Goal: Task Accomplishment & Management: Manage account settings

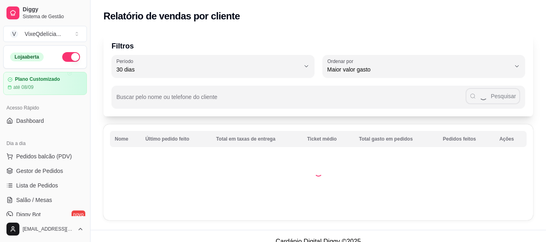
select select "30"
select select "HIGHEST_TOTAL_SPENT_WITH_ORDERS"
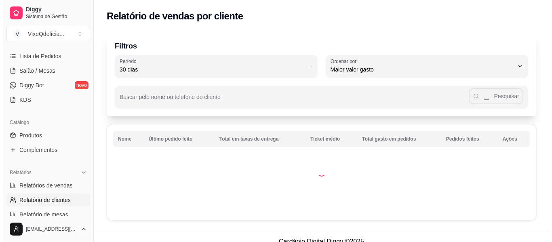
scroll to position [97, 0]
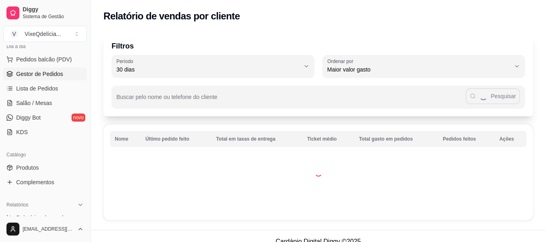
click at [45, 74] on span "Gestor de Pedidos" at bounding box center [39, 74] width 47 height 8
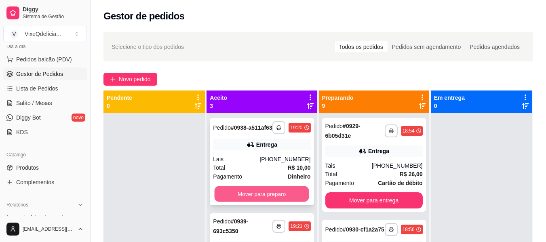
click at [264, 200] on button "Mover para preparo" at bounding box center [262, 194] width 95 height 16
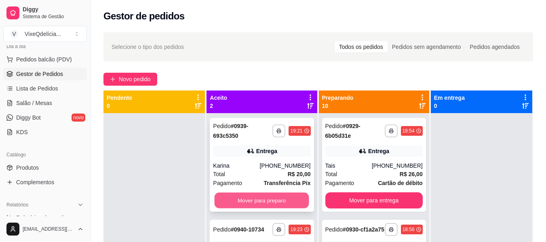
click at [261, 202] on button "Mover para preparo" at bounding box center [262, 201] width 95 height 16
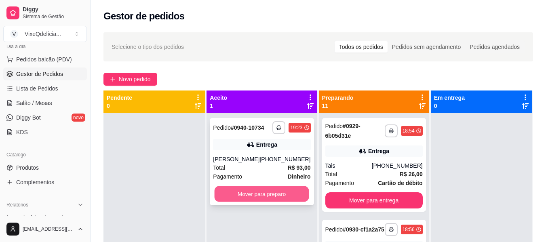
click at [260, 199] on button "Mover para preparo" at bounding box center [262, 194] width 95 height 16
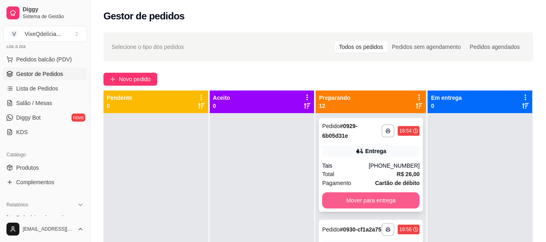
click at [352, 198] on button "Mover para entrega" at bounding box center [370, 200] width 97 height 16
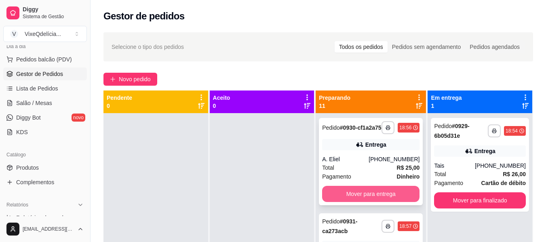
click at [348, 199] on button "Mover para entrega" at bounding box center [370, 194] width 97 height 16
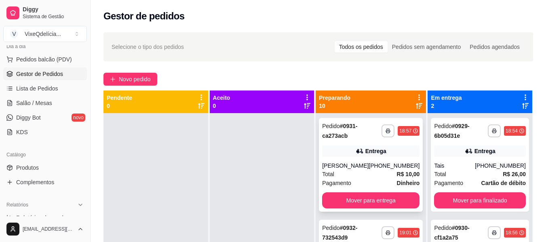
click at [353, 173] on div "Total R$ 10,00" at bounding box center [370, 174] width 97 height 9
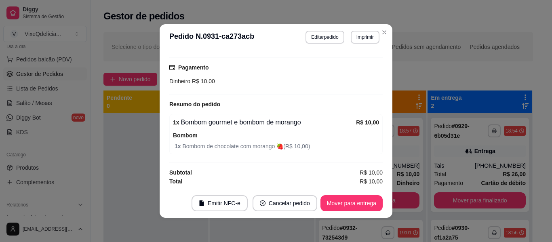
scroll to position [205, 0]
click at [351, 203] on button "Mover para entrega" at bounding box center [351, 204] width 61 height 16
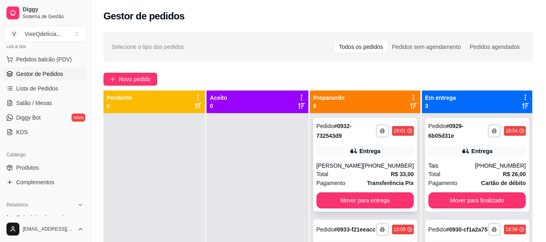
click at [362, 175] on div "Total R$ 33,00" at bounding box center [364, 174] width 97 height 9
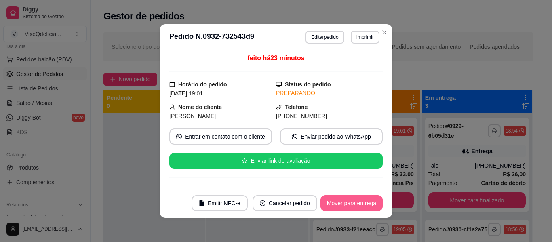
click at [354, 201] on button "Mover para entrega" at bounding box center [351, 203] width 62 height 16
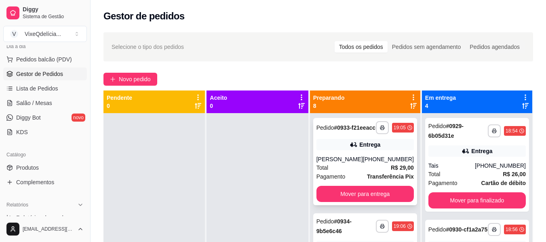
click at [354, 163] on div "[PERSON_NAME]" at bounding box center [339, 159] width 46 height 8
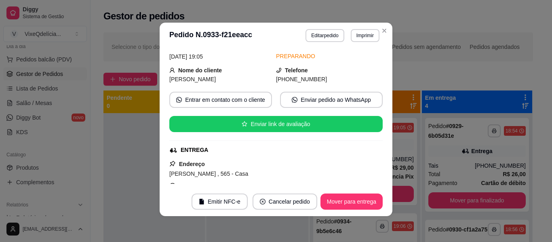
scroll to position [0, 0]
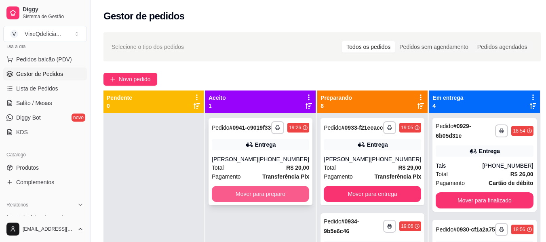
click at [243, 198] on button "Mover para preparo" at bounding box center [260, 194] width 97 height 16
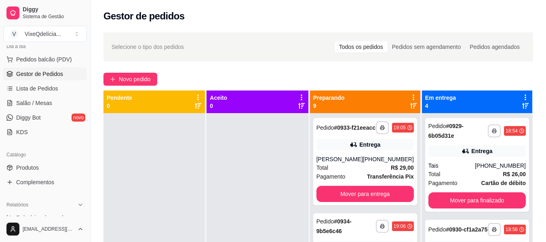
click at [476, 76] on div "Novo pedido" at bounding box center [318, 79] width 430 height 13
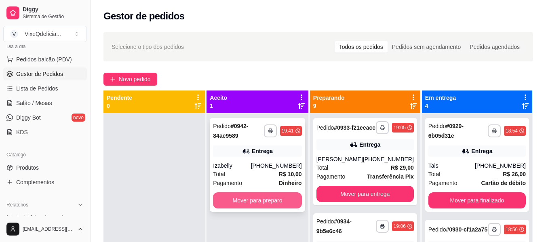
click at [240, 200] on button "Mover para preparo" at bounding box center [257, 200] width 88 height 16
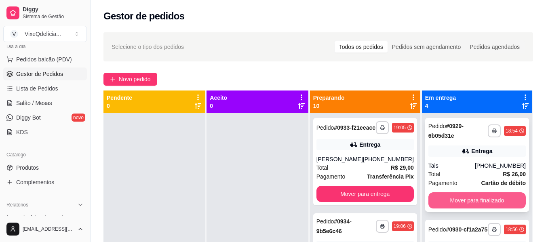
click at [485, 203] on button "Mover para finalizado" at bounding box center [476, 200] width 97 height 16
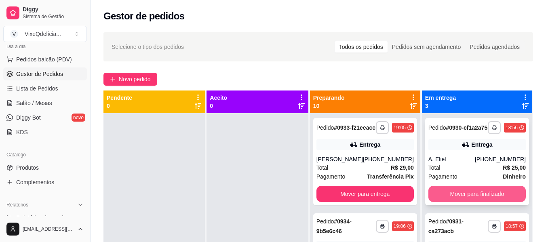
click at [481, 200] on button "Mover para finalizado" at bounding box center [476, 194] width 97 height 16
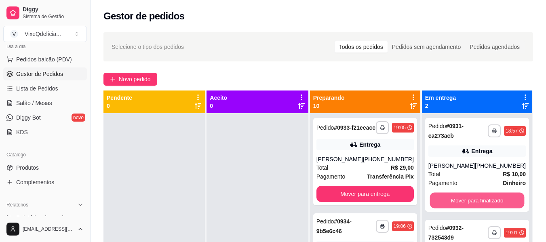
click at [481, 200] on button "Mover para finalizado" at bounding box center [477, 201] width 95 height 16
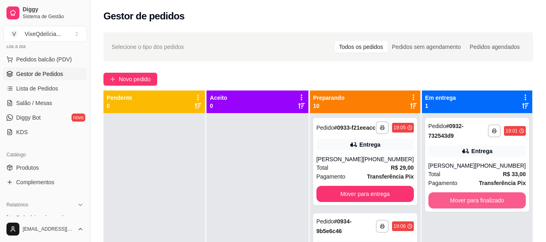
click at [481, 200] on button "Mover para finalizado" at bounding box center [476, 200] width 97 height 16
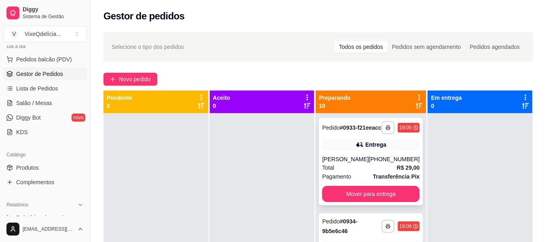
click at [376, 163] on div "[PHONE_NUMBER]" at bounding box center [394, 159] width 51 height 8
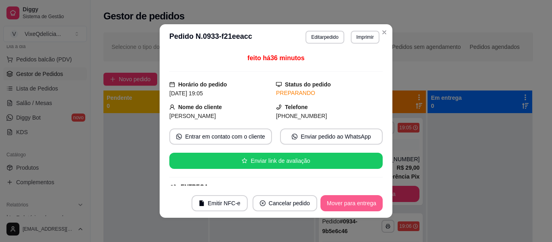
click at [352, 204] on button "Mover para entrega" at bounding box center [351, 203] width 62 height 16
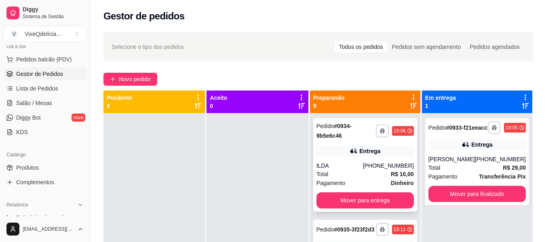
click at [383, 172] on div "Total R$ 10,00" at bounding box center [364, 174] width 97 height 9
click at [136, 82] on span "Novo pedido" at bounding box center [135, 79] width 32 height 9
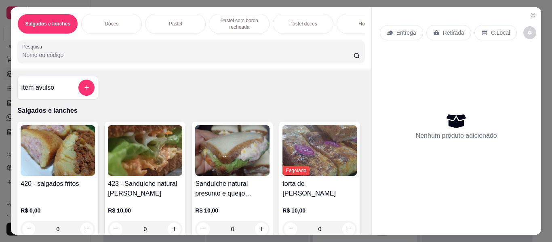
click at [135, 20] on div "Doces" at bounding box center [111, 24] width 61 height 20
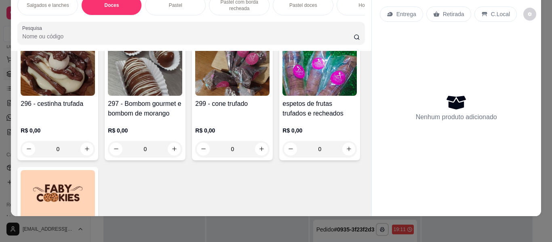
scroll to position [454, 0]
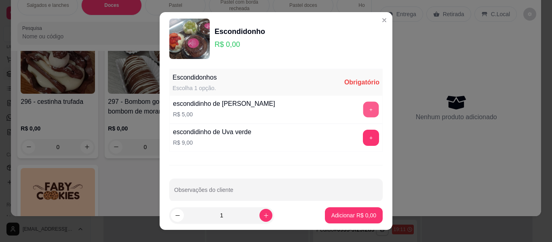
click at [363, 108] on button "+" at bounding box center [371, 110] width 16 height 16
click at [363, 108] on button "+" at bounding box center [371, 109] width 16 height 16
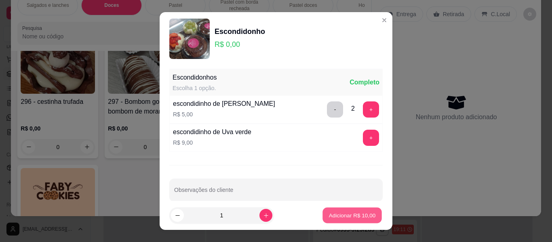
click at [349, 214] on p "Adicionar R$ 10,00" at bounding box center [352, 215] width 47 height 8
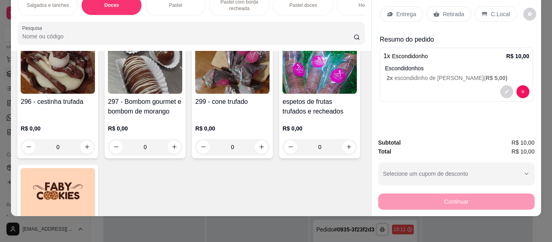
click at [435, 11] on icon at bounding box center [436, 14] width 6 height 6
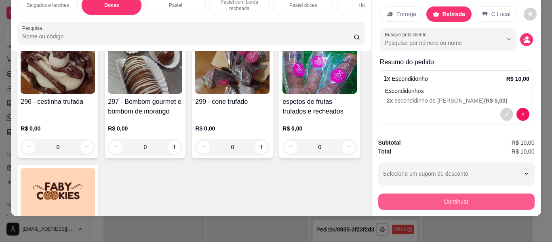
click at [402, 194] on button "Continuar" at bounding box center [456, 202] width 156 height 16
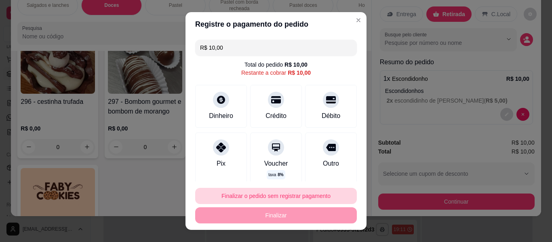
click at [290, 196] on button "Finalizar o pedido sem registrar pagamento" at bounding box center [276, 196] width 162 height 16
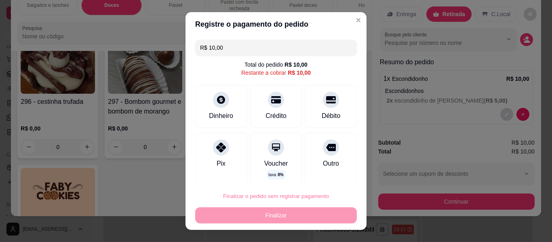
click at [329, 174] on button "Confirmar" at bounding box center [323, 173] width 30 height 13
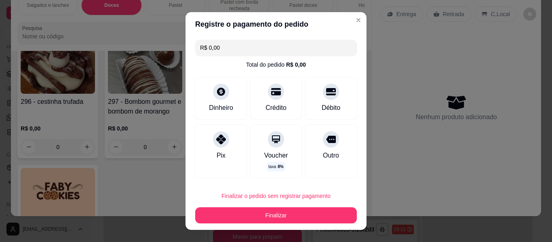
type input "R$ 0,00"
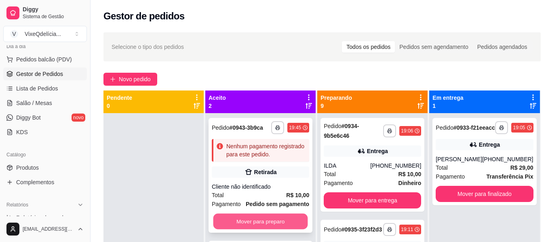
click at [251, 222] on button "Mover para preparo" at bounding box center [260, 222] width 95 height 16
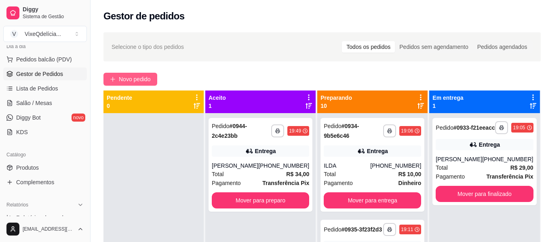
click at [136, 73] on button "Novo pedido" at bounding box center [130, 79] width 54 height 13
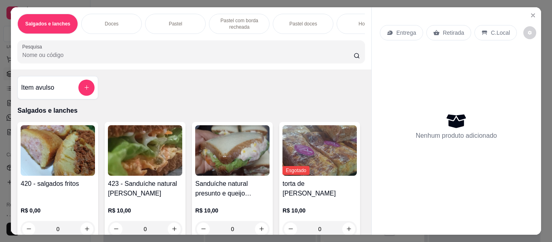
scroll to position [0, 304]
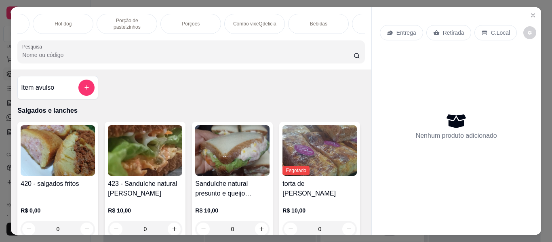
click at [112, 21] on p "Porção de pastelzinhos" at bounding box center [126, 23] width 47 height 13
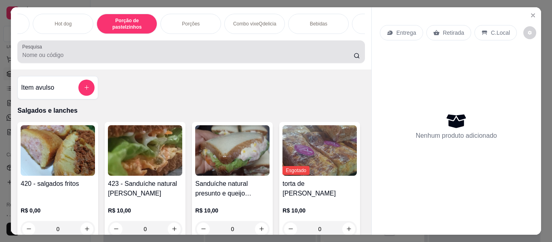
scroll to position [22, 0]
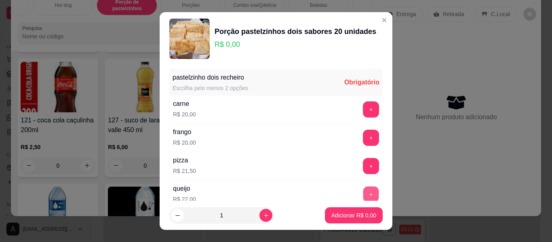
click at [363, 192] on button "+" at bounding box center [371, 195] width 16 height 16
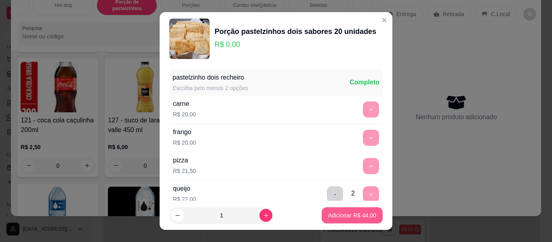
click at [356, 217] on p "Adicionar R$ 44,00" at bounding box center [352, 215] width 48 height 8
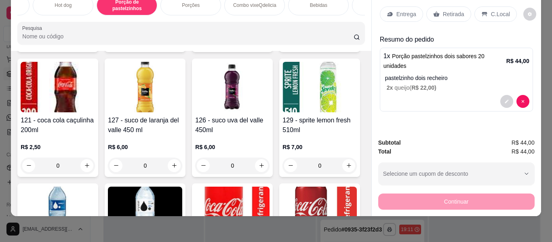
click at [405, 12] on div "Entrega" at bounding box center [401, 13] width 43 height 15
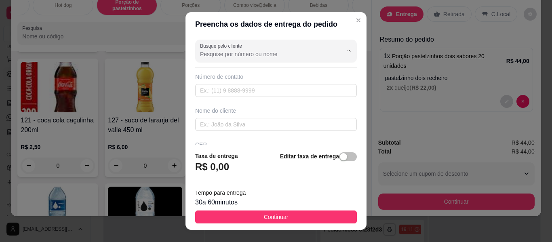
drag, startPoint x: 279, startPoint y: 57, endPoint x: 352, endPoint y: 34, distance: 76.2
click at [280, 55] on input "Busque pelo cliente" at bounding box center [264, 54] width 129 height 8
click at [213, 54] on input "1899739171" at bounding box center [264, 54] width 129 height 8
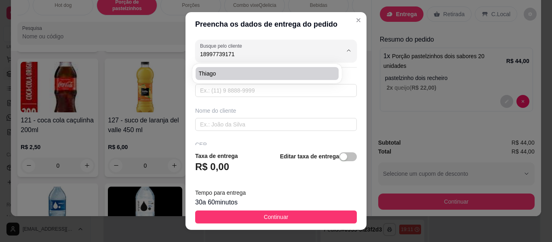
click at [222, 74] on span "thiago" at bounding box center [263, 74] width 129 height 8
type input "thiago"
type input "18997739171"
type input "thiago"
type input "rua [STREET_ADDRESS][PERSON_NAME]"
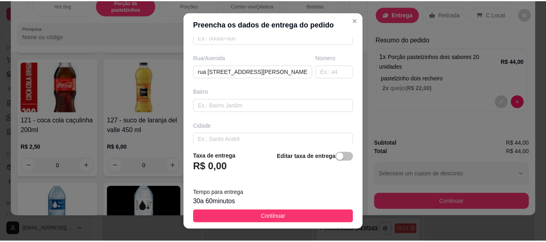
scroll to position [121, 0]
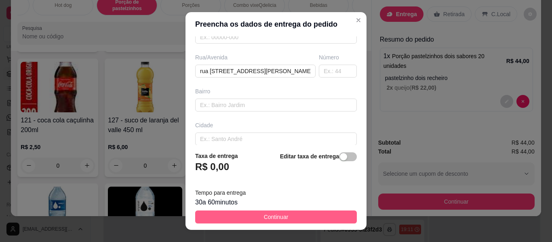
type input "thiago"
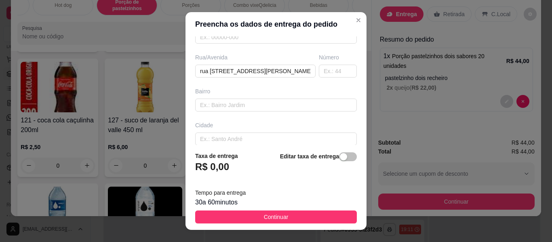
drag, startPoint x: 301, startPoint y: 214, endPoint x: 428, endPoint y: 190, distance: 129.7
click at [300, 215] on button "Continuar" at bounding box center [276, 217] width 162 height 13
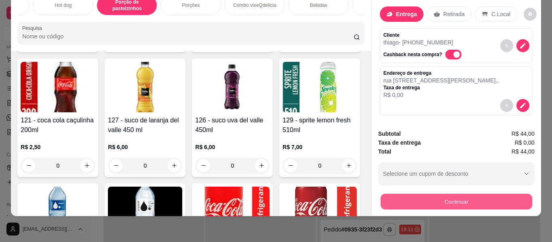
click at [434, 197] on button "Continuar" at bounding box center [456, 202] width 152 height 16
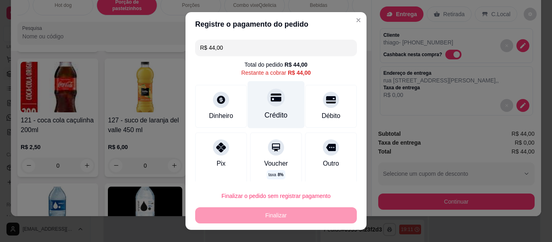
click at [277, 104] on div "Crédito" at bounding box center [276, 104] width 57 height 47
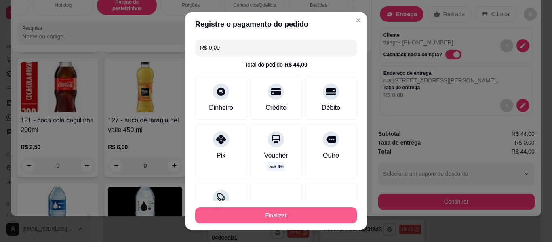
click at [287, 212] on button "Finalizar" at bounding box center [276, 215] width 162 height 16
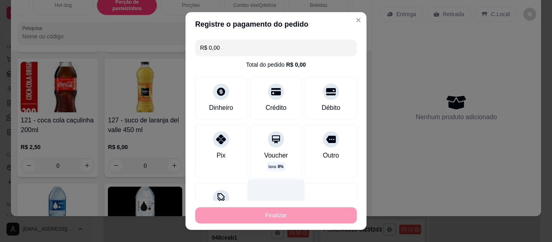
type input "-R$ 44,00"
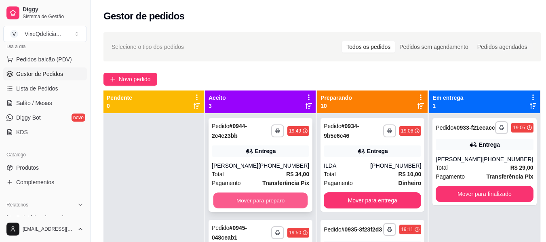
click at [279, 198] on button "Mover para preparo" at bounding box center [260, 201] width 95 height 16
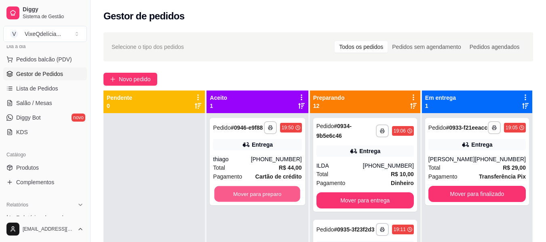
click at [279, 198] on button "Mover para preparo" at bounding box center [258, 194] width 86 height 16
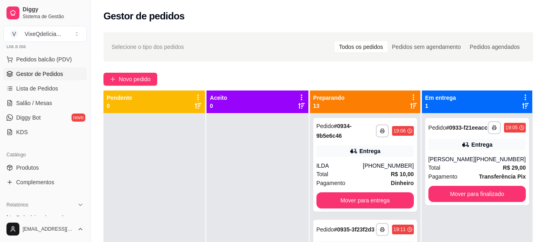
click at [59, 158] on div "Catálogo" at bounding box center [45, 154] width 84 height 13
click at [58, 164] on link "Produtos" at bounding box center [45, 167] width 84 height 13
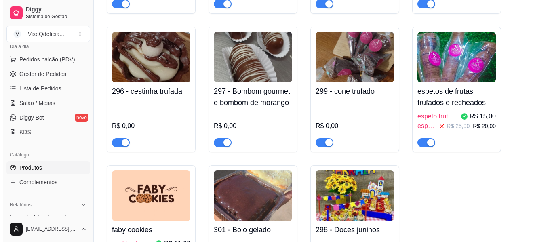
scroll to position [1091, 0]
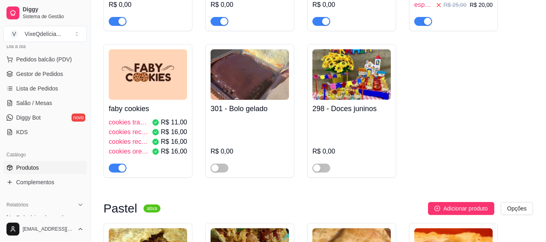
click at [144, 103] on h4 "faby cookies" at bounding box center [148, 108] width 78 height 11
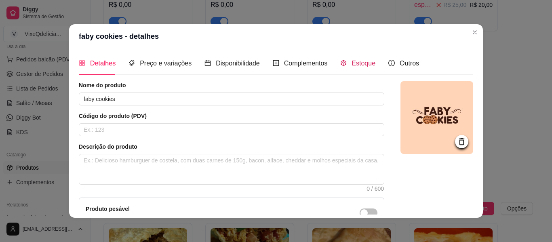
click at [361, 64] on span "Estoque" at bounding box center [364, 63] width 24 height 7
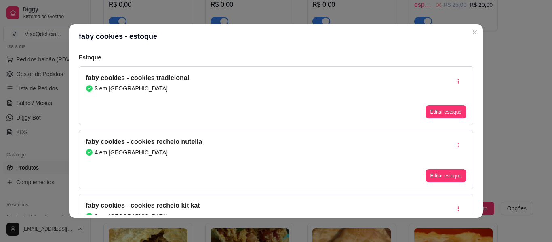
scroll to position [81, 0]
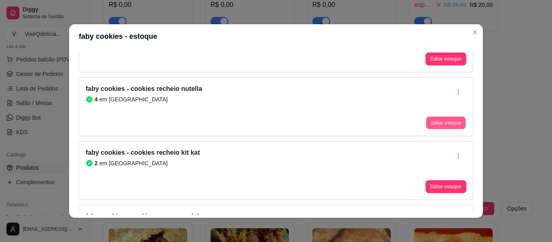
click at [428, 121] on button "Editar estoque" at bounding box center [446, 123] width 40 height 13
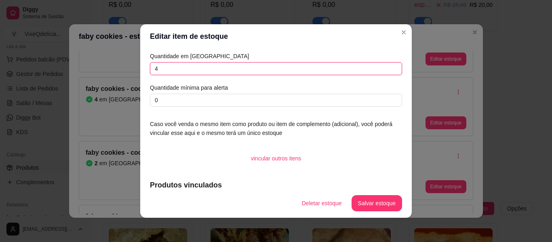
drag, startPoint x: 274, startPoint y: 73, endPoint x: 299, endPoint y: 62, distance: 28.1
click at [274, 72] on input "4" at bounding box center [276, 68] width 252 height 13
type input "0"
click at [377, 206] on button "Salvar estoque" at bounding box center [376, 204] width 49 height 16
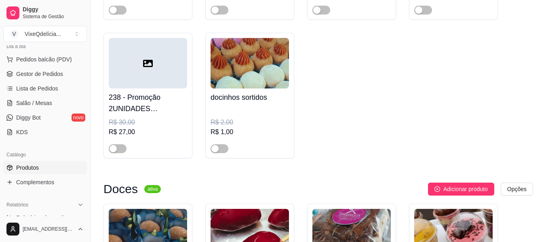
scroll to position [737, 0]
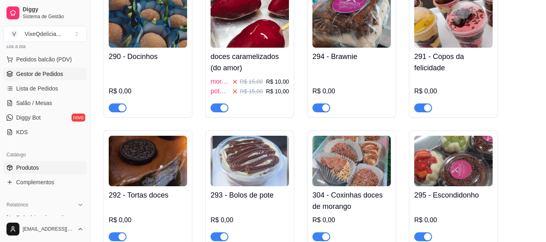
click at [36, 73] on span "Gestor de Pedidos" at bounding box center [39, 74] width 47 height 8
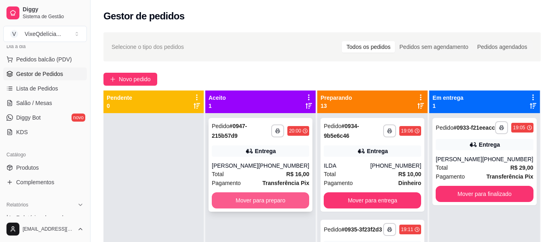
click at [247, 206] on button "Mover para preparo" at bounding box center [260, 200] width 97 height 16
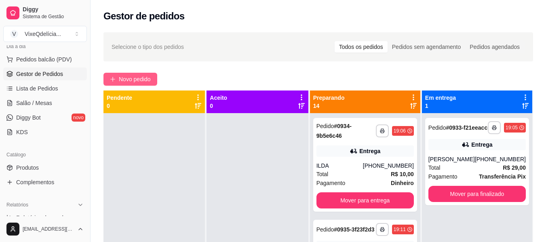
click at [118, 76] on button "Novo pedido" at bounding box center [130, 79] width 54 height 13
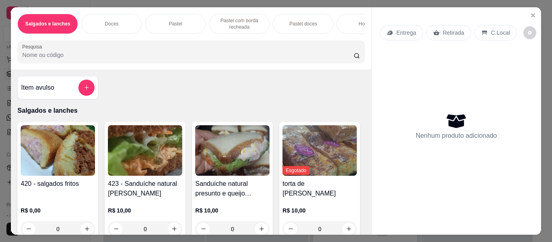
scroll to position [0, 304]
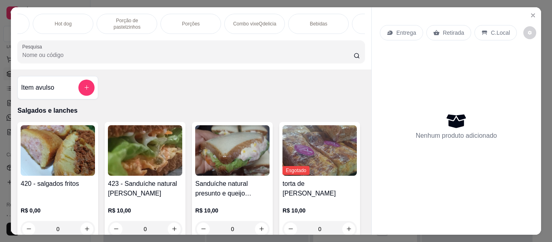
click at [137, 20] on p "Porção de pastelzinhos" at bounding box center [126, 23] width 47 height 13
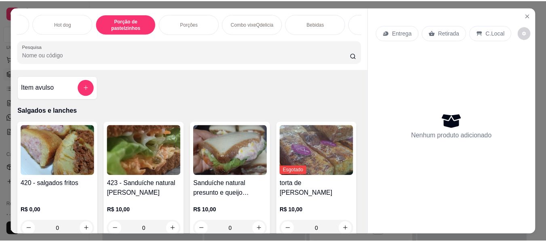
scroll to position [22, 0]
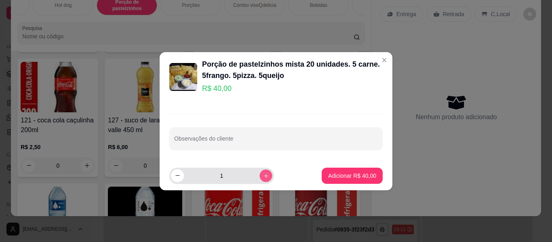
click at [263, 175] on icon "increase-product-quantity" at bounding box center [266, 176] width 6 height 6
type input "2"
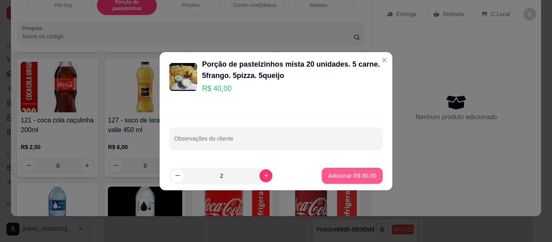
click at [339, 178] on p "Adicionar R$ 80,00" at bounding box center [352, 176] width 48 height 8
type input "2"
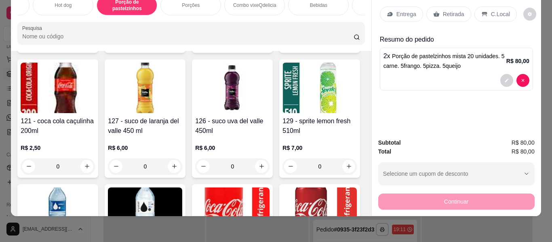
click at [408, 10] on p "Entrega" at bounding box center [406, 14] width 20 height 8
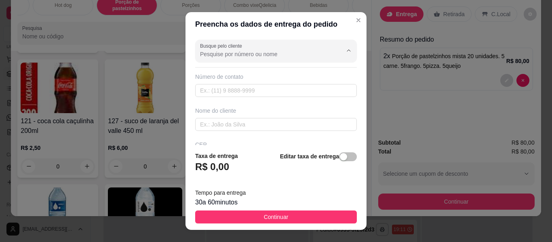
click at [274, 52] on input "Busque pelo cliente" at bounding box center [264, 54] width 129 height 8
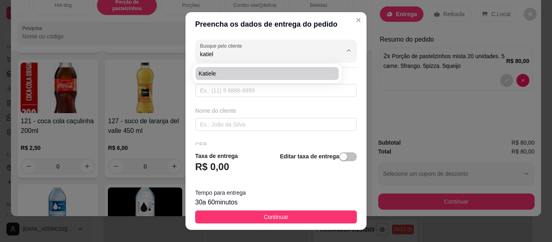
click at [295, 72] on span "Katiele" at bounding box center [263, 74] width 129 height 8
type input "Katiele"
type input "18996065812"
type input "Katiele"
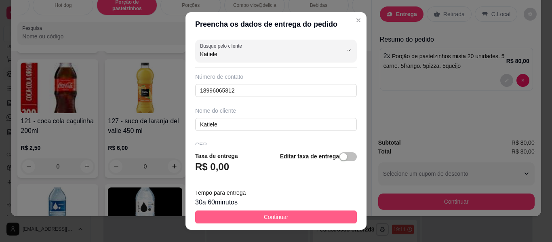
type input "Katiele"
click at [299, 215] on button "Continuar" at bounding box center [276, 217] width 162 height 13
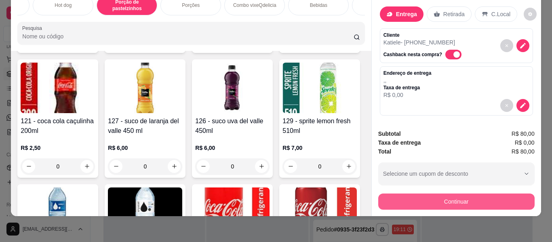
click at [458, 196] on button "Continuar" at bounding box center [456, 202] width 156 height 16
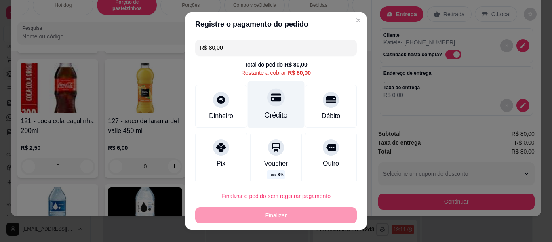
click at [255, 111] on div "Crédito" at bounding box center [276, 104] width 57 height 47
type input "R$ 0,00"
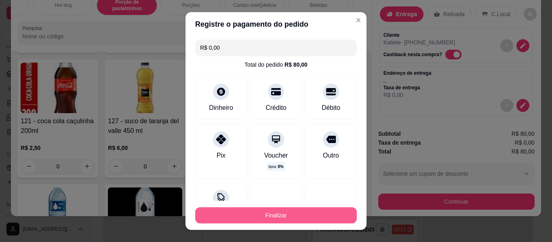
click at [287, 211] on button "Finalizar" at bounding box center [276, 215] width 162 height 16
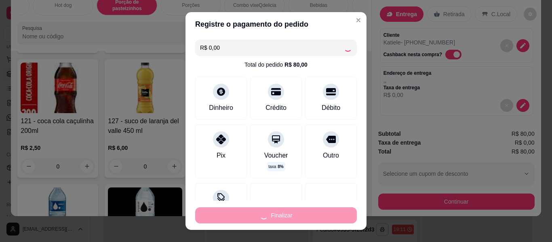
type input "0"
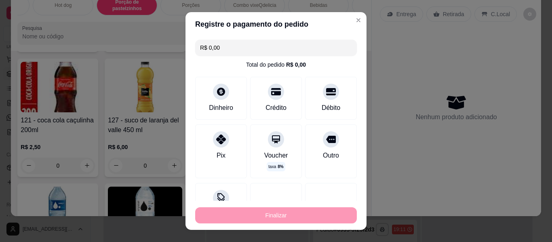
type input "-R$ 80,00"
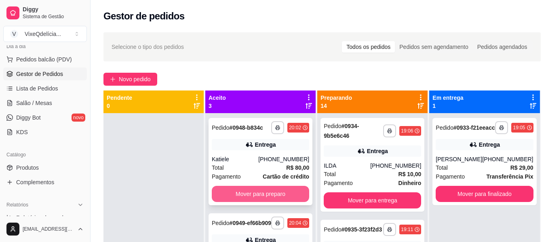
click at [244, 202] on button "Mover para preparo" at bounding box center [260, 194] width 97 height 16
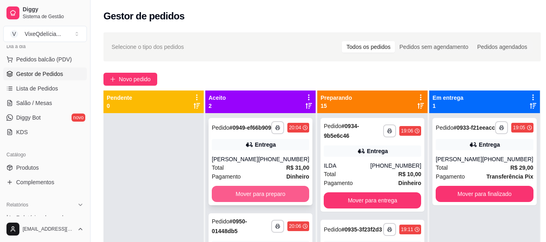
click at [263, 202] on button "Mover para preparo" at bounding box center [260, 194] width 97 height 16
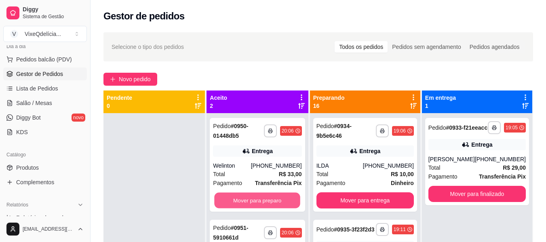
click at [263, 202] on button "Mover para preparo" at bounding box center [258, 201] width 86 height 16
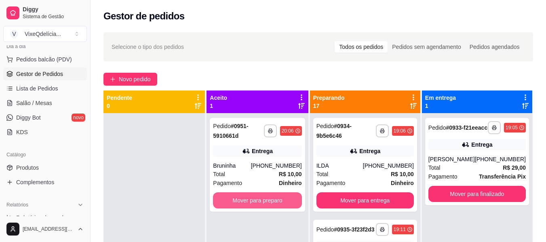
click at [263, 202] on button "Mover para preparo" at bounding box center [257, 200] width 88 height 16
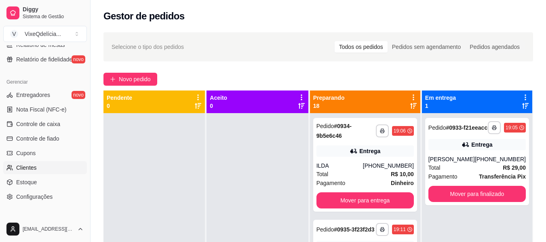
scroll to position [339, 0]
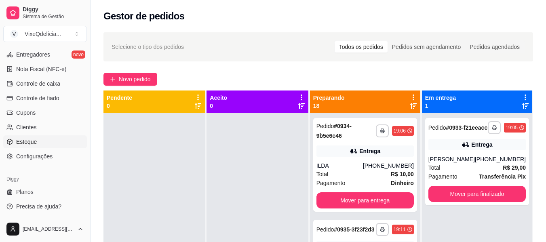
click at [34, 140] on span "Estoque" at bounding box center [26, 142] width 21 height 8
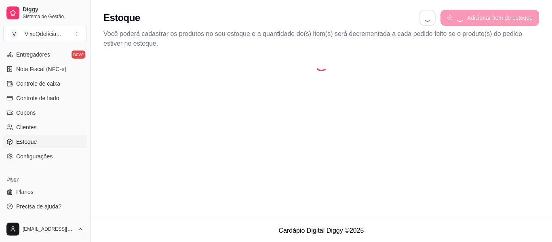
select select "QUANTITY_ORDER"
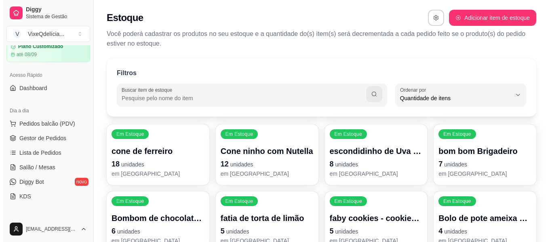
scroll to position [16, 0]
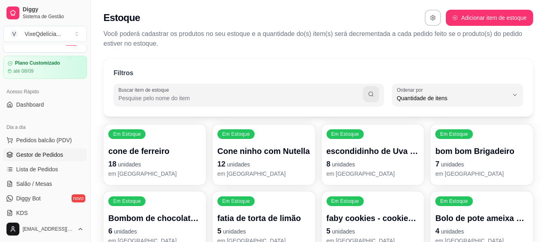
click at [44, 150] on link "Gestor de Pedidos" at bounding box center [45, 154] width 84 height 13
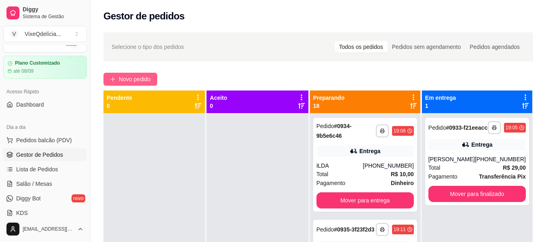
click at [138, 79] on span "Novo pedido" at bounding box center [135, 79] width 32 height 9
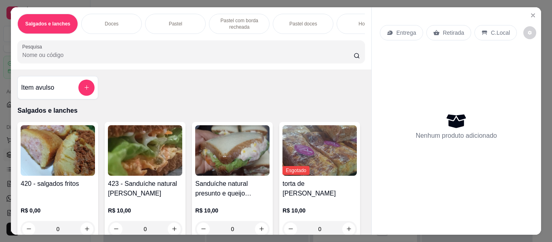
scroll to position [0, 304]
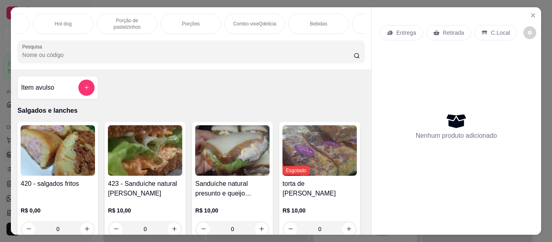
click at [128, 19] on p "Porção de pastelzinhos" at bounding box center [126, 23] width 47 height 13
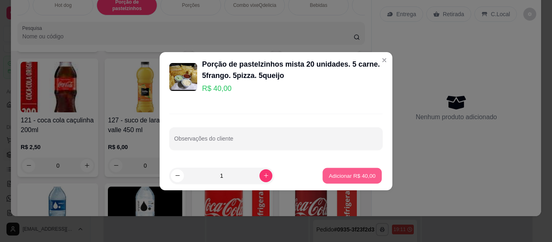
click at [334, 172] on p "Adicionar R$ 40,00" at bounding box center [352, 176] width 47 height 8
type input "1"
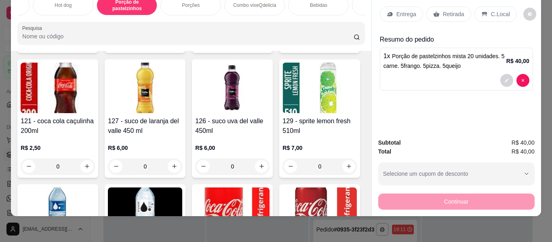
scroll to position [0, 0]
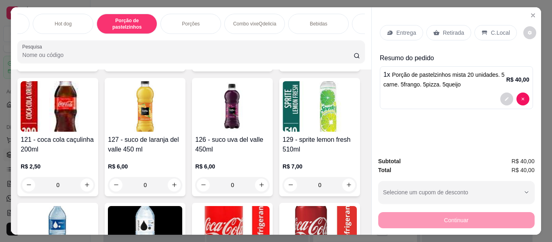
click at [314, 21] on p "Bebidas" at bounding box center [318, 24] width 17 height 6
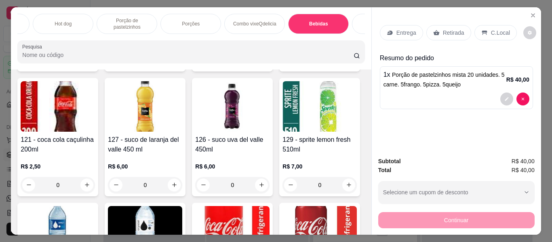
scroll to position [22, 0]
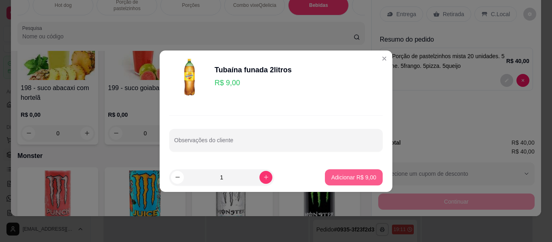
click at [345, 176] on p "Adicionar R$ 9,00" at bounding box center [353, 177] width 45 height 8
type input "1"
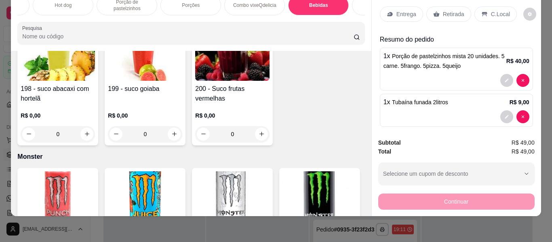
click at [447, 10] on p "Retirada" at bounding box center [453, 14] width 21 height 8
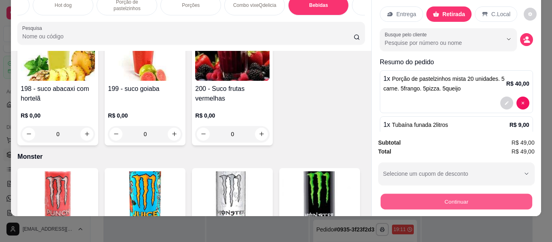
click at [455, 194] on button "Continuar" at bounding box center [456, 202] width 152 height 16
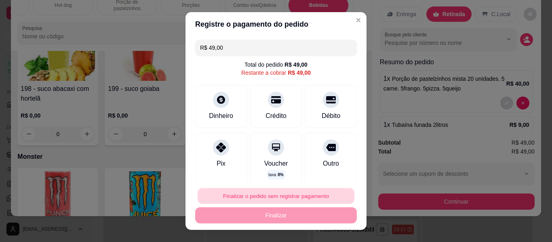
click at [256, 197] on button "Finalizar o pedido sem registrar pagamento" at bounding box center [276, 196] width 157 height 16
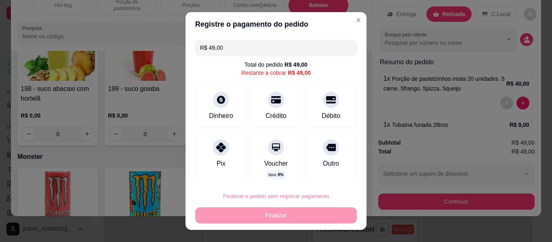
click at [327, 173] on button "Confirmar" at bounding box center [322, 173] width 29 height 12
type input "0"
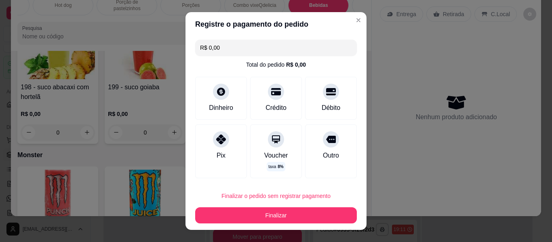
type input "R$ 0,00"
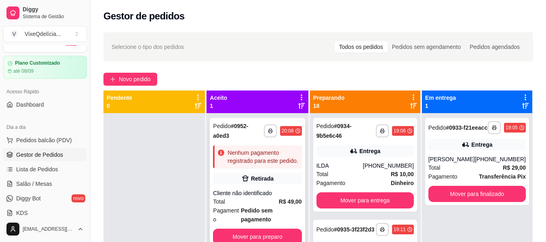
click at [232, 165] on div "**********" at bounding box center [257, 183] width 95 height 130
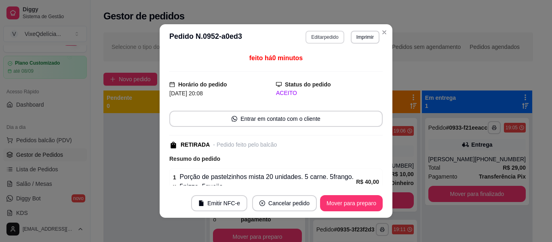
click at [319, 34] on button "Editar pedido" at bounding box center [324, 37] width 38 height 13
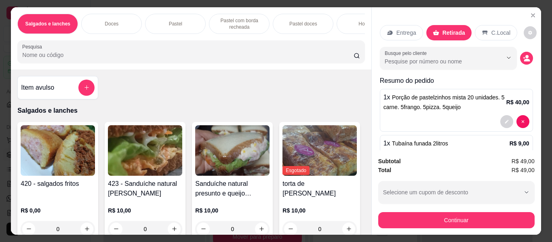
click at [183, 17] on div "Pastel" at bounding box center [175, 24] width 61 height 20
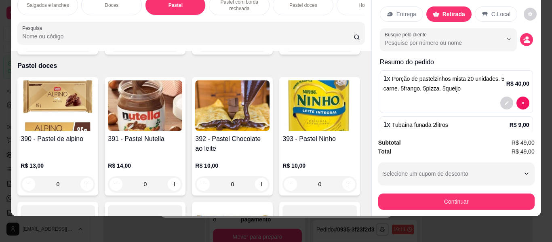
scroll to position [1601, 0]
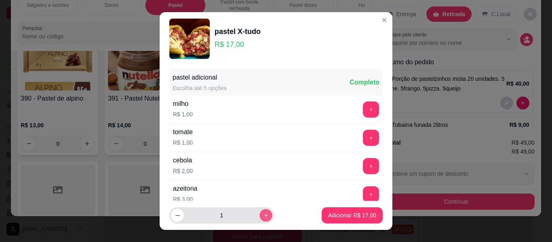
click at [264, 215] on icon "increase-product-quantity" at bounding box center [266, 215] width 4 height 4
type input "2"
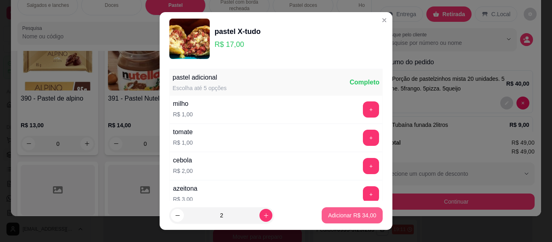
click at [363, 215] on p "Adicionar R$ 34,00" at bounding box center [352, 215] width 48 height 8
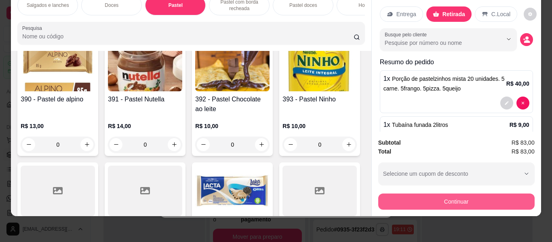
click at [480, 194] on button "Continuar" at bounding box center [456, 202] width 156 height 16
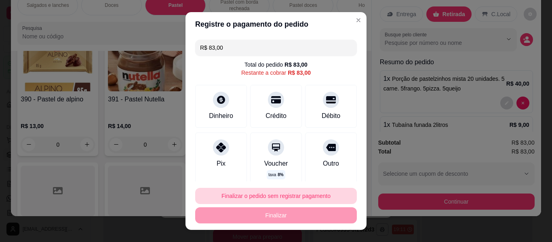
click at [301, 196] on button "Finalizar o pedido sem registrar pagamento" at bounding box center [276, 196] width 162 height 16
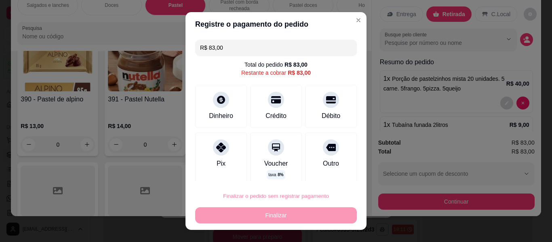
click at [329, 172] on button "Confirmar" at bounding box center [323, 173] width 30 height 13
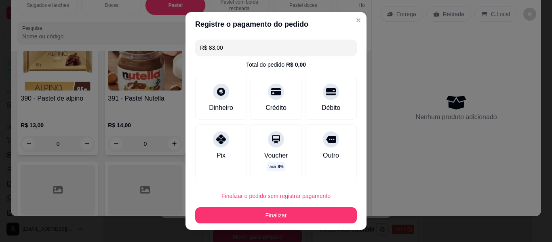
type input "0"
type input "R$ 0,00"
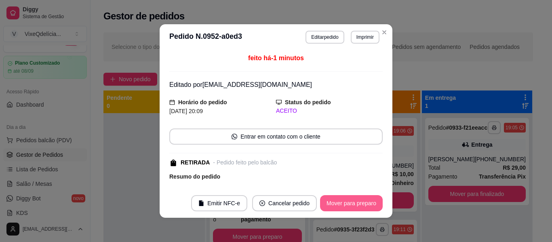
click at [369, 200] on button "Mover para preparo" at bounding box center [351, 203] width 63 height 16
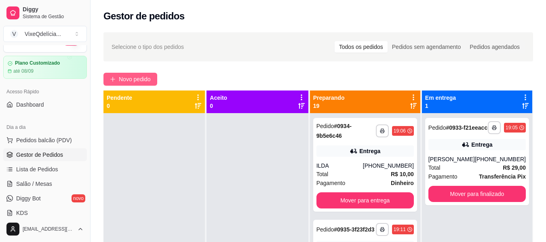
click at [145, 78] on span "Novo pedido" at bounding box center [135, 79] width 32 height 9
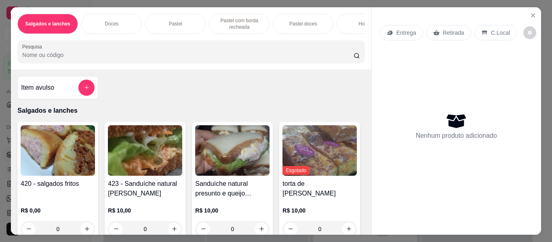
click at [106, 21] on p "Doces" at bounding box center [112, 24] width 14 height 6
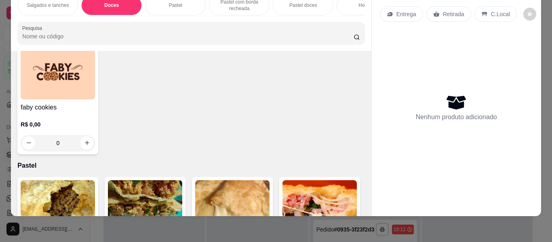
scroll to position [575, 0]
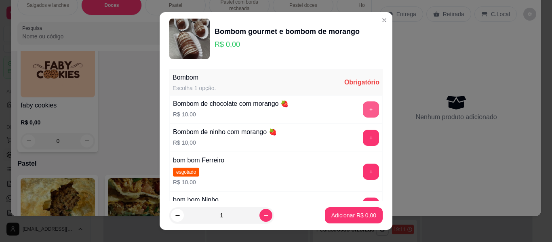
click at [363, 113] on button "+" at bounding box center [371, 109] width 16 height 16
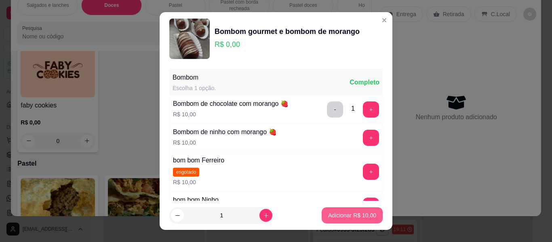
click at [344, 217] on p "Adicionar R$ 10,00" at bounding box center [352, 215] width 48 height 8
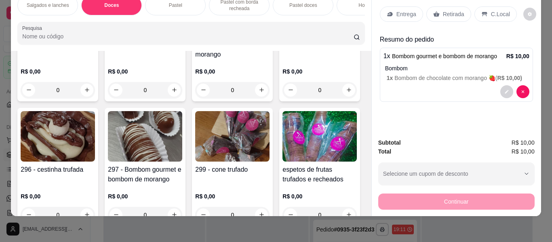
scroll to position [373, 0]
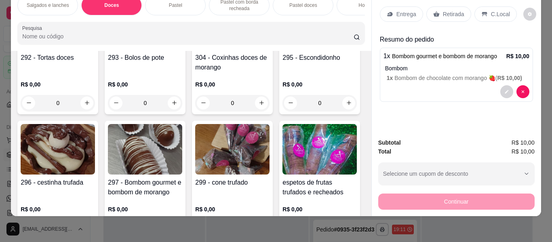
click at [182, 50] on img at bounding box center [145, 24] width 74 height 51
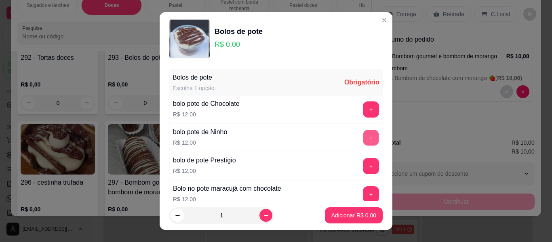
click at [363, 131] on button "+" at bounding box center [371, 138] width 16 height 16
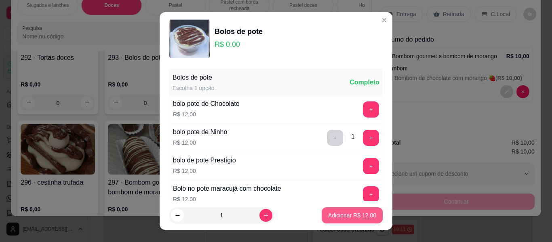
click at [345, 213] on p "Adicionar R$ 12,00" at bounding box center [352, 215] width 48 height 8
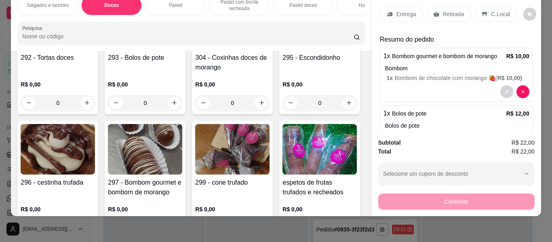
click at [445, 10] on p "Retirada" at bounding box center [453, 14] width 21 height 8
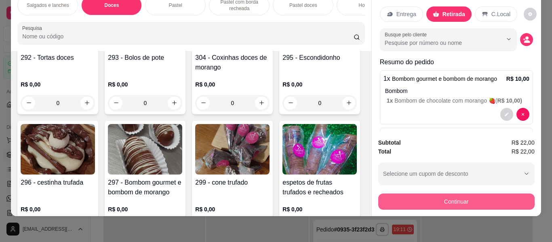
click at [405, 194] on button "Continuar" at bounding box center [456, 202] width 156 height 16
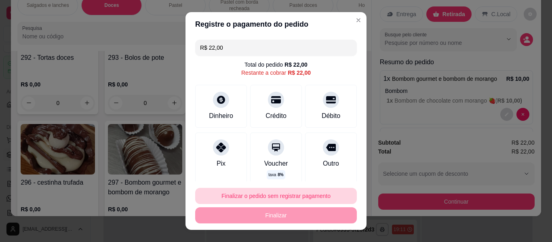
click at [285, 192] on button "Finalizar o pedido sem registrar pagamento" at bounding box center [276, 196] width 162 height 16
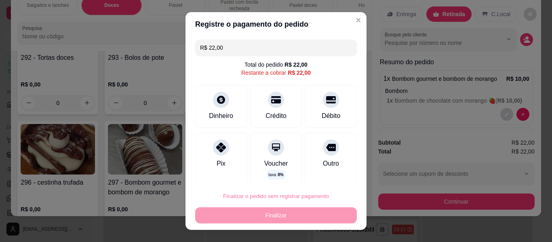
click at [326, 174] on button "Confirmar" at bounding box center [323, 173] width 30 height 13
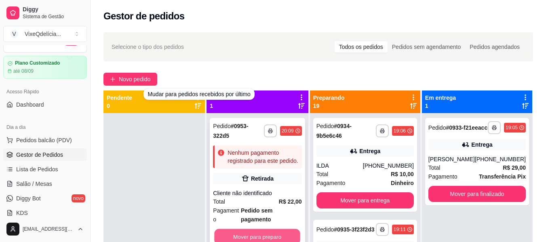
click at [280, 229] on button "Mover para preparo" at bounding box center [258, 237] width 86 height 16
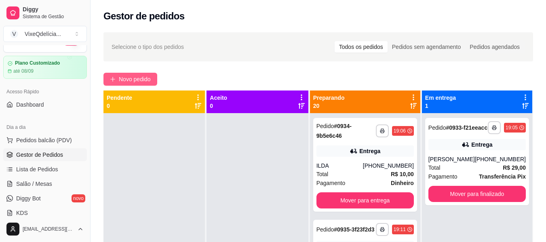
click at [137, 74] on button "Novo pedido" at bounding box center [130, 79] width 54 height 13
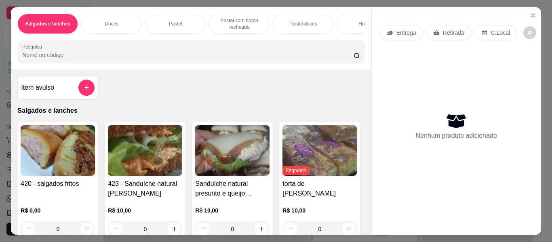
click at [124, 17] on div "Doces" at bounding box center [111, 24] width 61 height 20
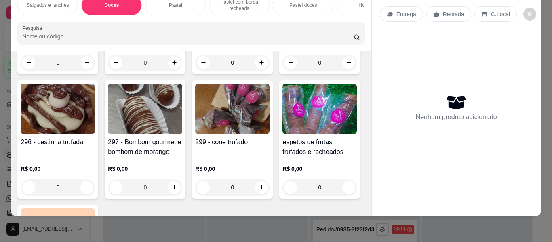
scroll to position [575, 0]
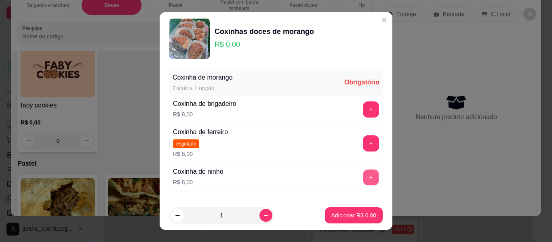
click at [363, 173] on button "+" at bounding box center [371, 178] width 16 height 16
click at [363, 173] on button "+" at bounding box center [371, 177] width 16 height 16
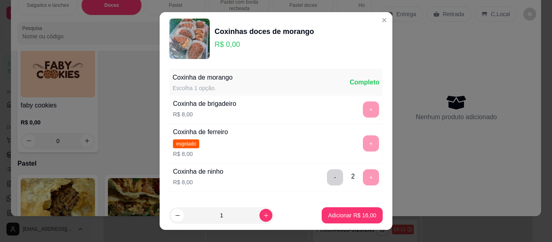
click at [360, 173] on div "- 2 +" at bounding box center [353, 177] width 59 height 16
click at [327, 177] on button "-" at bounding box center [335, 178] width 16 height 16
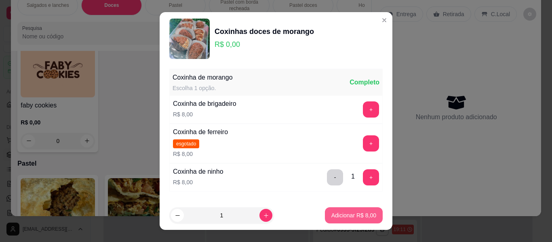
click at [341, 217] on p "Adicionar R$ 8,00" at bounding box center [353, 215] width 45 height 8
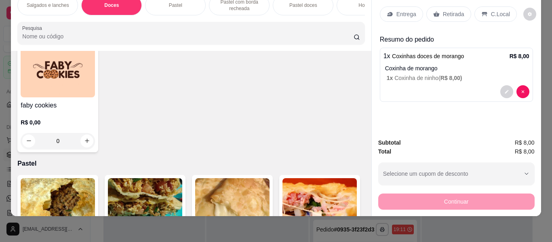
click at [450, 10] on p "Retirada" at bounding box center [453, 14] width 21 height 8
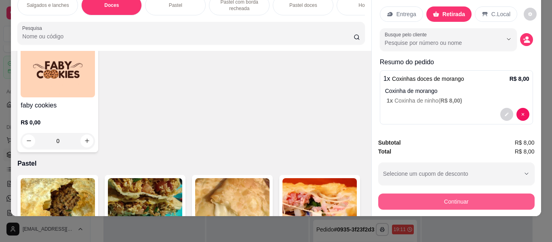
click at [468, 194] on button "Continuar" at bounding box center [456, 202] width 156 height 16
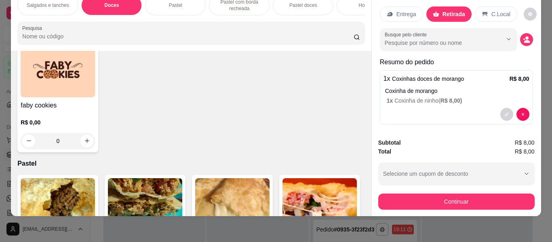
scroll to position [656, 0]
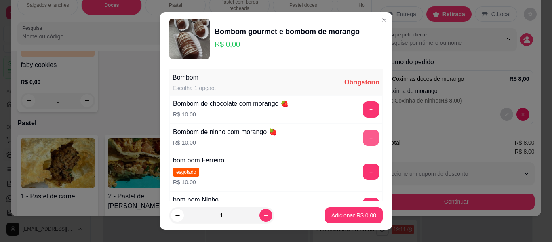
click at [363, 132] on button "+" at bounding box center [371, 138] width 16 height 16
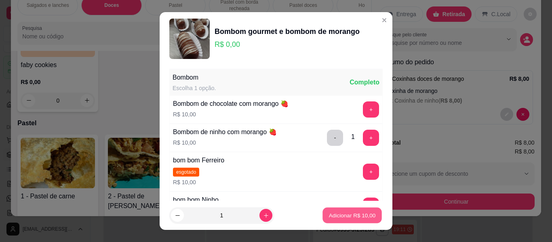
click at [329, 217] on p "Adicionar R$ 10,00" at bounding box center [352, 215] width 47 height 8
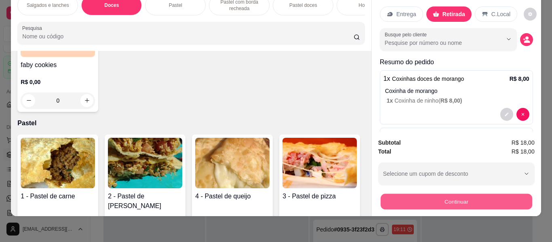
click at [462, 194] on button "Continuar" at bounding box center [456, 202] width 152 height 16
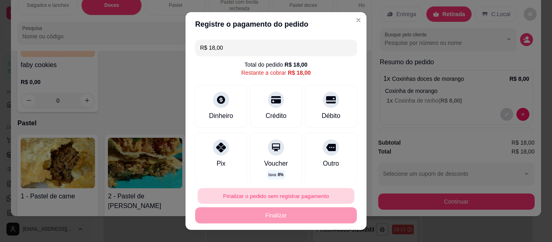
click at [274, 199] on button "Finalizar o pedido sem registrar pagamento" at bounding box center [276, 196] width 157 height 16
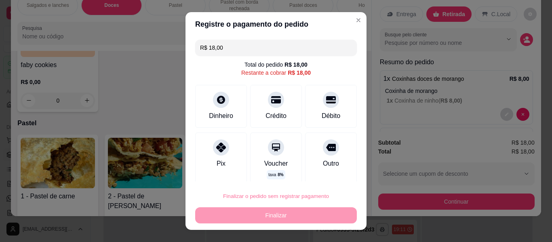
click at [334, 175] on button "Confirmar" at bounding box center [323, 173] width 29 height 12
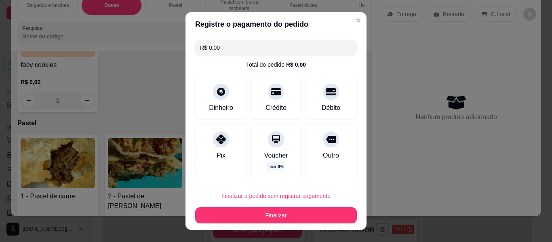
type input "R$ 0,00"
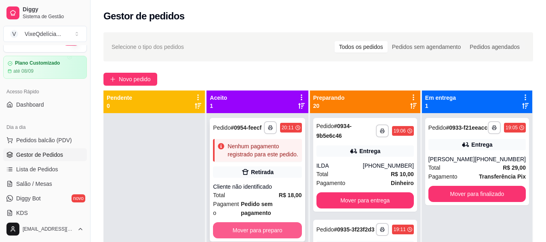
click at [294, 222] on button "Mover para preparo" at bounding box center [257, 230] width 88 height 16
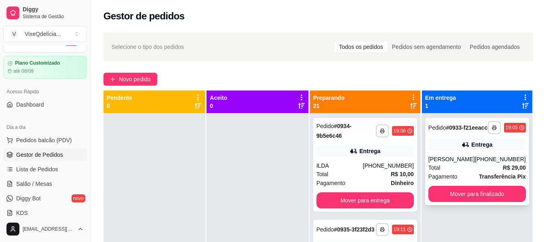
click at [463, 180] on div "Pagamento Transferência Pix" at bounding box center [476, 176] width 97 height 9
click at [140, 71] on div "**********" at bounding box center [318, 184] width 455 height 315
click at [139, 78] on span "Novo pedido" at bounding box center [135, 79] width 32 height 9
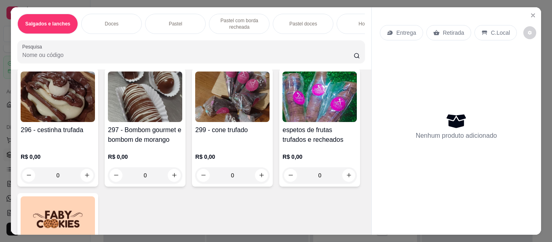
scroll to position [566, 0]
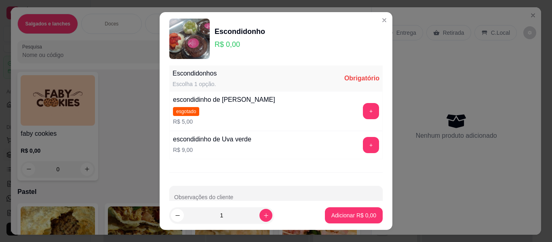
scroll to position [0, 0]
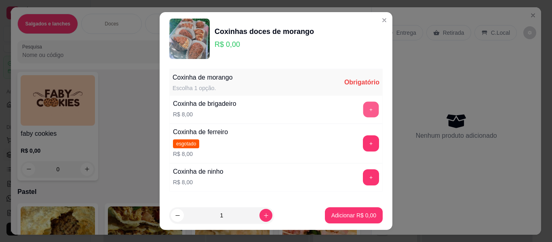
click at [363, 106] on button "+" at bounding box center [371, 110] width 16 height 16
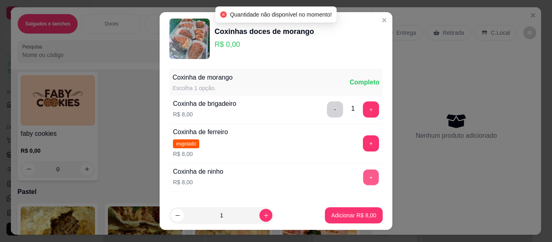
click at [363, 171] on button "+" at bounding box center [371, 178] width 16 height 16
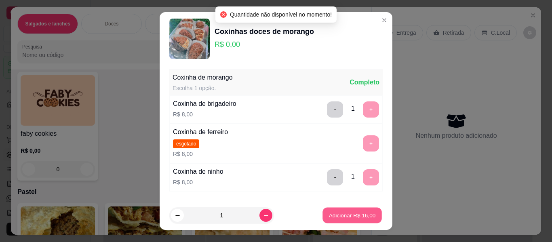
click at [346, 215] on p "Adicionar R$ 16,00" at bounding box center [352, 215] width 47 height 8
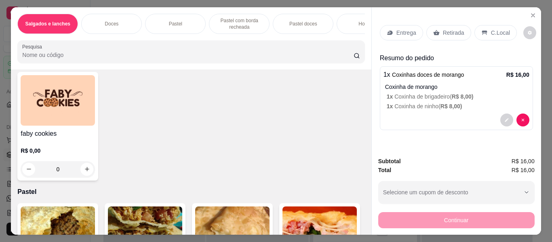
click at [449, 29] on p "Retirada" at bounding box center [453, 33] width 21 height 8
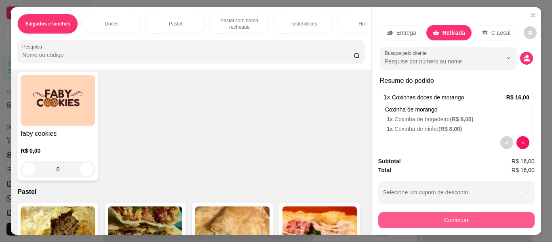
click at [476, 219] on button "Continuar" at bounding box center [456, 220] width 156 height 16
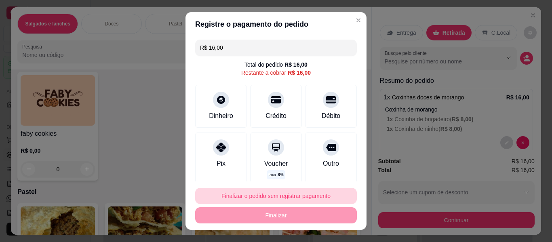
click at [279, 201] on button "Finalizar o pedido sem registrar pagamento" at bounding box center [276, 196] width 162 height 16
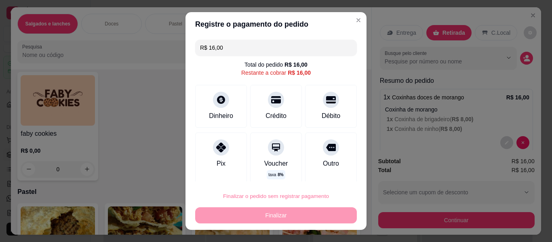
click at [333, 175] on button "Confirmar" at bounding box center [322, 173] width 29 height 12
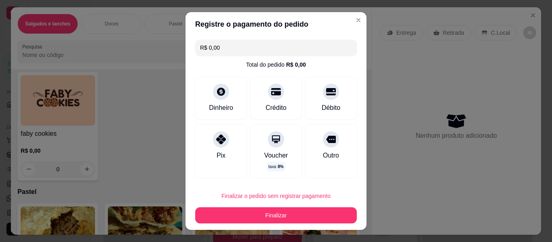
type input "R$ 0,00"
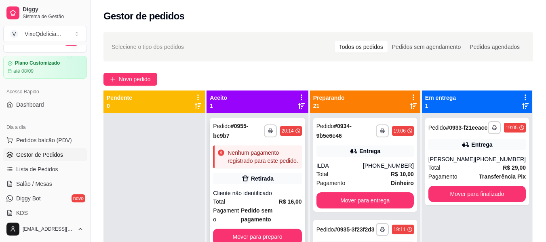
click at [261, 199] on div "Total R$ 16,00" at bounding box center [257, 201] width 88 height 9
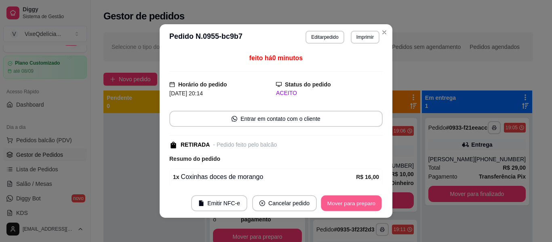
click at [343, 202] on button "Mover para preparo" at bounding box center [351, 204] width 61 height 16
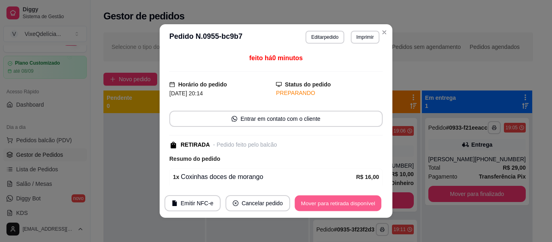
click at [343, 202] on button "Mover para retirada disponível" at bounding box center [338, 204] width 86 height 16
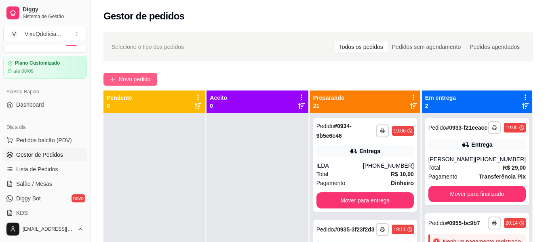
click at [126, 82] on span "Novo pedido" at bounding box center [135, 79] width 32 height 9
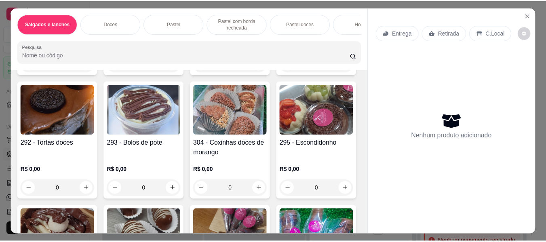
scroll to position [242, 0]
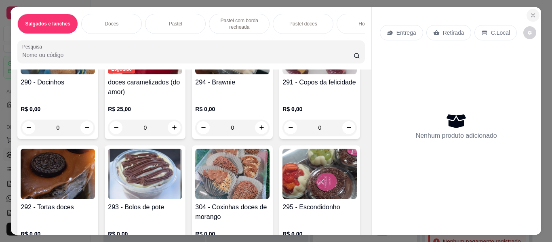
click at [530, 12] on icon "Close" at bounding box center [533, 15] width 6 height 6
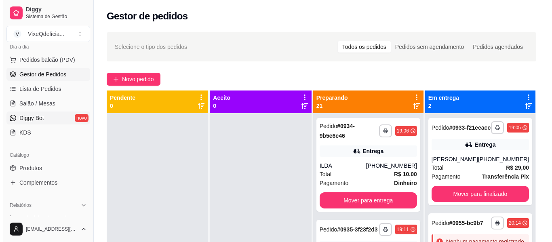
scroll to position [97, 0]
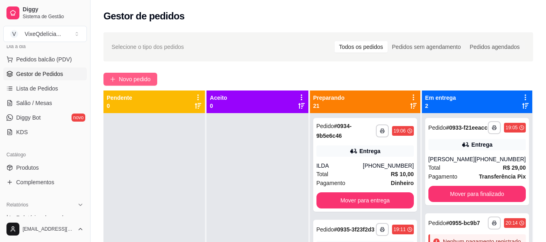
click at [131, 75] on span "Novo pedido" at bounding box center [135, 79] width 32 height 9
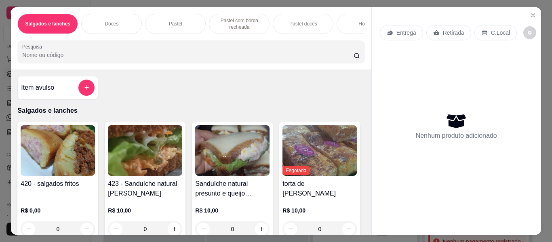
click at [125, 22] on div "Doces" at bounding box center [111, 24] width 61 height 20
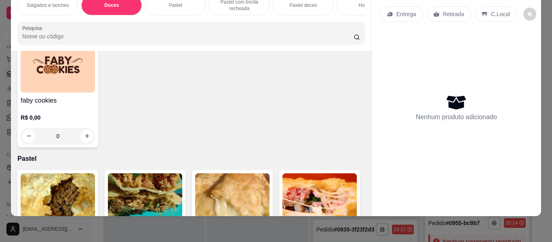
scroll to position [616, 0]
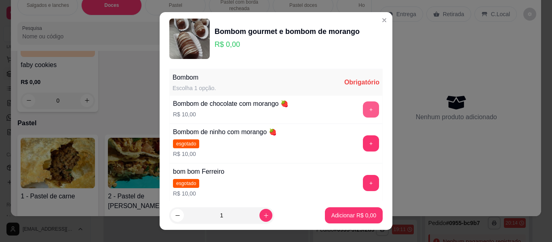
click at [363, 110] on button "+" at bounding box center [371, 109] width 16 height 16
click at [363, 110] on button "+" at bounding box center [371, 110] width 16 height 16
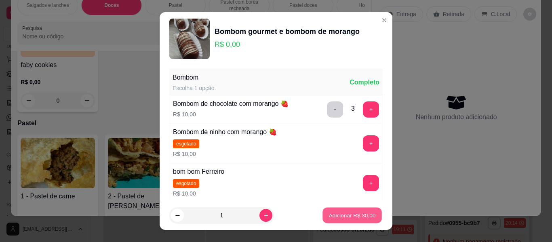
click at [343, 216] on p "Adicionar R$ 30,00" at bounding box center [352, 215] width 47 height 8
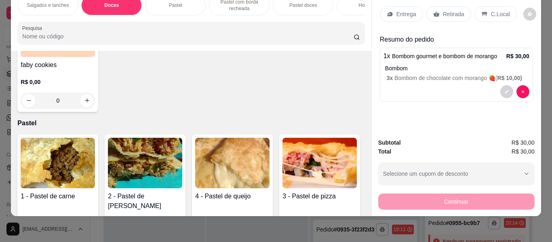
scroll to position [0, 0]
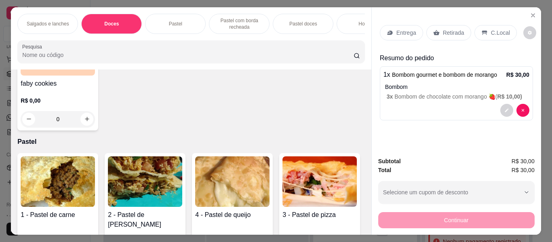
click at [404, 29] on p "Entrega" at bounding box center [406, 33] width 20 height 8
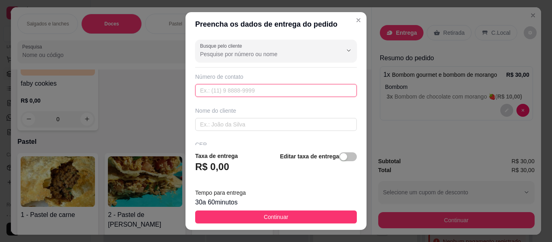
click at [223, 93] on input "text" at bounding box center [276, 90] width 162 height 13
type input "[PHONE_NUMBER]"
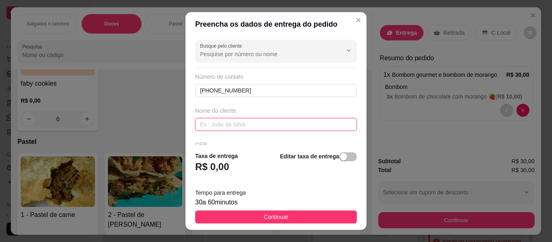
click at [232, 124] on input "text" at bounding box center [276, 124] width 162 height 13
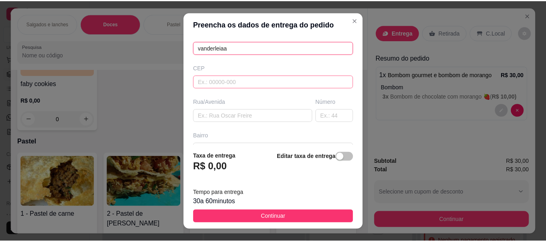
scroll to position [121, 0]
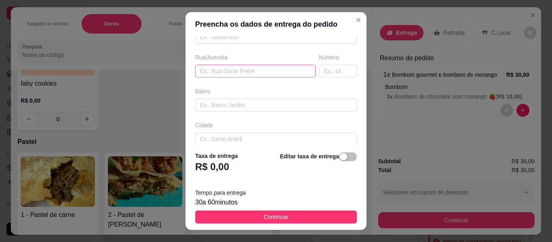
type input "vanderleiaa"
click at [234, 67] on input "text" at bounding box center [255, 71] width 120 height 13
type input "[PERSON_NAME]"
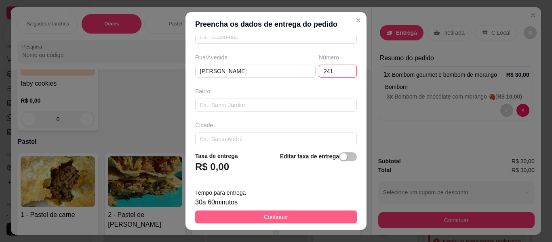
type input "241"
click at [318, 215] on button "Continuar" at bounding box center [276, 217] width 162 height 13
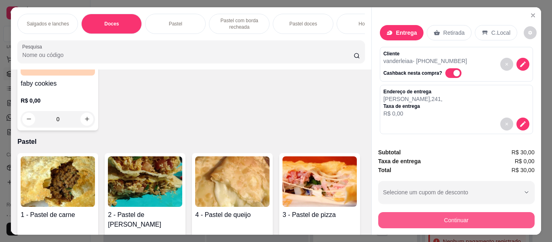
click at [401, 213] on button "Continuar" at bounding box center [456, 220] width 156 height 16
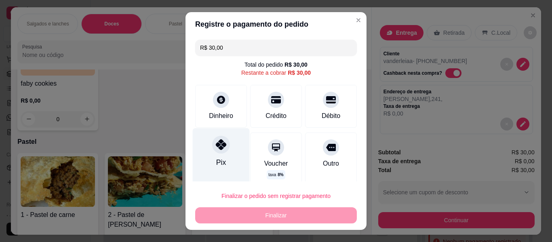
click at [217, 151] on div at bounding box center [221, 145] width 18 height 18
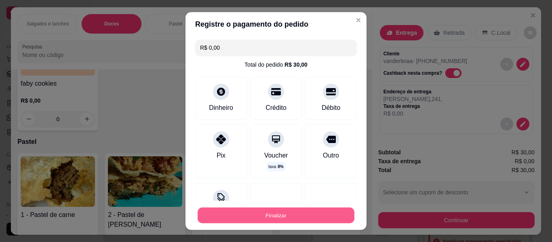
click at [283, 215] on button "Finalizar" at bounding box center [276, 216] width 157 height 16
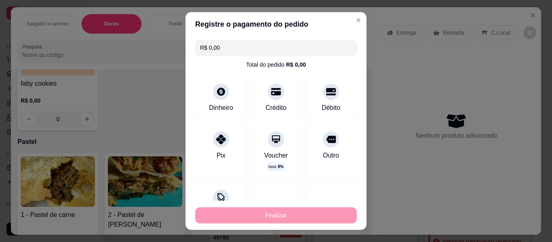
type input "-R$ 30,00"
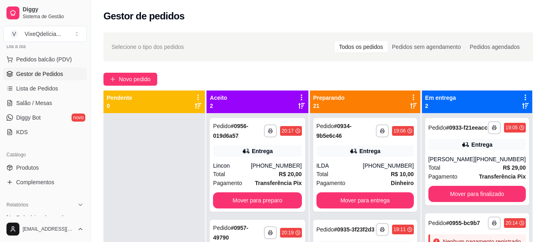
scroll to position [123, 0]
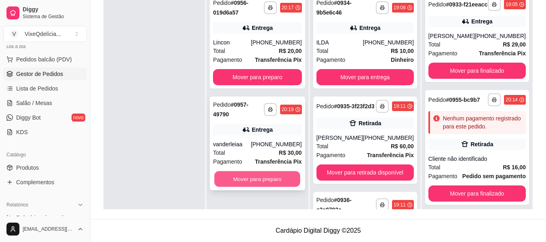
click at [280, 176] on button "Mover para preparo" at bounding box center [258, 179] width 86 height 16
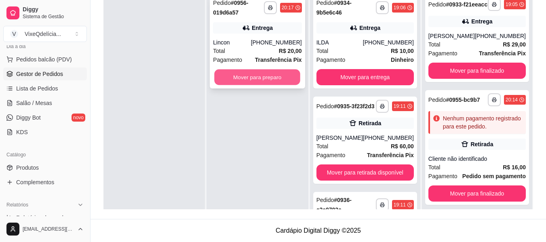
click at [253, 76] on button "Mover para preparo" at bounding box center [258, 78] width 86 height 16
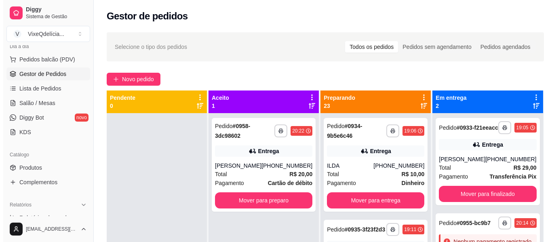
scroll to position [23, 0]
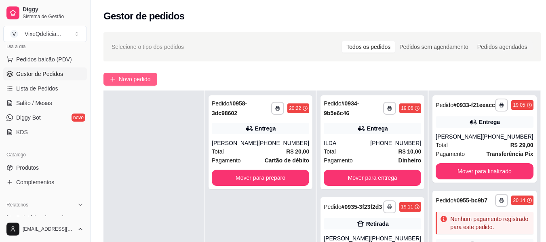
click at [121, 82] on span "Novo pedido" at bounding box center [135, 79] width 32 height 9
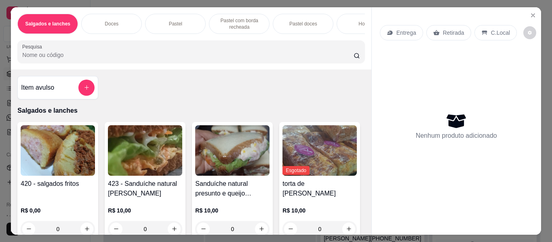
click at [125, 14] on div "Doces" at bounding box center [111, 24] width 61 height 20
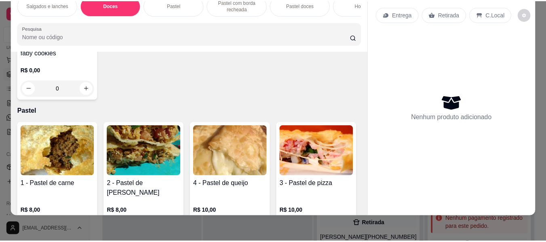
scroll to position [656, 0]
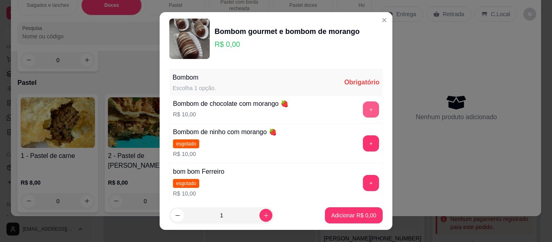
click at [363, 106] on button "+" at bounding box center [371, 109] width 16 height 16
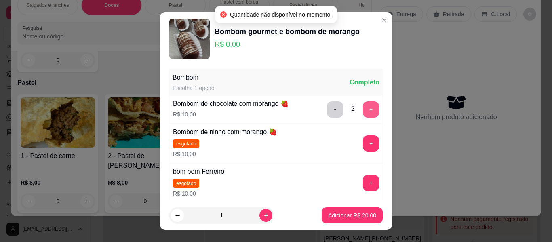
click at [363, 106] on button "+" at bounding box center [371, 109] width 16 height 16
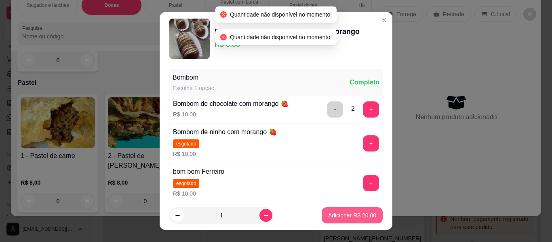
click at [338, 214] on p "Adicionar R$ 20,00" at bounding box center [352, 215] width 48 height 8
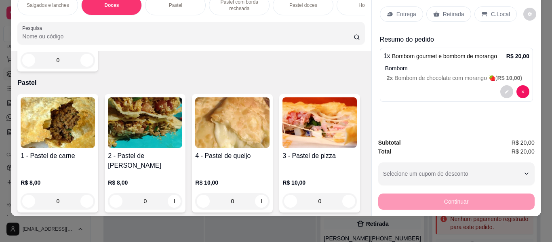
click at [445, 10] on p "Retirada" at bounding box center [453, 14] width 21 height 8
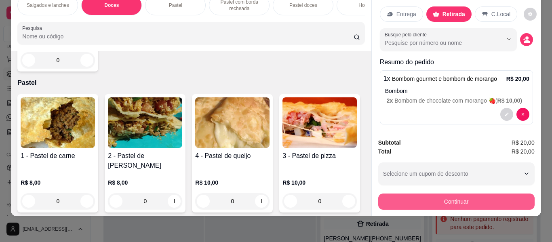
click at [440, 195] on button "Continuar" at bounding box center [456, 202] width 156 height 16
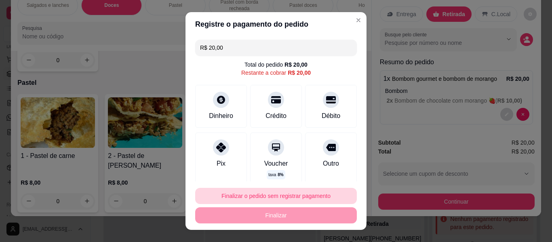
click at [297, 191] on button "Finalizar o pedido sem registrar pagamento" at bounding box center [276, 196] width 162 height 16
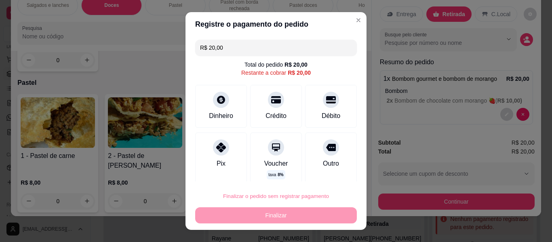
click at [331, 172] on button "Confirmar" at bounding box center [323, 173] width 30 height 13
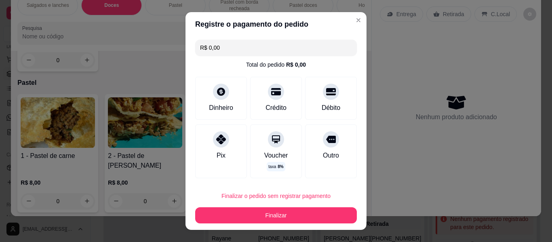
type input "R$ 0,00"
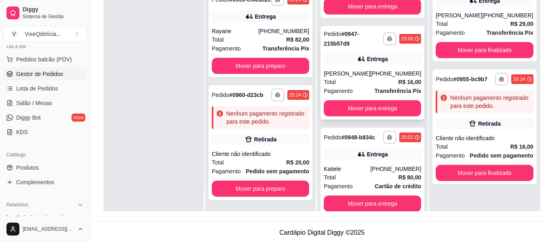
scroll to position [1253, 0]
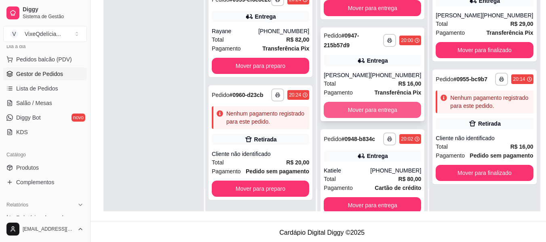
click at [371, 118] on button "Mover para entrega" at bounding box center [372, 110] width 97 height 16
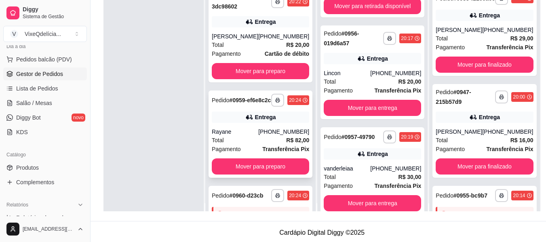
scroll to position [0, 0]
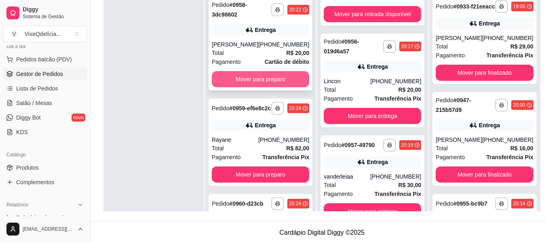
click at [249, 77] on button "Mover para preparo" at bounding box center [260, 79] width 97 height 16
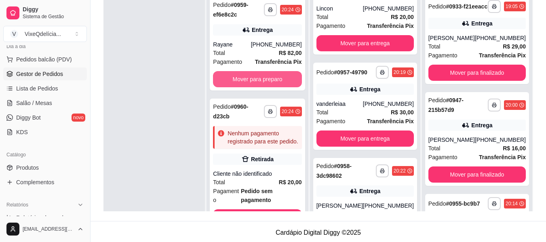
click at [249, 77] on button "Mover para preparo" at bounding box center [257, 79] width 88 height 16
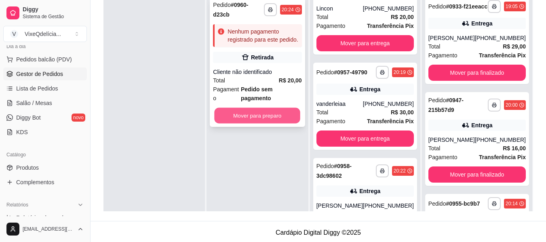
click at [248, 108] on button "Mover para preparo" at bounding box center [258, 116] width 86 height 16
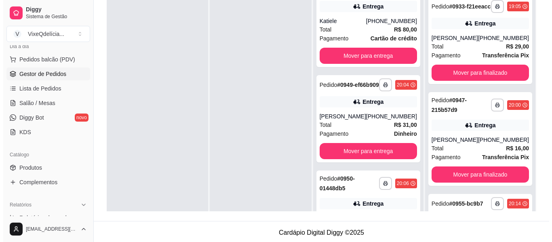
scroll to position [1337, 0]
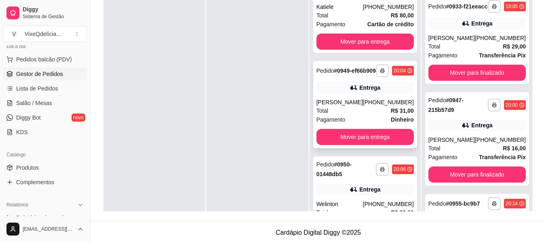
click at [349, 93] on div "Entrega" at bounding box center [364, 87] width 97 height 11
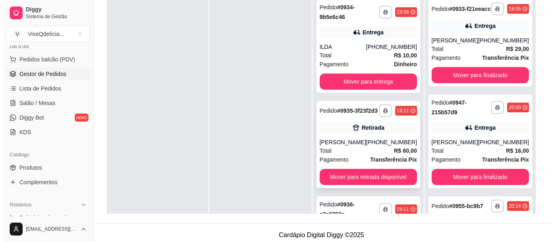
scroll to position [0, 0]
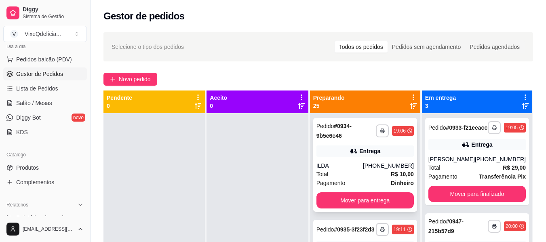
click at [355, 165] on div "ILDA" at bounding box center [339, 166] width 46 height 8
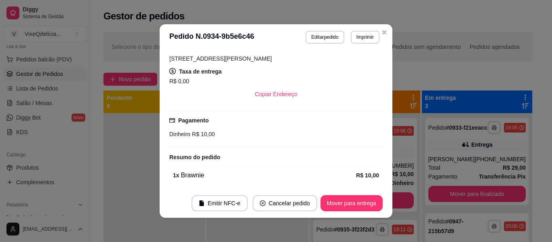
scroll to position [202, 0]
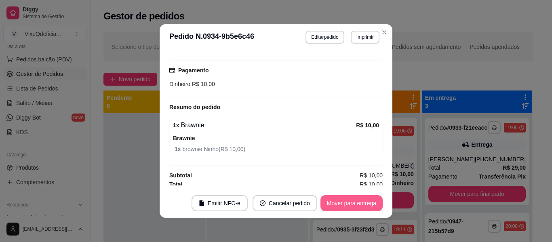
click at [348, 197] on button "Mover para entrega" at bounding box center [351, 203] width 62 height 16
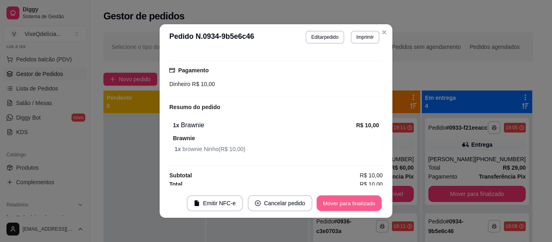
click at [351, 202] on button "Mover para finalizado" at bounding box center [349, 204] width 65 height 16
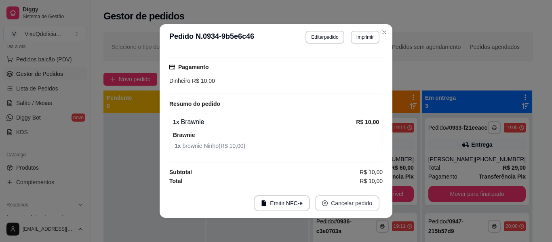
scroll to position [183, 0]
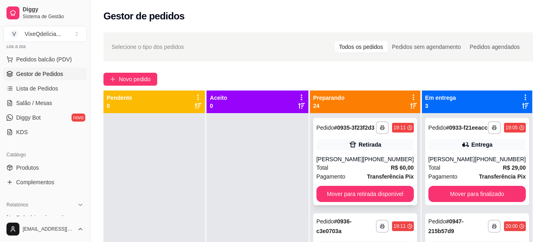
click at [328, 161] on div "**********" at bounding box center [365, 161] width 104 height 87
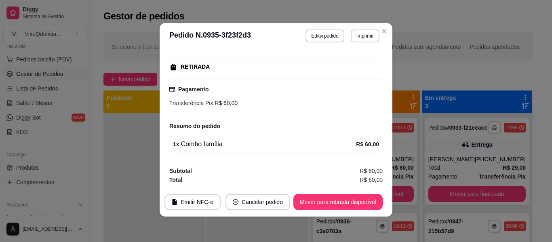
scroll to position [2, 0]
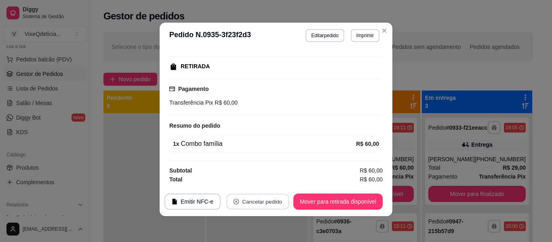
click at [265, 201] on button "Cancelar pedido" at bounding box center [257, 202] width 63 height 16
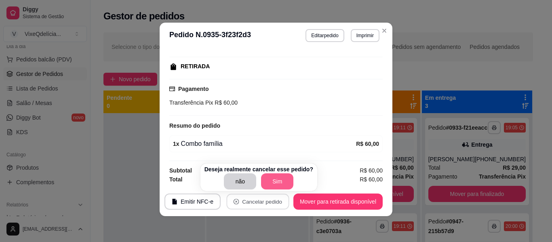
click at [279, 181] on button "Sim" at bounding box center [277, 181] width 32 height 16
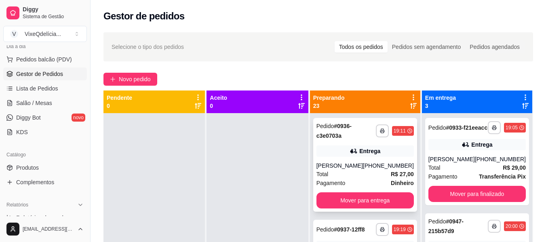
click at [364, 171] on div "Total R$ 27,00" at bounding box center [364, 174] width 97 height 9
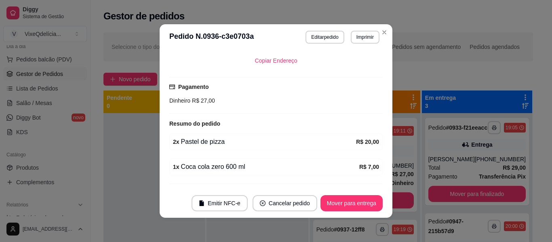
scroll to position [207, 0]
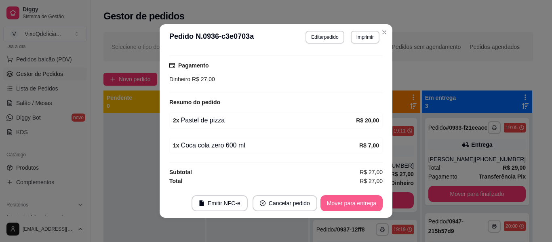
click at [370, 203] on button "Mover para entrega" at bounding box center [351, 203] width 62 height 16
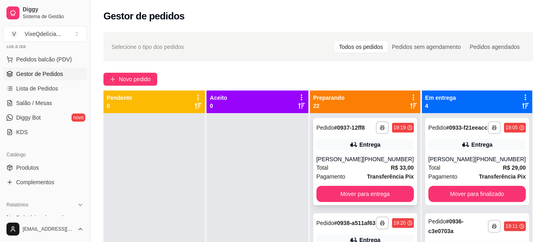
click at [376, 163] on div "[PHONE_NUMBER]" at bounding box center [388, 159] width 51 height 8
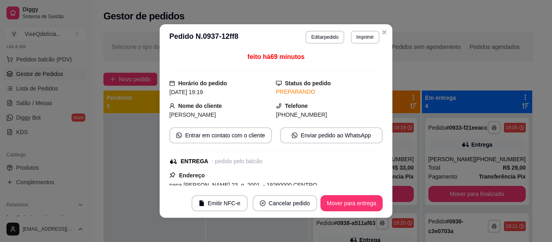
scroll to position [0, 0]
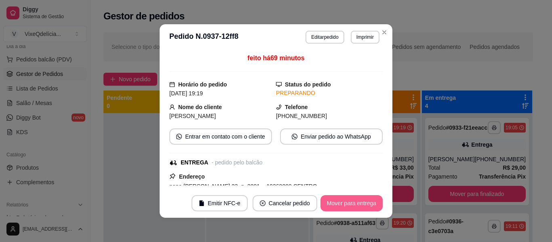
click at [363, 203] on button "Mover para entrega" at bounding box center [351, 203] width 62 height 16
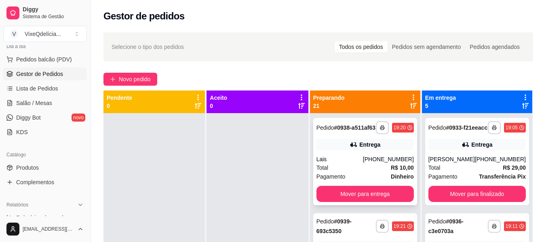
click at [364, 172] on div "Total R$ 10,00" at bounding box center [364, 167] width 97 height 9
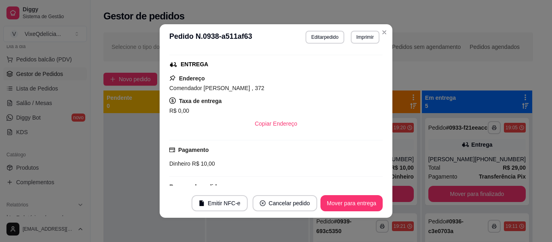
scroll to position [124, 0]
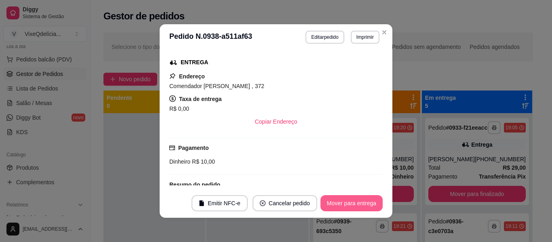
click at [372, 204] on button "Mover para entrega" at bounding box center [351, 203] width 62 height 16
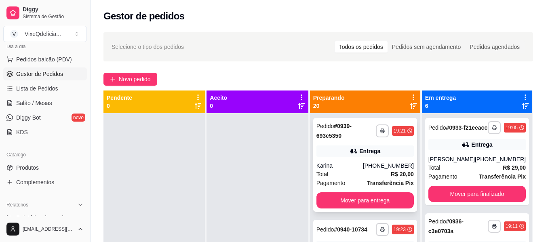
click at [369, 173] on div "Total R$ 20,00" at bounding box center [364, 174] width 97 height 9
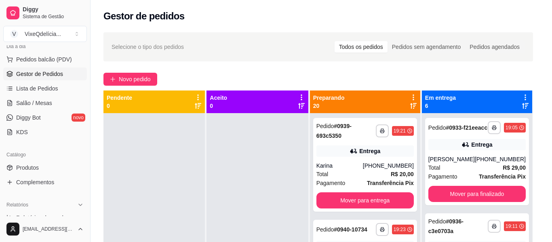
scroll to position [192, 0]
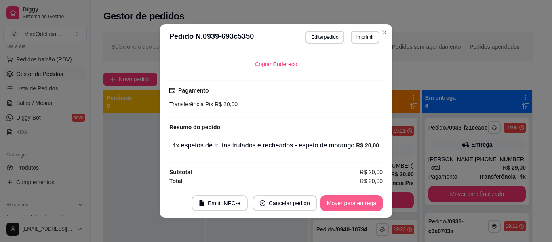
click at [362, 201] on button "Mover para entrega" at bounding box center [351, 203] width 62 height 16
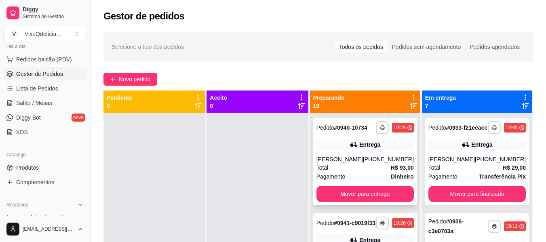
click at [357, 171] on div "Total R$ 93,00" at bounding box center [364, 167] width 97 height 9
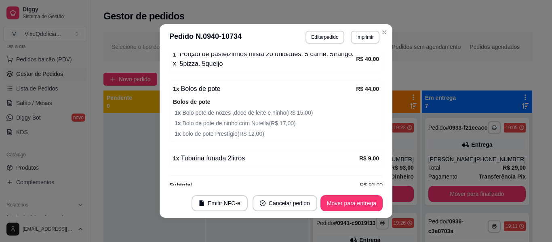
scroll to position [280, 0]
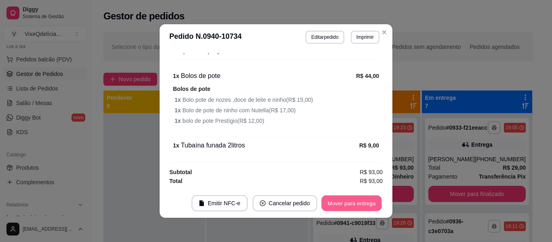
click at [362, 204] on button "Mover para entrega" at bounding box center [351, 204] width 61 height 16
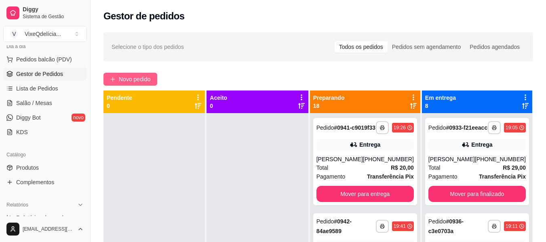
click at [131, 74] on button "Novo pedido" at bounding box center [130, 79] width 54 height 13
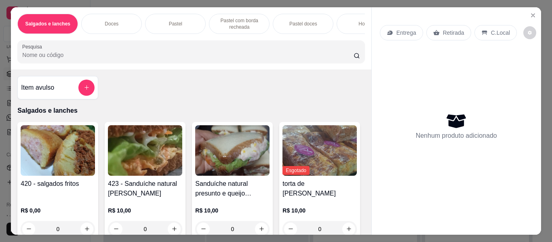
scroll to position [0, 304]
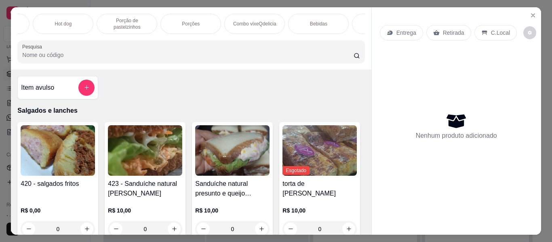
click at [137, 20] on p "Porção de pastelzinhos" at bounding box center [126, 23] width 47 height 13
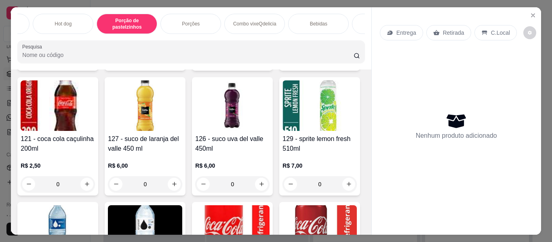
scroll to position [22, 0]
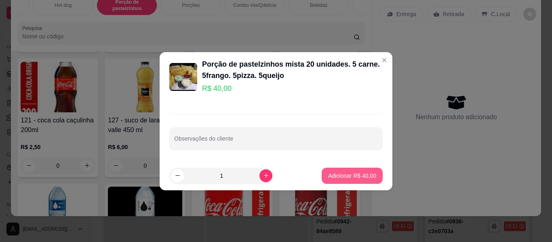
click at [355, 177] on p "Adicionar R$ 40,00" at bounding box center [352, 176] width 48 height 8
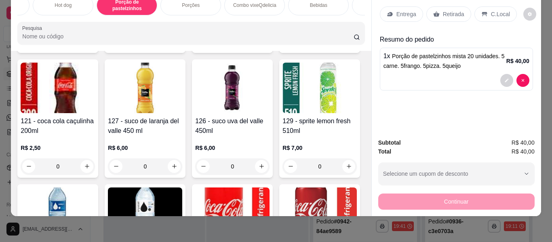
type input "1"
click at [406, 10] on p "Entrega" at bounding box center [406, 14] width 20 height 8
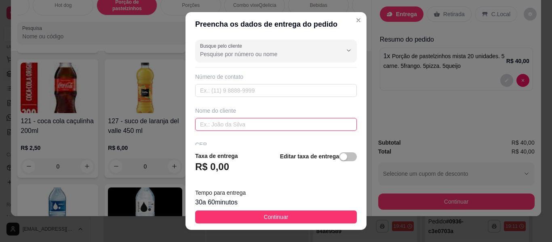
click at [232, 124] on input "text" at bounding box center [276, 124] width 162 height 13
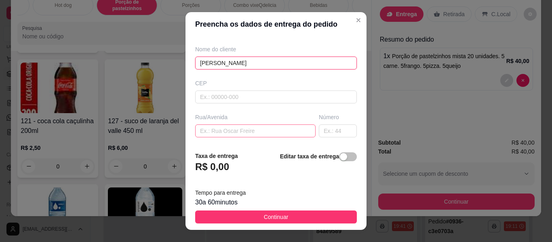
scroll to position [81, 0]
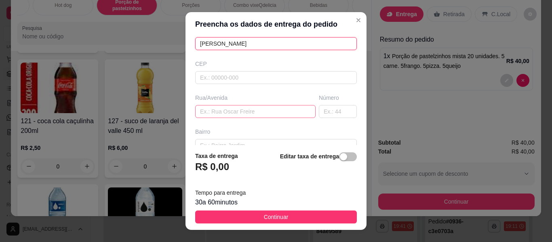
type input "[PERSON_NAME]"
click at [272, 110] on input "text" at bounding box center [255, 111] width 120 height 13
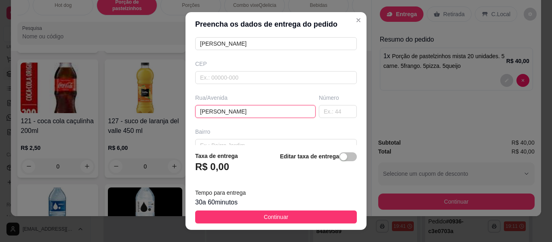
type input "[PERSON_NAME]"
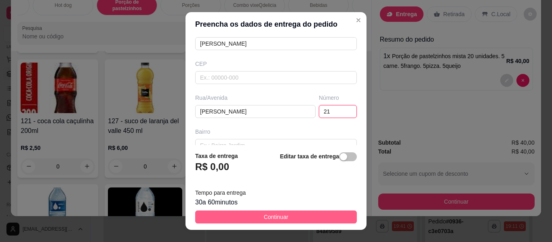
type input "21"
click at [316, 216] on button "Continuar" at bounding box center [276, 217] width 162 height 13
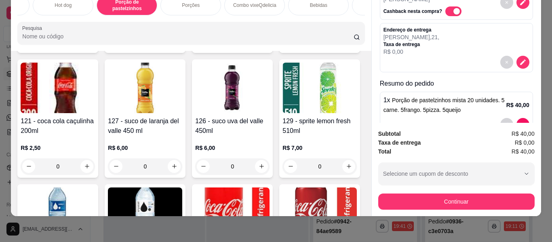
scroll to position [66, 0]
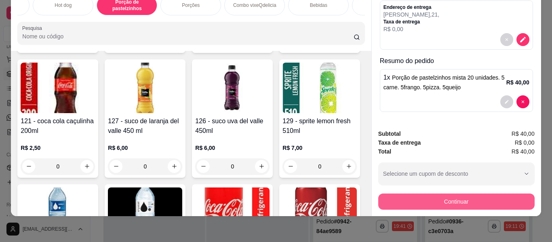
click at [447, 202] on button "Continuar" at bounding box center [456, 202] width 156 height 16
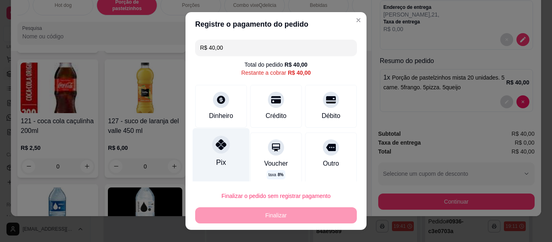
click at [234, 155] on div "Pix" at bounding box center [221, 157] width 57 height 59
type input "R$ 0,00"
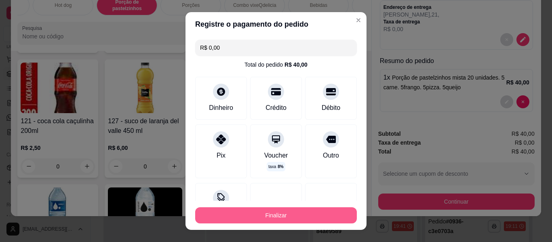
click at [293, 213] on button "Finalizar" at bounding box center [276, 215] width 162 height 16
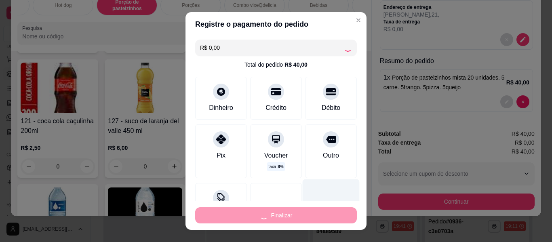
type input "0"
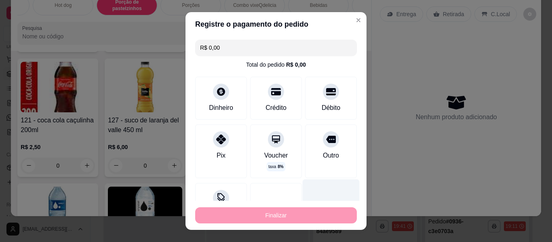
type input "-R$ 40,00"
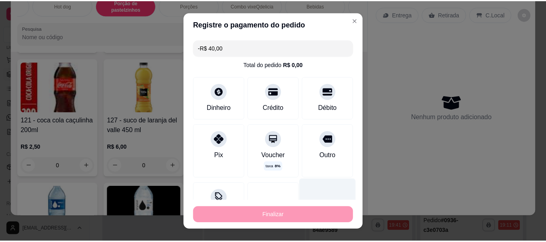
scroll to position [0, 0]
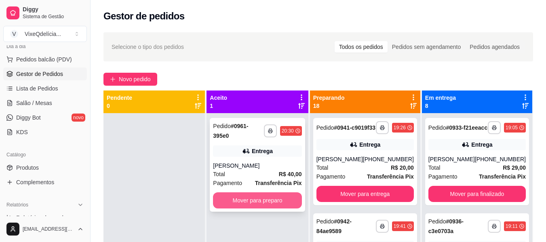
click at [255, 198] on button "Mover para preparo" at bounding box center [257, 200] width 88 height 16
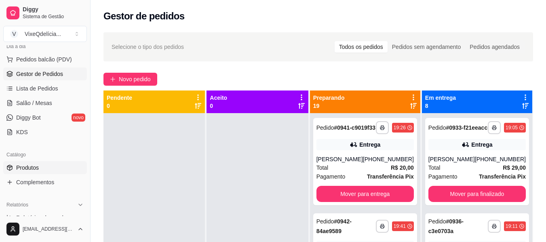
click at [41, 165] on link "Produtos" at bounding box center [45, 167] width 84 height 13
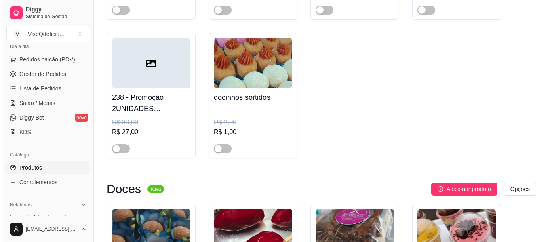
scroll to position [687, 0]
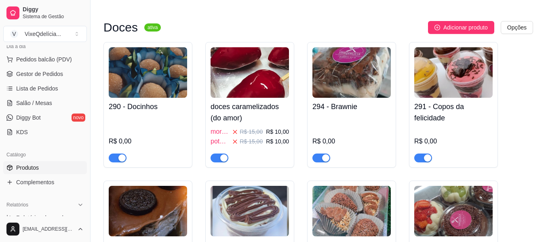
click at [238, 89] on img at bounding box center [250, 72] width 78 height 51
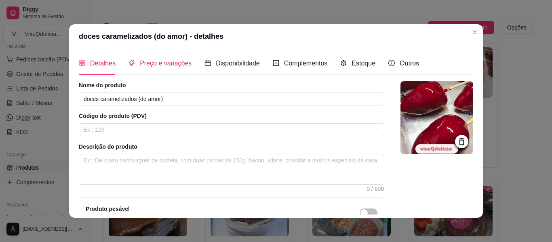
click at [163, 63] on span "Preço e variações" at bounding box center [166, 63] width 52 height 7
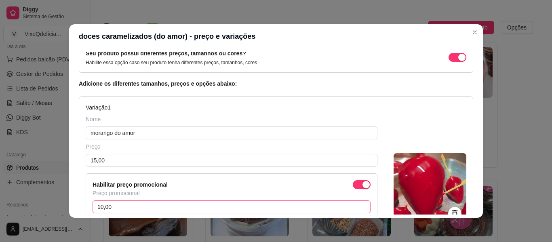
scroll to position [121, 0]
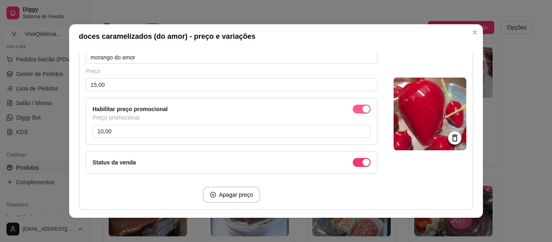
click at [362, 108] on div "button" at bounding box center [365, 108] width 7 height 7
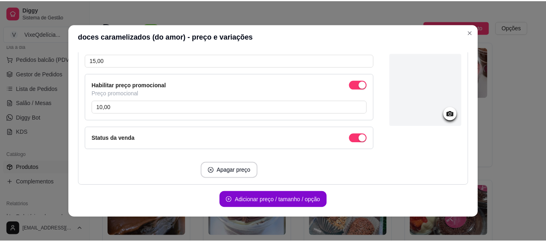
scroll to position [323, 0]
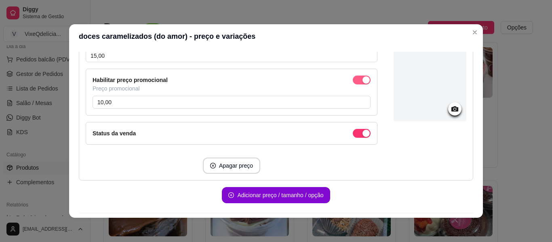
click at [355, 76] on span "button" at bounding box center [362, 80] width 18 height 9
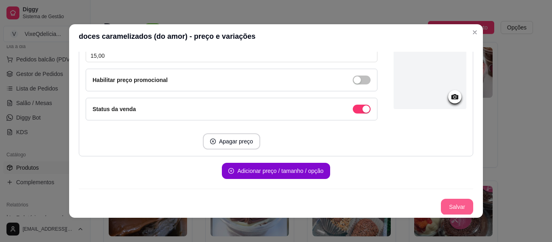
click at [455, 204] on button "Salvar" at bounding box center [457, 207] width 32 height 16
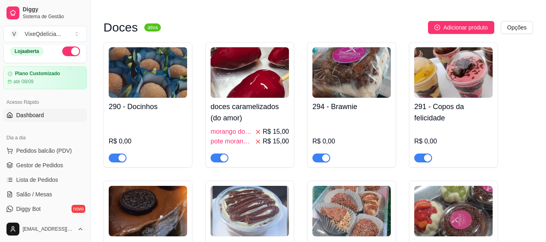
scroll to position [0, 0]
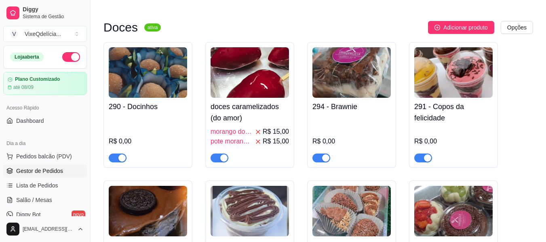
click at [48, 169] on span "Gestor de Pedidos" at bounding box center [39, 171] width 47 height 8
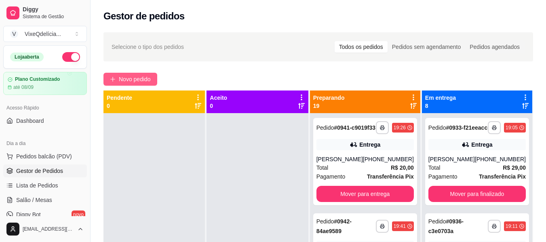
click at [139, 77] on span "Novo pedido" at bounding box center [135, 79] width 32 height 9
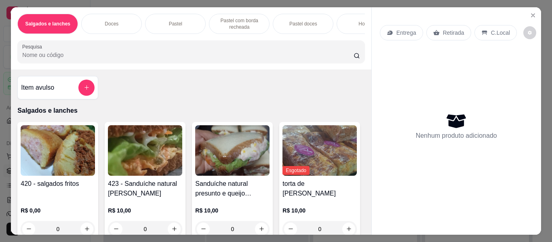
click at [182, 20] on div "Pastel" at bounding box center [175, 24] width 61 height 20
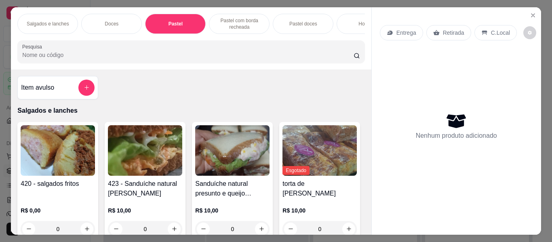
scroll to position [22, 0]
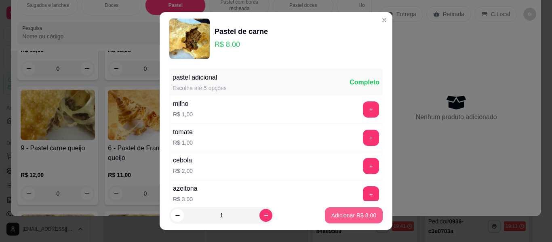
click at [338, 215] on p "Adicionar R$ 8,00" at bounding box center [353, 215] width 45 height 8
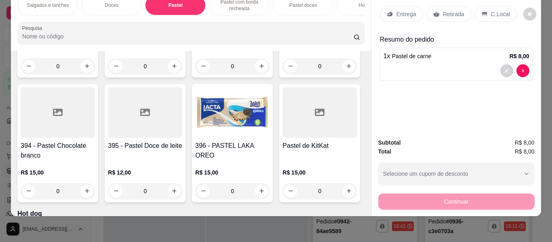
scroll to position [1641, 0]
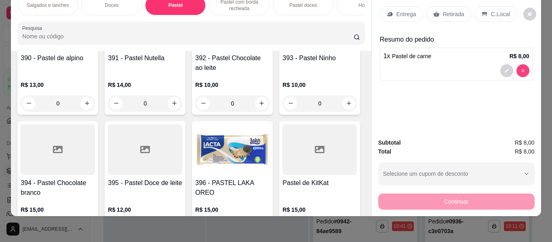
type input "0"
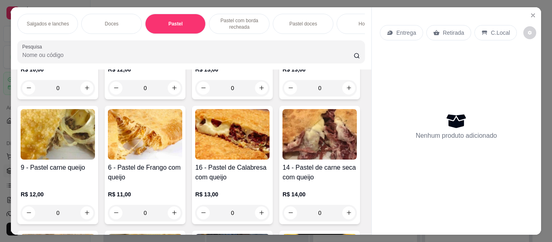
scroll to position [0, 304]
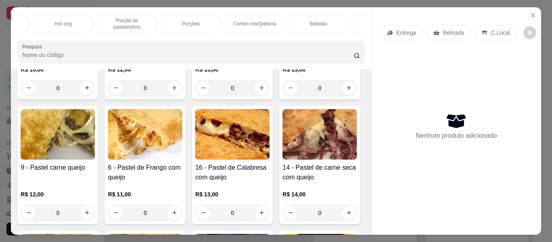
click at [118, 20] on p "Porção de pastelzinhos" at bounding box center [126, 23] width 47 height 13
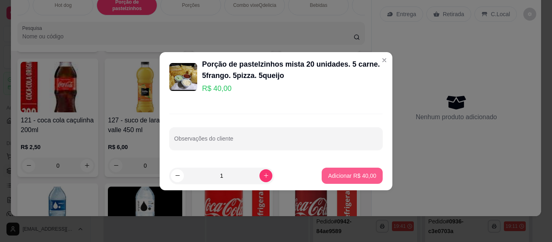
click at [367, 177] on p "Adicionar R$ 40,00" at bounding box center [352, 176] width 48 height 8
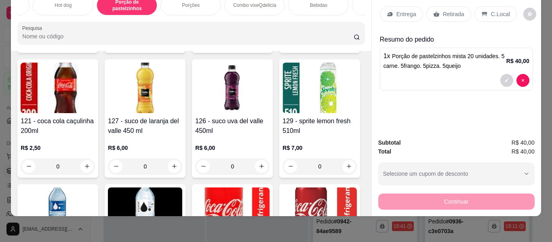
click at [501, 10] on p "C.Local" at bounding box center [500, 14] width 19 height 8
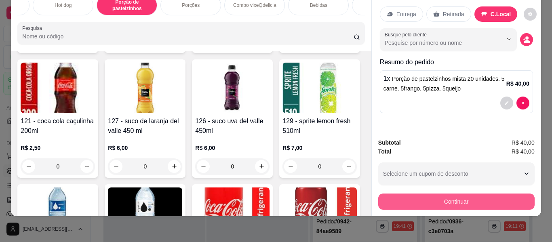
click at [480, 198] on button "Continuar" at bounding box center [456, 202] width 156 height 16
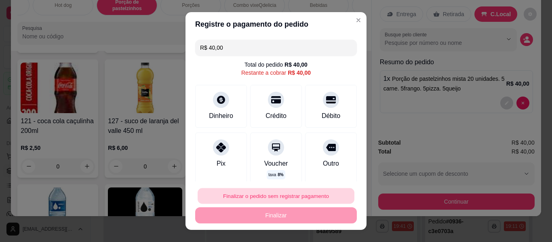
click at [279, 197] on button "Finalizar o pedido sem registrar pagamento" at bounding box center [276, 196] width 157 height 16
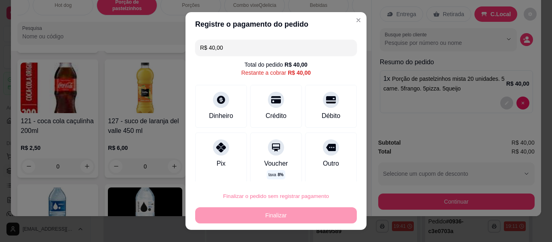
click at [329, 170] on button "Confirmar" at bounding box center [322, 173] width 29 height 12
type input "0"
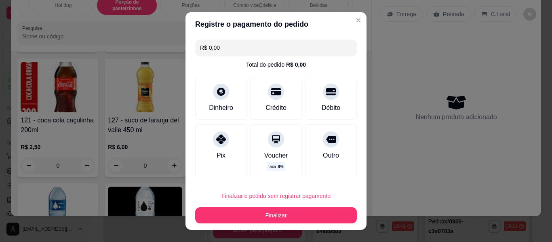
type input "R$ 0,00"
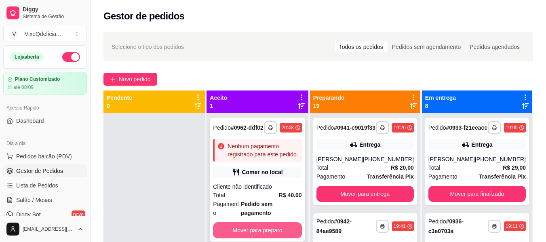
click at [272, 222] on button "Mover para preparo" at bounding box center [257, 230] width 88 height 16
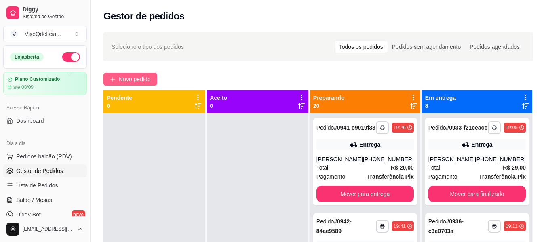
click at [151, 78] on span "Novo pedido" at bounding box center [135, 79] width 32 height 9
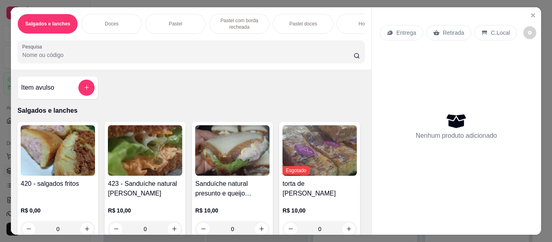
click at [175, 21] on p "Pastel" at bounding box center [175, 24] width 13 height 6
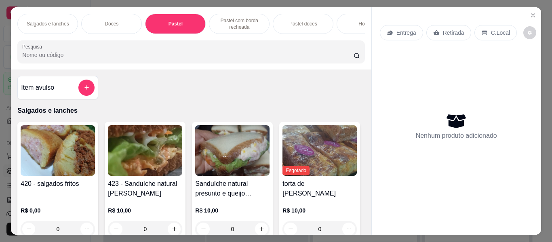
scroll to position [22, 0]
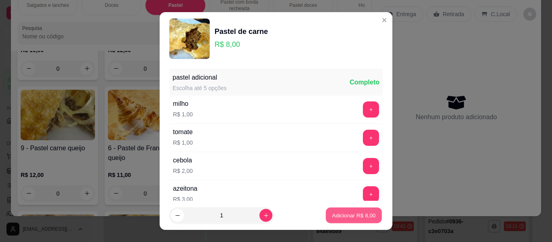
click at [349, 217] on p "Adicionar R$ 8,00" at bounding box center [354, 215] width 44 height 8
type input "1"
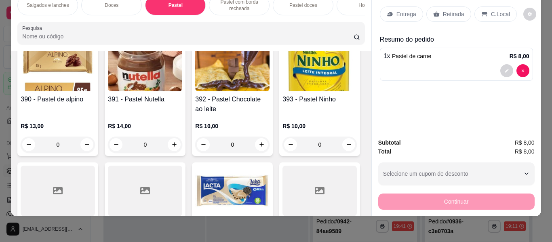
scroll to position [1601, 0]
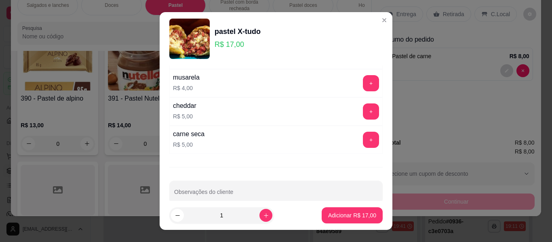
scroll to position [351, 0]
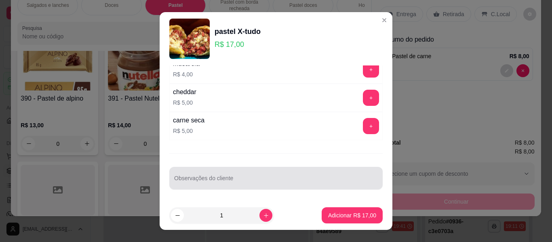
click at [235, 171] on div at bounding box center [276, 178] width 204 height 16
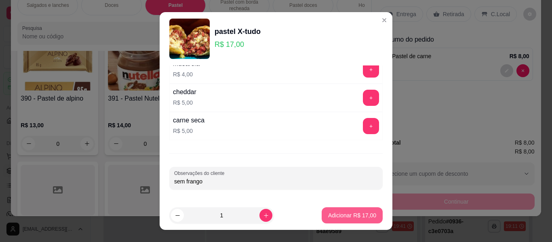
type input "sem frango"
click at [329, 215] on p "Adicionar R$ 17,00" at bounding box center [352, 215] width 48 height 8
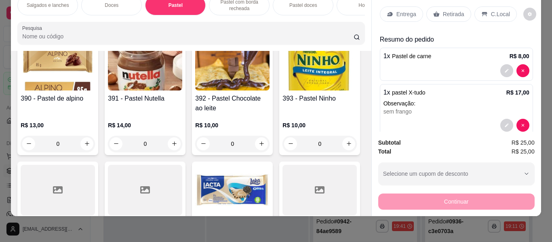
click at [449, 10] on p "Retirada" at bounding box center [453, 14] width 21 height 8
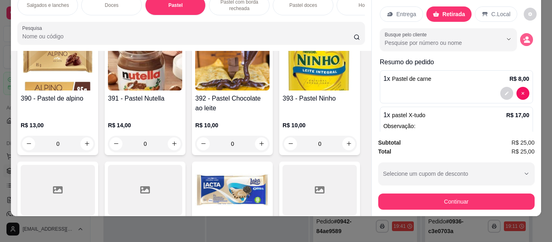
click at [525, 36] on circle "decrease-product-quantity" at bounding box center [526, 37] width 3 height 3
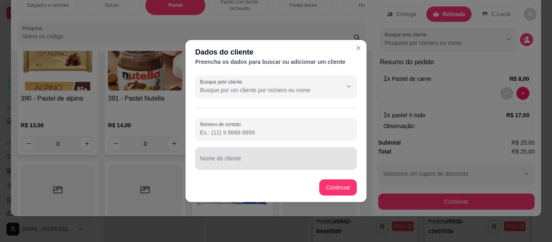
click at [264, 156] on div at bounding box center [276, 158] width 152 height 16
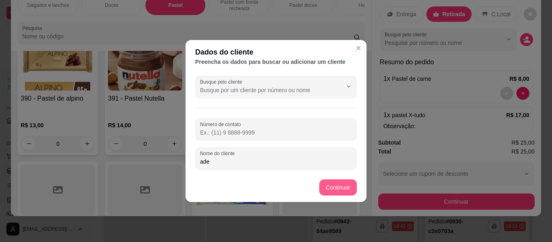
type input "ade"
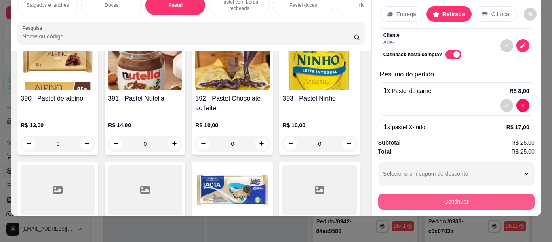
click at [410, 197] on button "Continuar" at bounding box center [456, 202] width 156 height 16
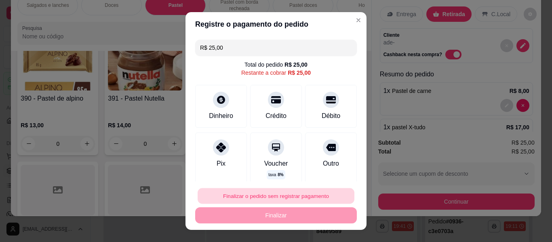
click at [270, 194] on button "Finalizar o pedido sem registrar pagamento" at bounding box center [276, 196] width 157 height 16
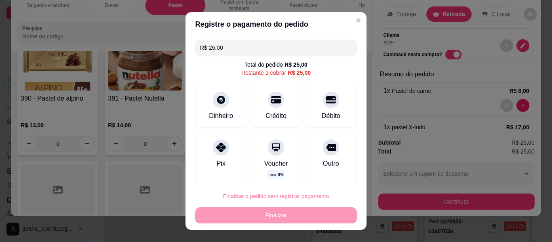
click at [325, 172] on button "Confirmar" at bounding box center [322, 173] width 29 height 12
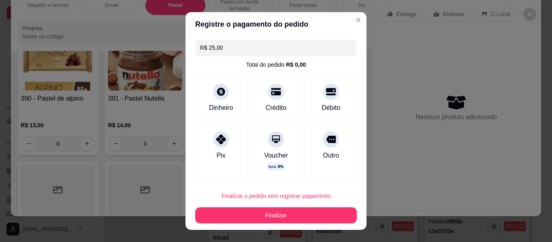
type input "0"
type input "R$ 0,00"
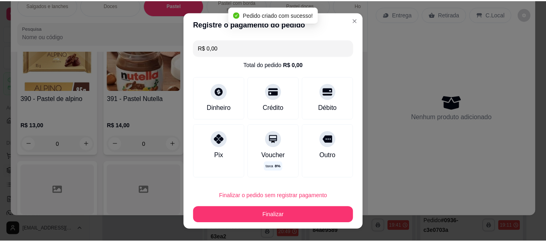
scroll to position [1600, 0]
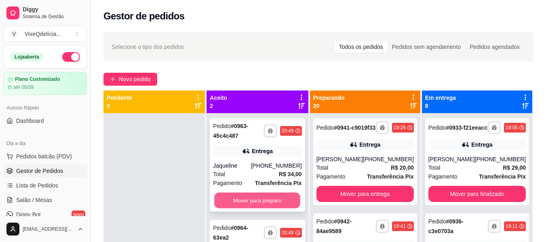
click at [271, 204] on button "Mover para preparo" at bounding box center [258, 201] width 86 height 16
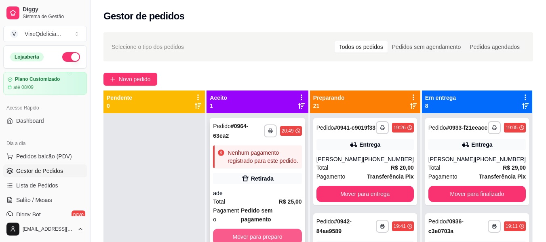
click at [274, 229] on button "Mover para preparo" at bounding box center [257, 237] width 88 height 16
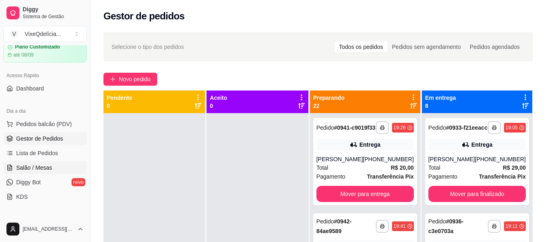
scroll to position [81, 0]
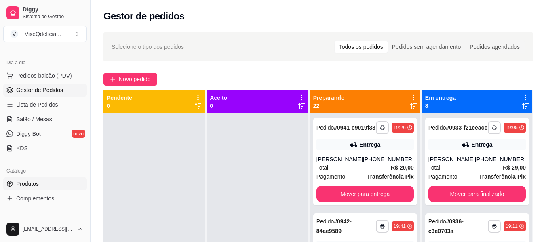
click at [51, 183] on link "Produtos" at bounding box center [45, 183] width 84 height 13
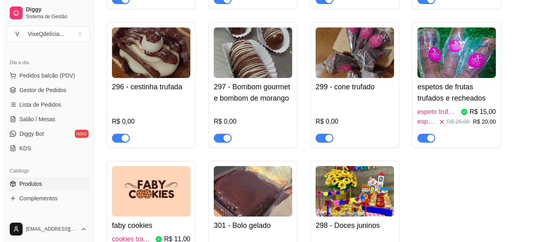
scroll to position [970, 0]
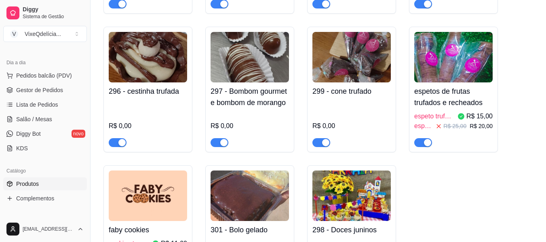
click at [444, 95] on h4 "espetos de frutas trufados e recheados" at bounding box center [453, 97] width 78 height 23
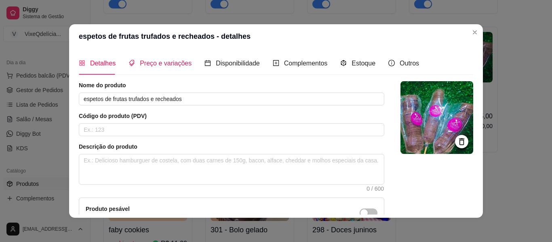
click at [176, 61] on span "Preço e variações" at bounding box center [166, 63] width 52 height 7
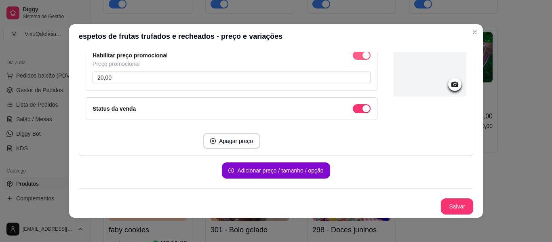
click at [362, 54] on div "button" at bounding box center [365, 55] width 7 height 7
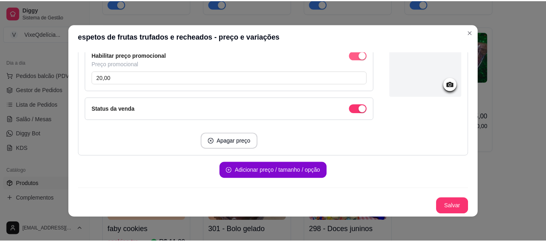
scroll to position [324, 0]
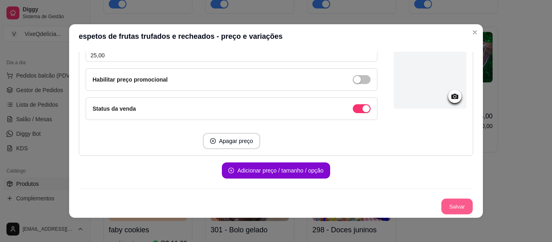
click at [457, 205] on button "Salvar" at bounding box center [457, 207] width 32 height 16
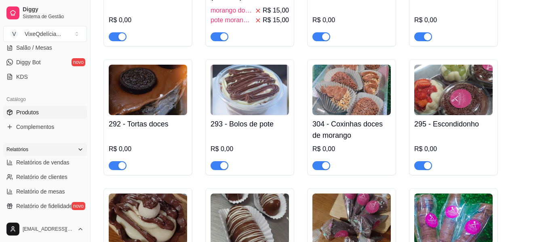
scroll to position [121, 0]
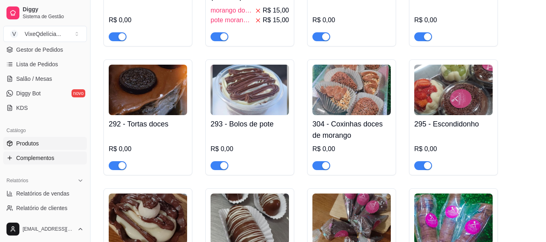
click at [36, 160] on span "Complementos" at bounding box center [35, 158] width 38 height 8
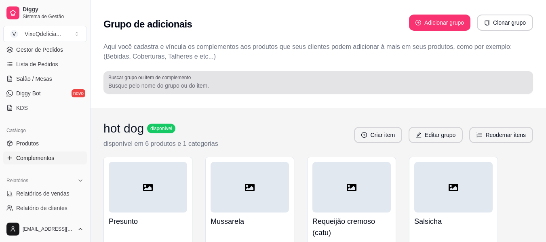
click at [220, 84] on input "Buscar grupo ou item de complemento" at bounding box center [318, 86] width 420 height 8
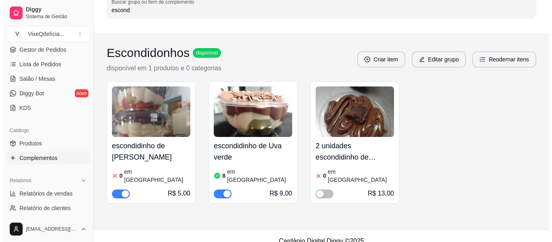
scroll to position [78, 0]
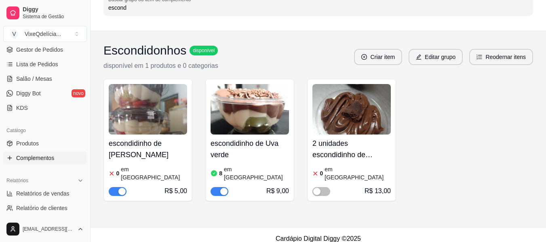
type input "escond"
click at [123, 139] on h4 "escondidinho de [PERSON_NAME]" at bounding box center [148, 149] width 78 height 23
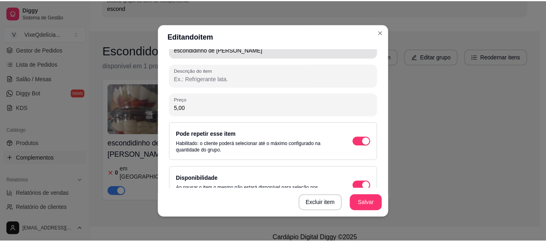
scroll to position [121, 0]
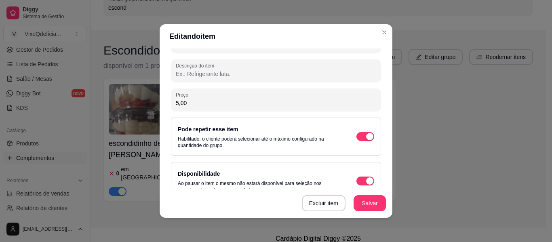
click at [251, 103] on input "5,00" at bounding box center [276, 103] width 200 height 8
type input "9,00"
click at [369, 206] on button "Salvar" at bounding box center [370, 204] width 32 height 16
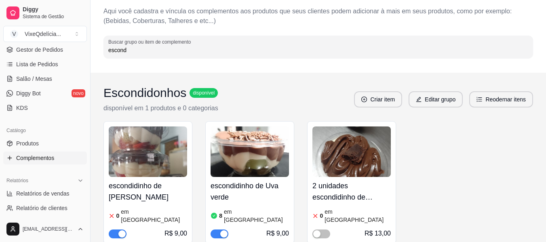
scroll to position [0, 0]
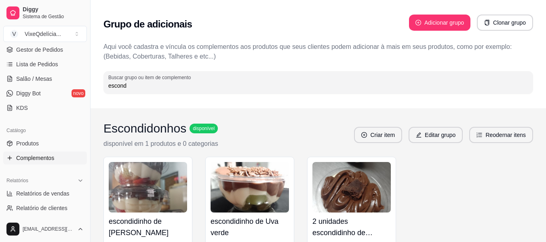
click at [151, 84] on input "escond" at bounding box center [318, 86] width 420 height 8
type input "e"
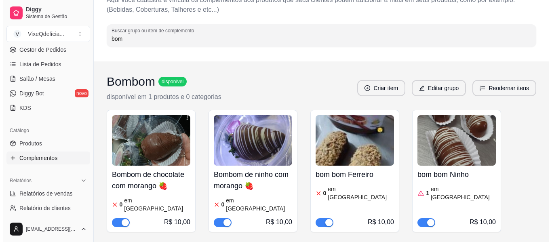
scroll to position [121, 0]
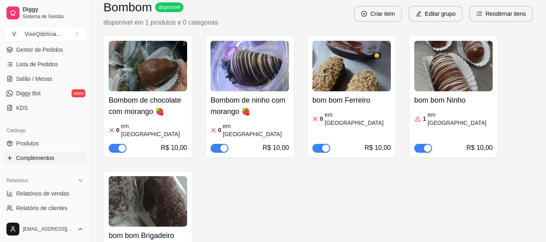
type input "bom"
click at [253, 113] on h4 "Bombom de ninho com morango 🍓" at bounding box center [250, 106] width 78 height 23
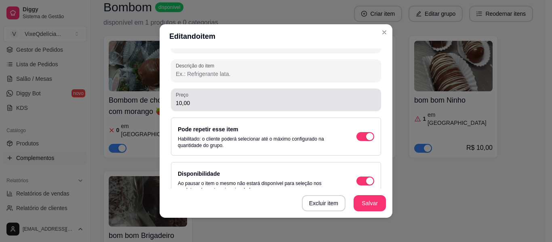
click at [179, 101] on input "10,00" at bounding box center [276, 103] width 200 height 8
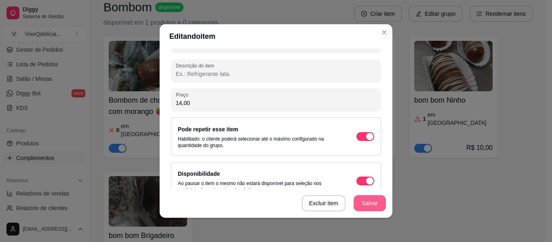
type input "14,00"
click at [367, 203] on button "Salvar" at bounding box center [370, 204] width 32 height 16
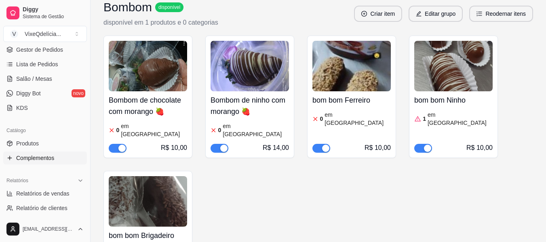
click at [147, 96] on h4 "Bombom de chocolate com morango 🍓" at bounding box center [148, 106] width 78 height 23
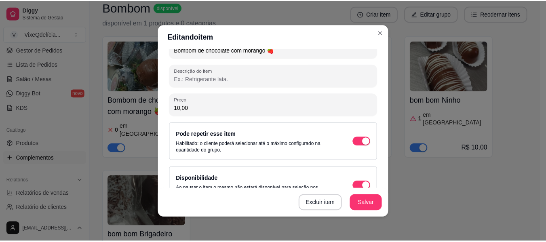
scroll to position [137, 0]
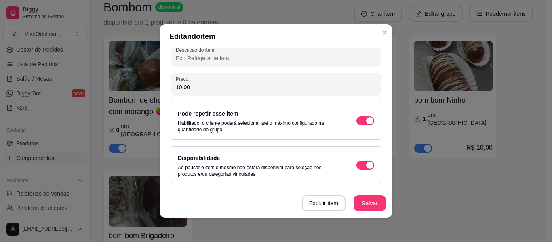
drag, startPoint x: 178, startPoint y: 87, endPoint x: 240, endPoint y: 113, distance: 66.9
click at [179, 87] on input "10,00" at bounding box center [276, 87] width 200 height 8
type input "14,00"
click at [367, 208] on button "Salvar" at bounding box center [370, 204] width 32 height 16
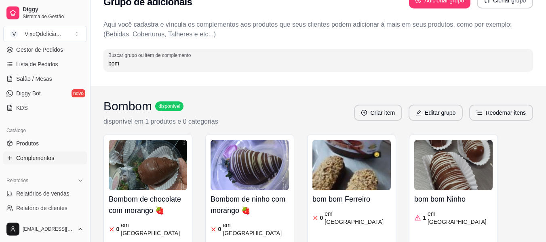
scroll to position [0, 0]
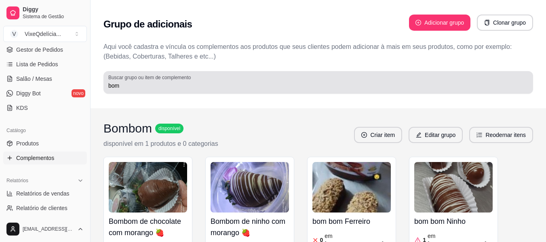
click at [234, 91] on div "Buscar grupo ou item de complemento bom" at bounding box center [318, 82] width 430 height 23
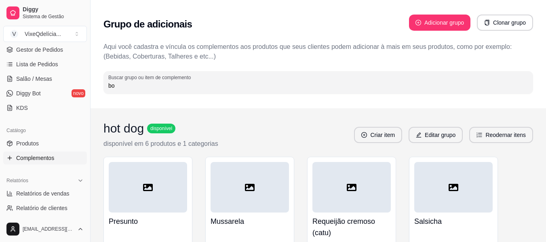
type input "b"
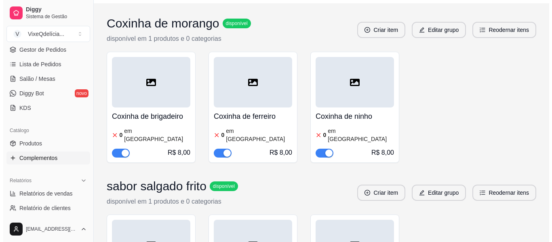
scroll to position [121, 0]
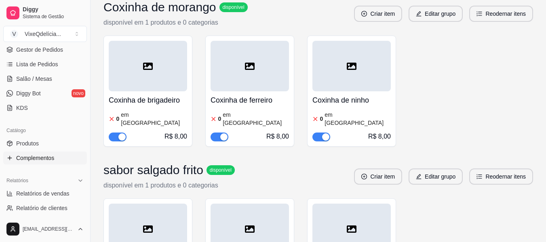
type input "coxi"
click at [166, 115] on div "0 em [GEOGRAPHIC_DATA]" at bounding box center [148, 119] width 78 height 16
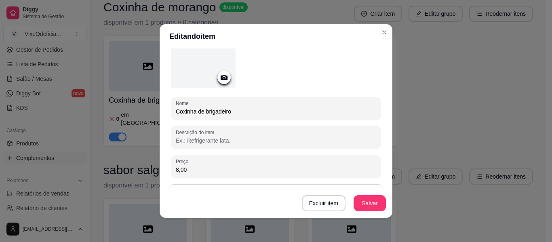
scroll to position [81, 0]
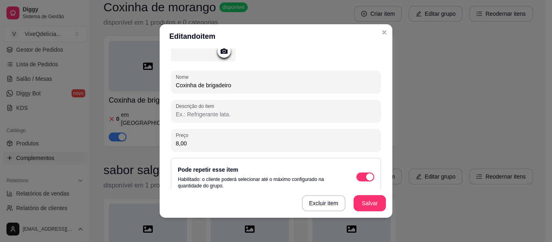
click at [186, 147] on input "8,00" at bounding box center [276, 143] width 200 height 8
type input "10,00"
click at [365, 202] on button "Salvar" at bounding box center [370, 204] width 32 height 16
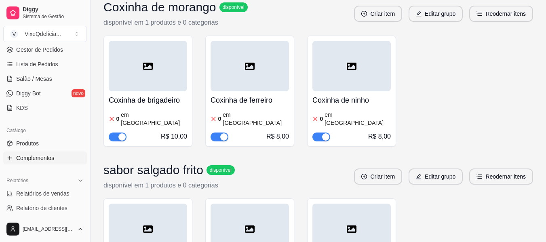
click at [244, 104] on h4 "Coxinha de ferreiro" at bounding box center [250, 100] width 78 height 11
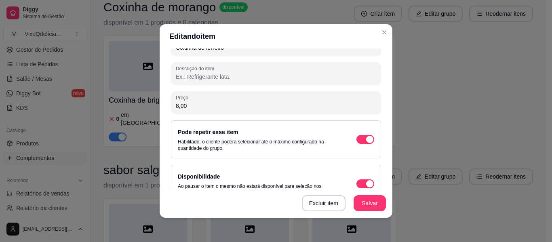
scroll to position [121, 0]
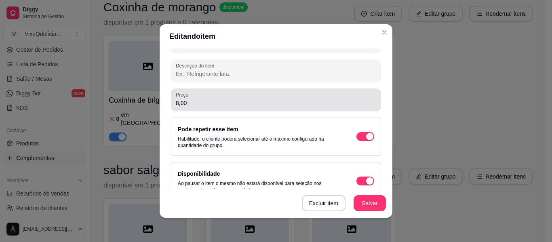
click at [199, 107] on div "8,00" at bounding box center [276, 100] width 200 height 16
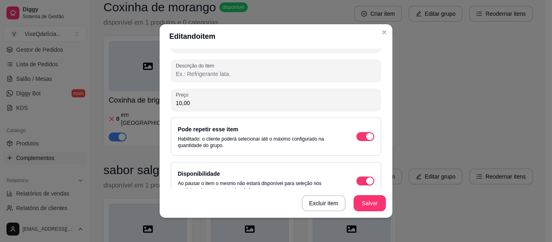
type input "10,00"
click at [362, 200] on button "Salvar" at bounding box center [370, 204] width 32 height 16
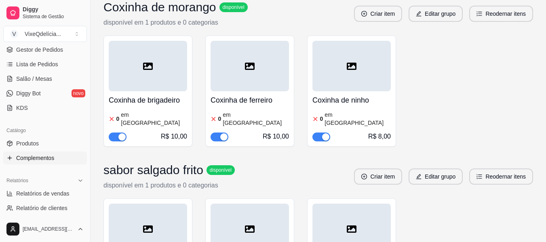
click at [345, 111] on article "em [GEOGRAPHIC_DATA]" at bounding box center [357, 119] width 66 height 16
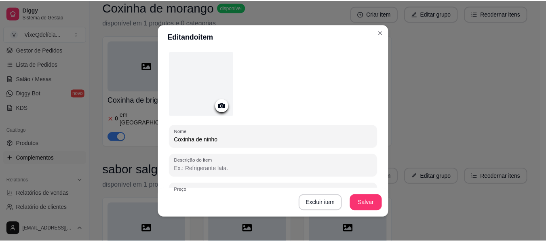
scroll to position [40, 0]
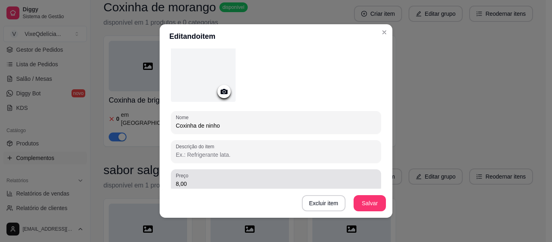
click at [217, 177] on div "8,00" at bounding box center [276, 181] width 200 height 16
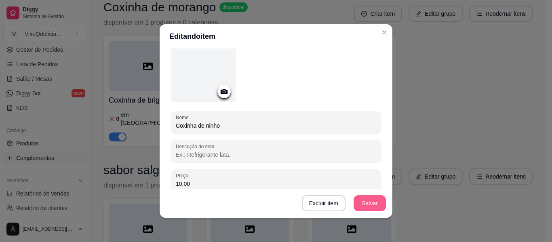
type input "10,00"
click at [373, 199] on button "Salvar" at bounding box center [370, 203] width 32 height 16
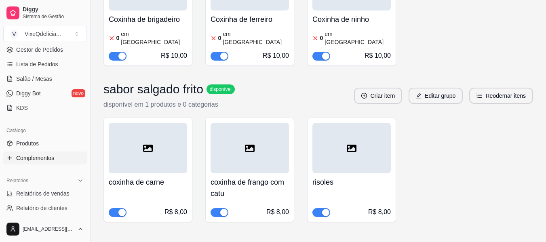
scroll to position [0, 0]
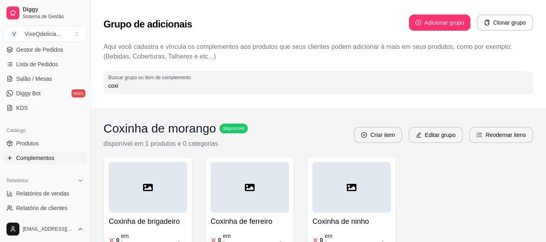
click at [226, 89] on input "coxi" at bounding box center [318, 86] width 420 height 8
type input "c"
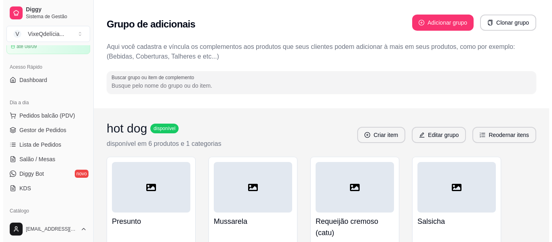
scroll to position [40, 0]
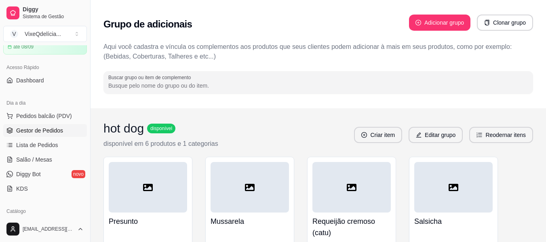
click at [35, 124] on link "Gestor de Pedidos" at bounding box center [45, 130] width 84 height 13
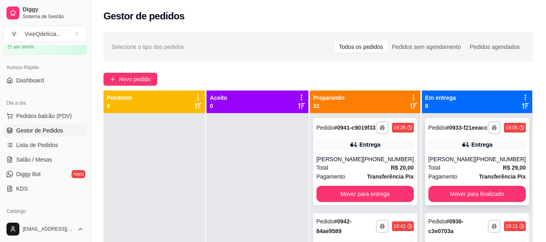
click at [482, 172] on div "Total R$ 29,00" at bounding box center [476, 167] width 97 height 9
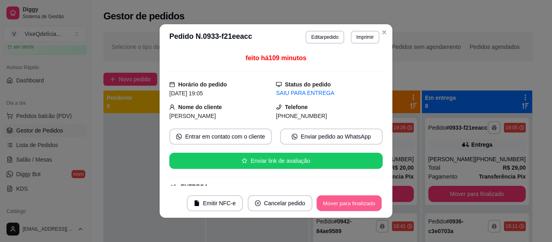
click at [356, 204] on button "Mover para finalizado" at bounding box center [349, 204] width 65 height 16
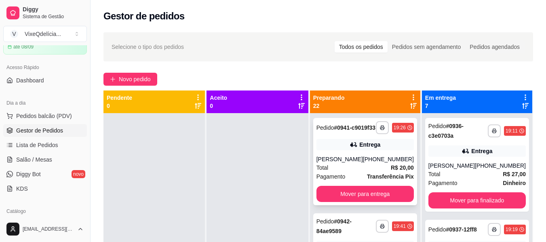
click at [355, 172] on div "Total R$ 20,00" at bounding box center [364, 167] width 97 height 9
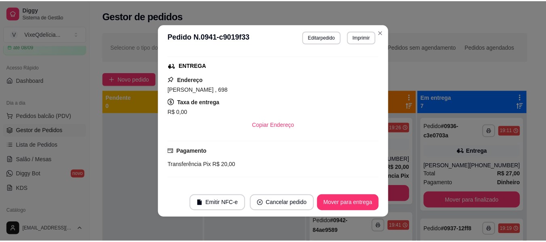
scroll to position [182, 0]
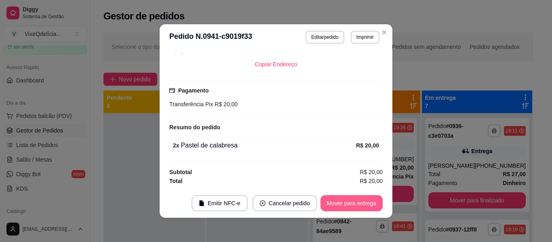
click at [356, 200] on button "Mover para entrega" at bounding box center [351, 203] width 62 height 16
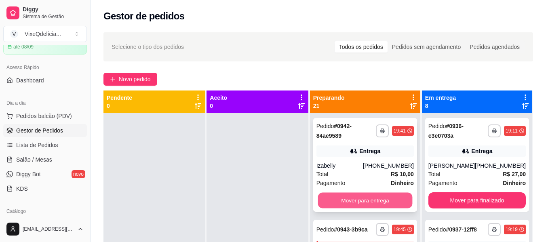
click at [362, 200] on button "Mover para entrega" at bounding box center [365, 201] width 95 height 16
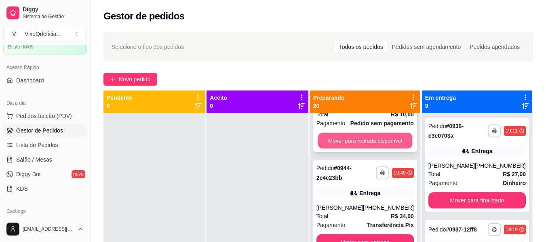
click at [357, 147] on button "Mover para retirada disponível" at bounding box center [365, 141] width 95 height 16
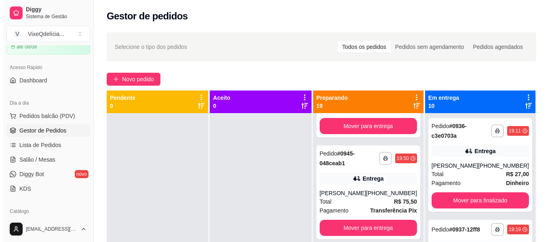
scroll to position [0, 0]
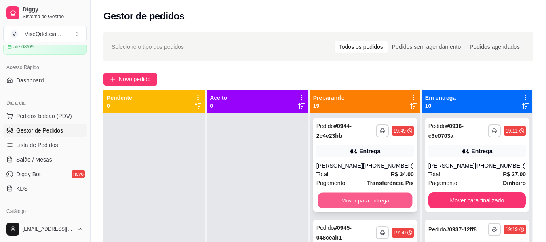
click at [366, 198] on button "Mover para entrega" at bounding box center [365, 201] width 95 height 16
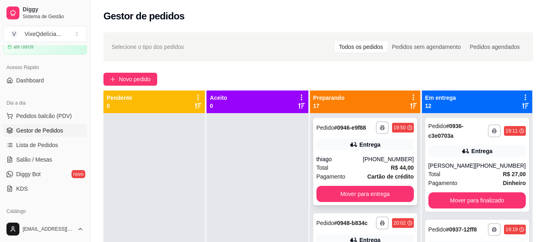
click at [351, 154] on div "**********" at bounding box center [365, 161] width 104 height 87
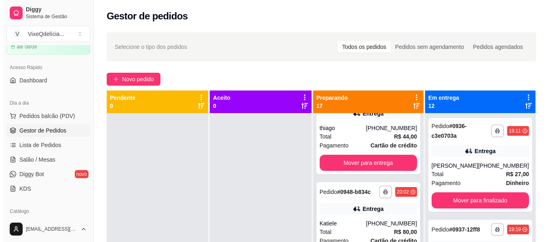
scroll to position [81, 0]
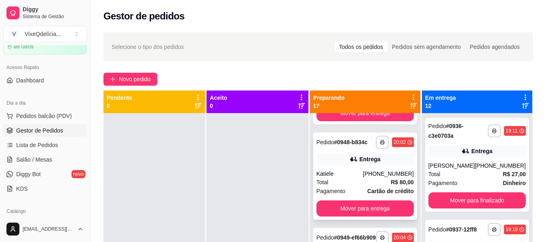
click at [363, 171] on div "**********" at bounding box center [365, 176] width 104 height 87
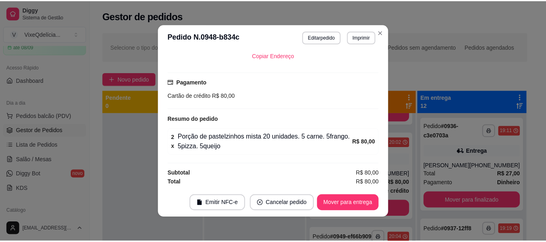
scroll to position [167, 0]
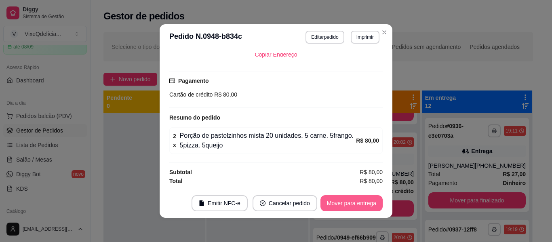
click at [360, 203] on button "Mover para entrega" at bounding box center [351, 203] width 62 height 16
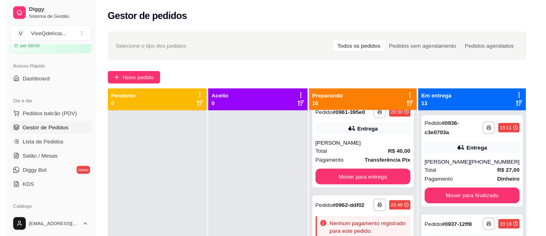
scroll to position [1253, 0]
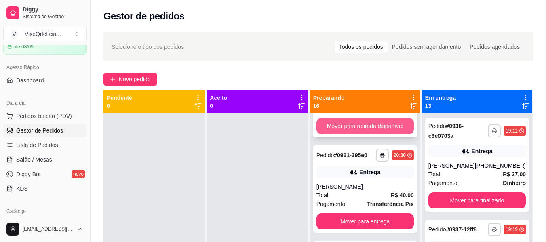
click at [367, 134] on button "Mover para retirada disponível" at bounding box center [364, 126] width 97 height 16
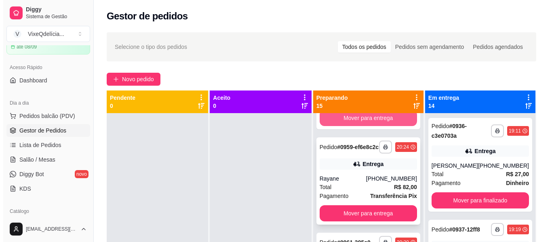
scroll to position [1002, 0]
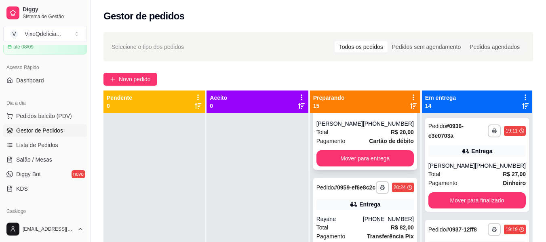
click at [359, 137] on div "Total R$ 20,00" at bounding box center [364, 132] width 97 height 9
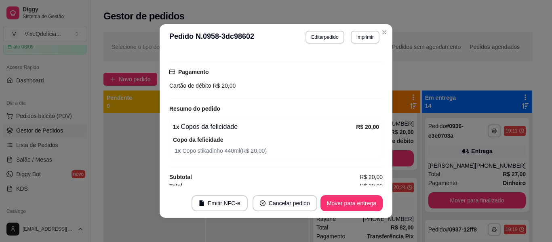
scroll to position [202, 0]
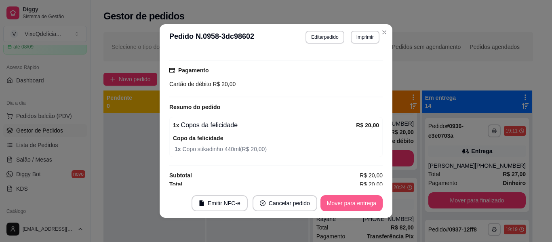
click at [361, 198] on button "Mover para entrega" at bounding box center [351, 203] width 62 height 16
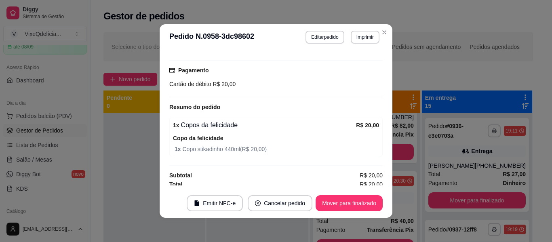
scroll to position [900, 0]
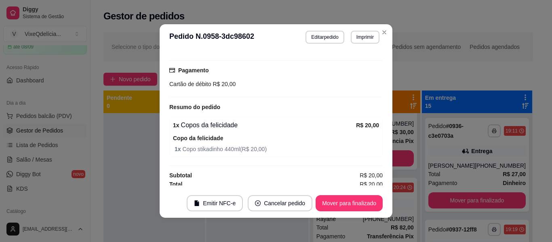
click at [385, 26] on header "**********" at bounding box center [276, 37] width 233 height 26
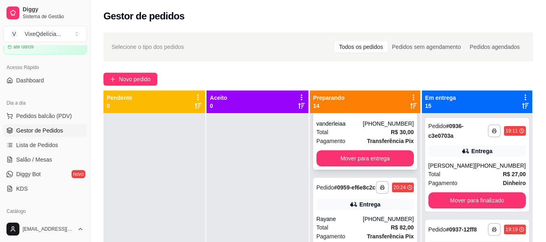
click at [357, 128] on div "vanderleiaa" at bounding box center [339, 124] width 46 height 8
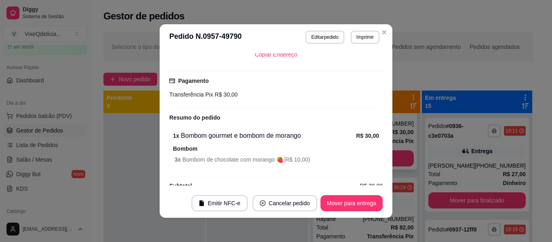
scroll to position [181, 0]
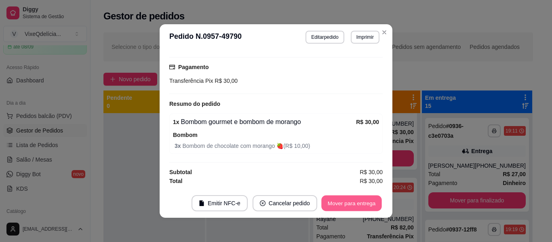
click at [361, 201] on button "Mover para entrega" at bounding box center [351, 204] width 61 height 16
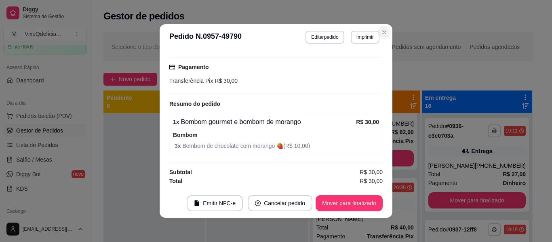
scroll to position [798, 0]
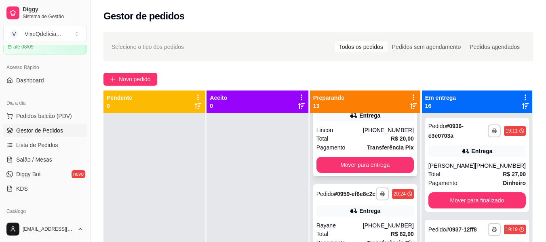
click at [358, 143] on div "Total R$ 20,00" at bounding box center [364, 138] width 97 height 9
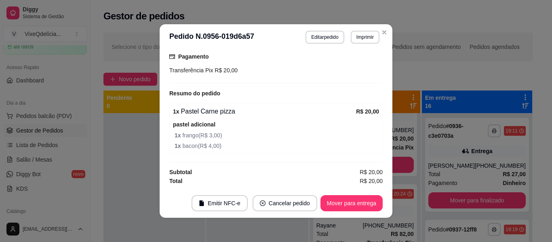
scroll to position [2, 0]
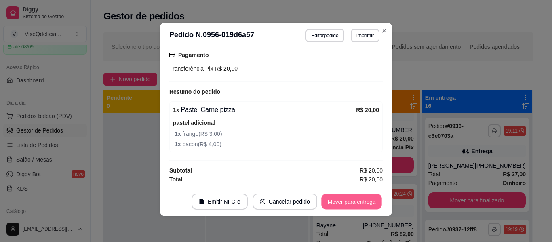
click at [362, 200] on button "Mover para entrega" at bounding box center [351, 202] width 61 height 16
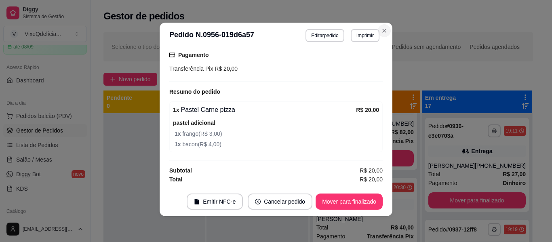
scroll to position [697, 0]
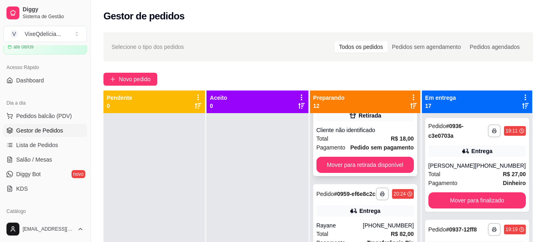
click at [346, 143] on div "Total R$ 18,00" at bounding box center [364, 138] width 97 height 9
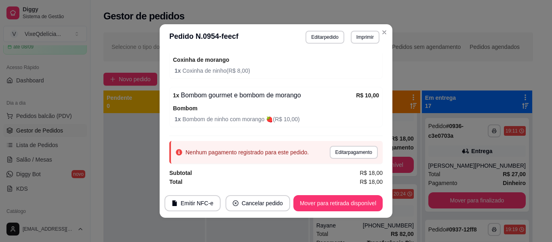
scroll to position [131, 0]
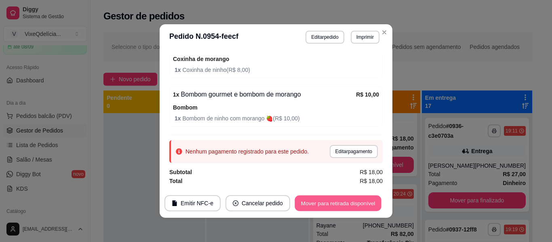
click at [350, 202] on button "Mover para retirada disponível" at bounding box center [338, 204] width 86 height 16
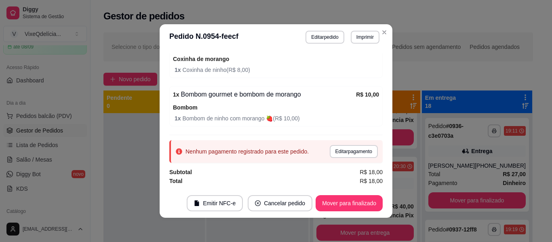
scroll to position [574, 0]
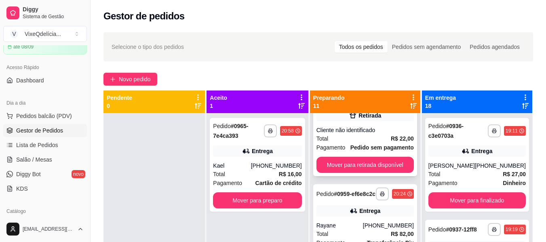
click at [375, 134] on div "Cliente não identificado" at bounding box center [364, 130] width 97 height 8
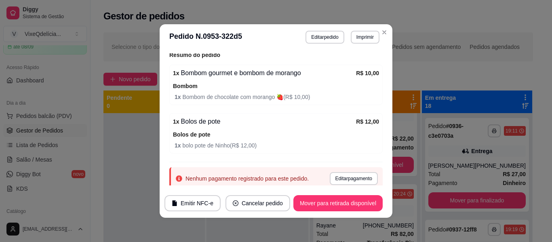
scroll to position [121, 0]
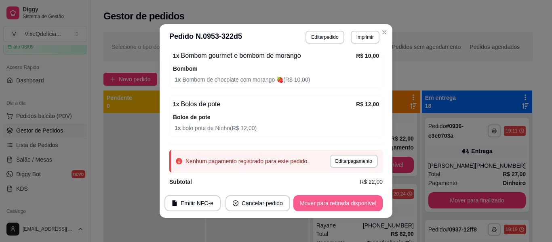
click at [358, 202] on button "Mover para retirada disponível" at bounding box center [337, 203] width 89 height 16
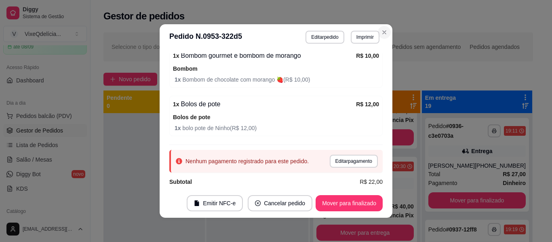
scroll to position [445, 0]
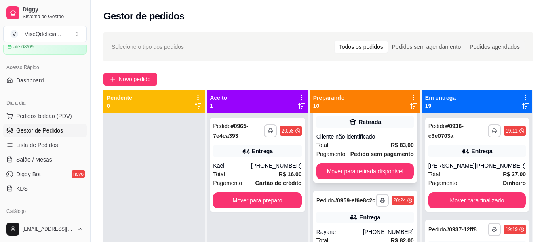
click at [364, 150] on div "Total R$ 83,00" at bounding box center [364, 145] width 97 height 9
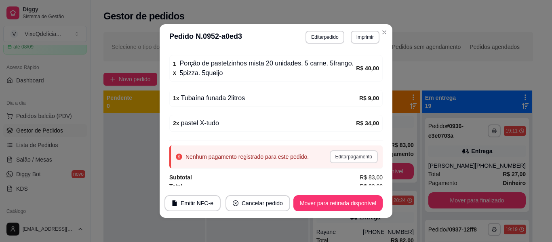
scroll to position [137, 0]
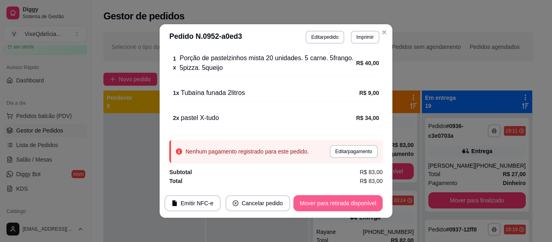
click at [356, 202] on button "Mover para retirada disponível" at bounding box center [337, 203] width 89 height 16
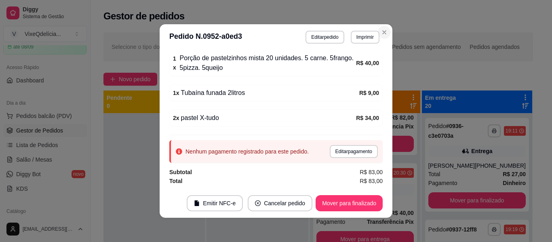
scroll to position [315, 0]
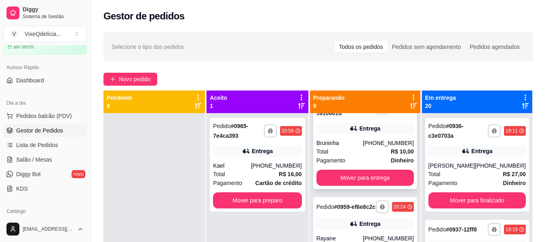
click at [363, 154] on div "Total R$ 10,00" at bounding box center [364, 151] width 97 height 9
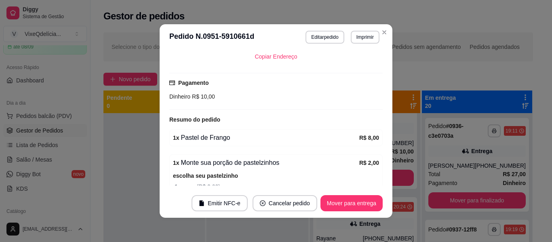
scroll to position [230, 0]
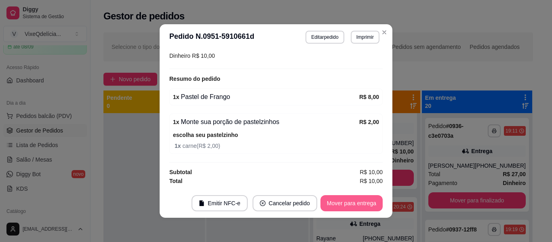
click at [349, 202] on button "Mover para entrega" at bounding box center [351, 203] width 62 height 16
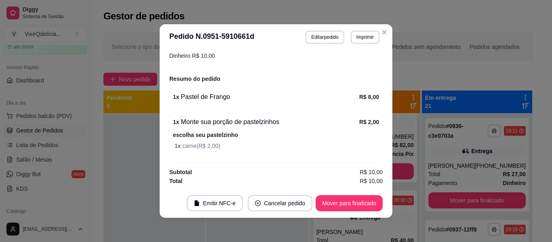
scroll to position [213, 0]
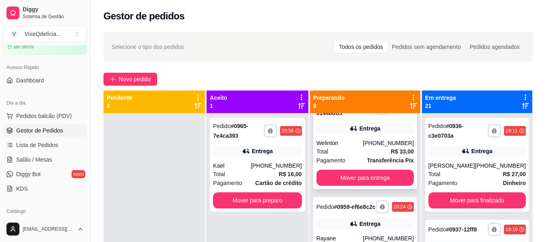
click at [363, 147] on div "Welinton" at bounding box center [339, 143] width 46 height 8
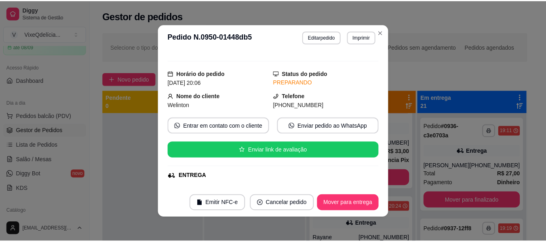
scroll to position [0, 0]
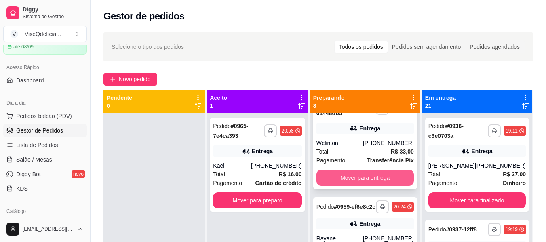
click at [366, 183] on button "Mover para entrega" at bounding box center [364, 178] width 97 height 16
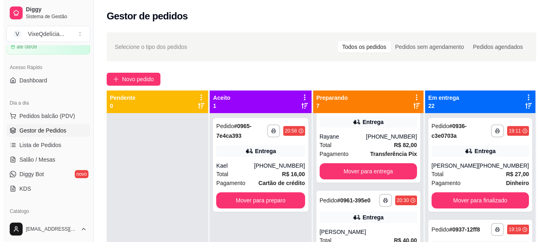
scroll to position [112, 0]
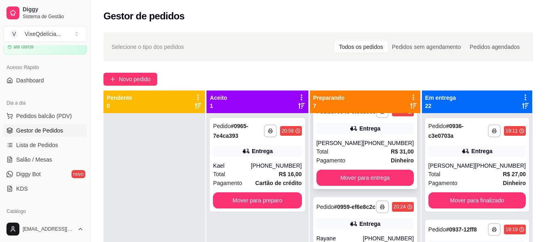
click at [363, 165] on div "Pagamento Dinheiro" at bounding box center [364, 160] width 97 height 9
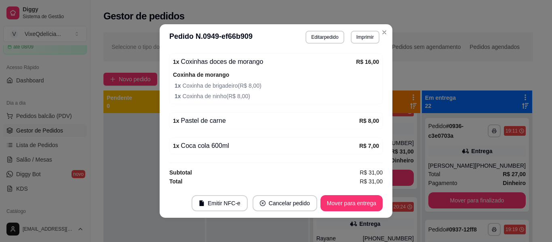
scroll to position [266, 0]
click at [355, 204] on button "Mover para entrega" at bounding box center [351, 204] width 61 height 16
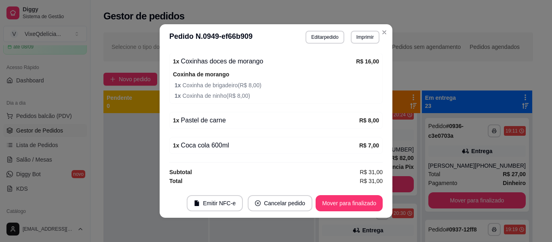
scroll to position [10, 0]
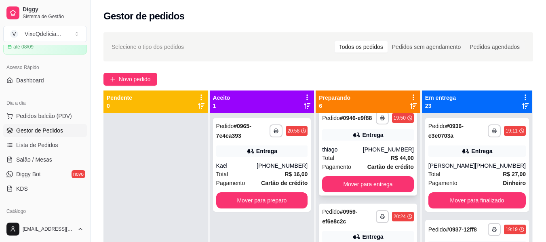
click at [365, 155] on div "Total R$ 44,00" at bounding box center [368, 158] width 92 height 9
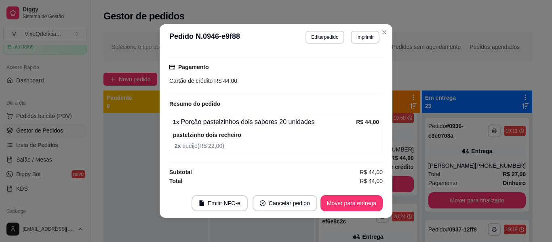
scroll to position [2, 0]
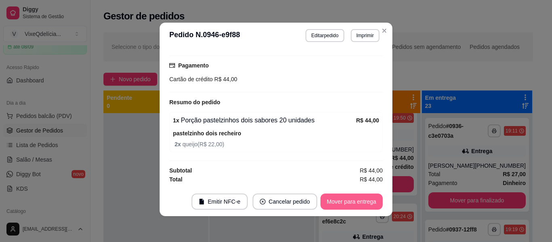
click at [356, 196] on button "Mover para entrega" at bounding box center [351, 202] width 62 height 16
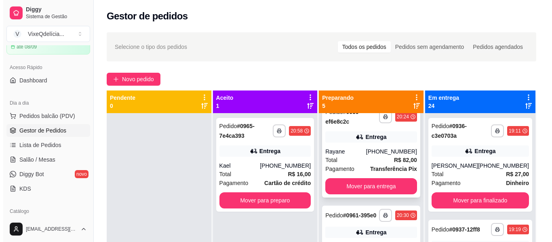
scroll to position [0, 0]
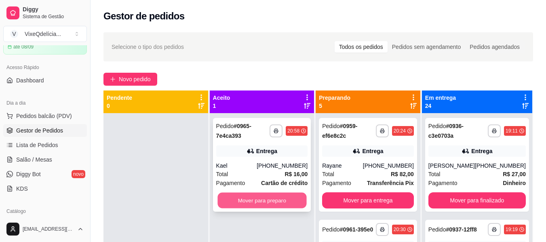
click at [258, 200] on button "Mover para preparo" at bounding box center [261, 201] width 89 height 16
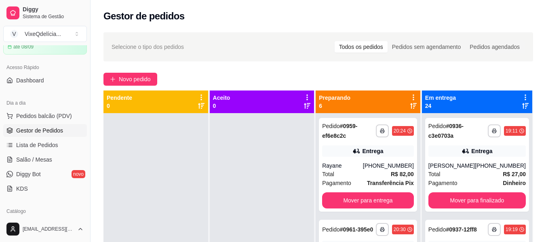
drag, startPoint x: 258, startPoint y: 194, endPoint x: 247, endPoint y: 190, distance: 11.8
click at [247, 190] on div at bounding box center [262, 234] width 105 height 242
click at [147, 83] on span "Novo pedido" at bounding box center [135, 79] width 32 height 9
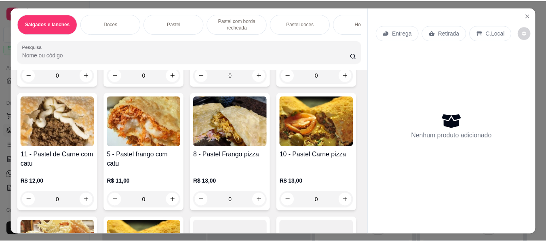
scroll to position [1212, 0]
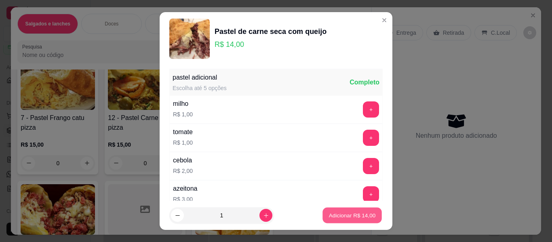
click at [334, 220] on button "Adicionar R$ 14,00" at bounding box center [351, 216] width 59 height 16
type input "1"
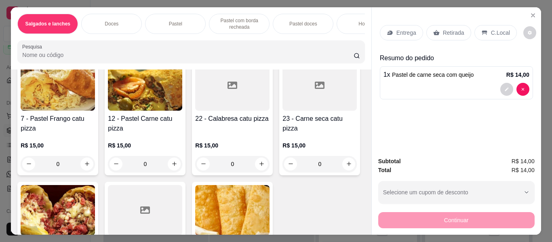
click at [455, 25] on div "Retirada" at bounding box center [448, 32] width 45 height 15
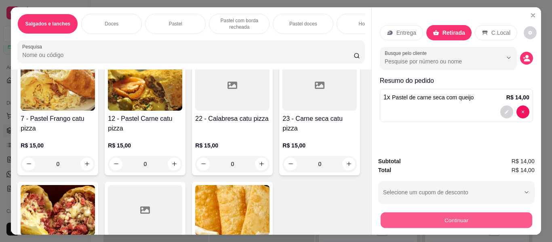
click at [431, 217] on button "Continuar" at bounding box center [456, 221] width 152 height 16
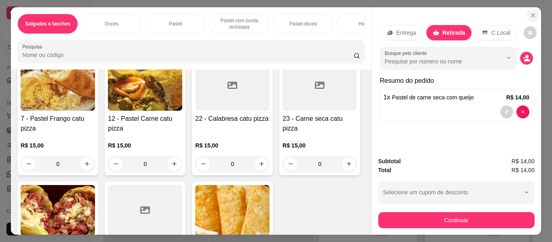
click at [529, 9] on button "Close" at bounding box center [533, 15] width 13 height 13
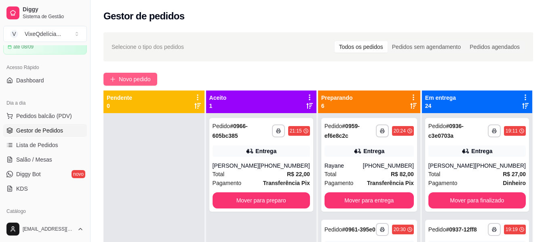
click at [130, 76] on span "Novo pedido" at bounding box center [135, 79] width 32 height 9
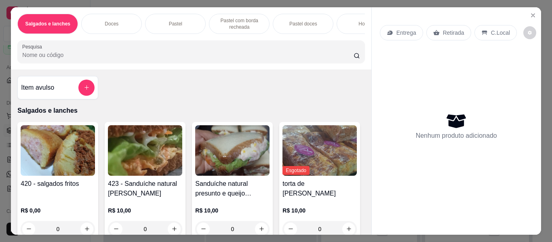
click at [120, 169] on img at bounding box center [145, 150] width 74 height 51
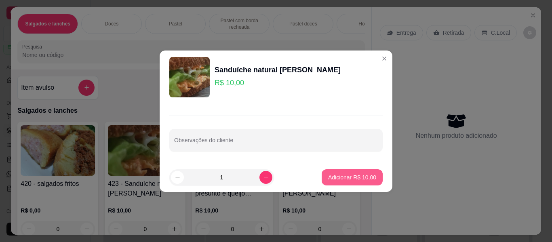
click at [346, 178] on p "Adicionar R$ 10,00" at bounding box center [352, 177] width 48 height 8
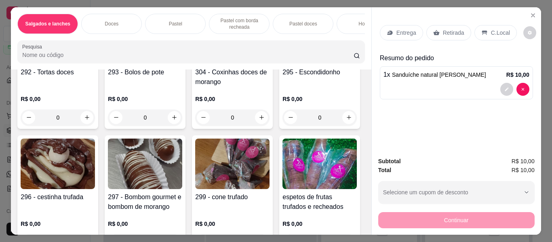
scroll to position [404, 0]
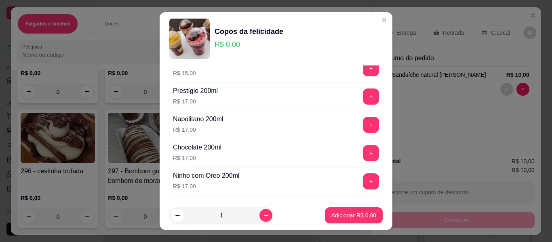
scroll to position [121, 0]
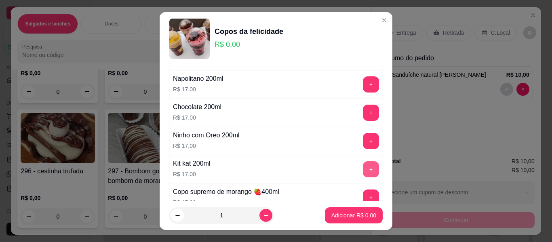
click at [363, 172] on button "+" at bounding box center [371, 169] width 16 height 16
click at [355, 215] on p "Adicionar R$ 17,00" at bounding box center [352, 215] width 47 height 8
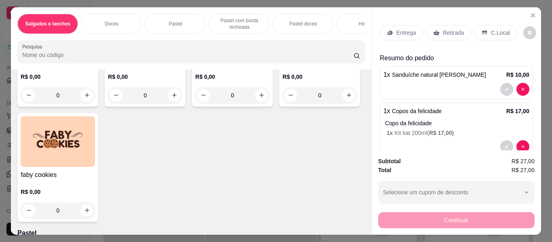
scroll to position [647, 0]
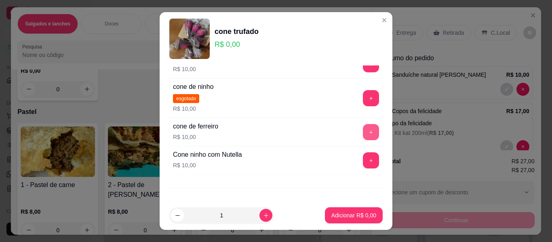
scroll to position [80, 0]
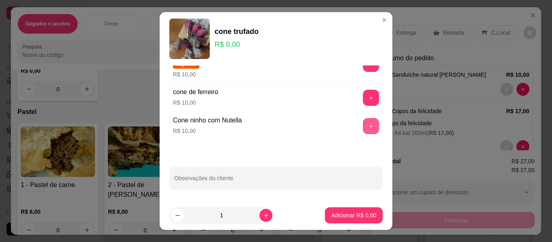
click at [363, 124] on button "+" at bounding box center [371, 126] width 16 height 16
click at [357, 213] on p "Adicionar R$ 10,00" at bounding box center [352, 215] width 47 height 8
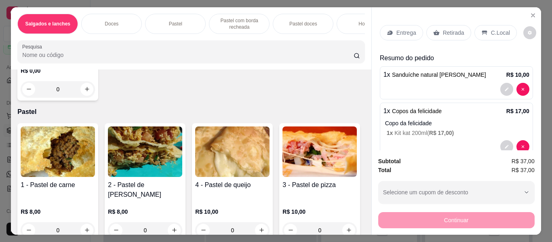
click at [445, 29] on p "Retirada" at bounding box center [453, 33] width 21 height 8
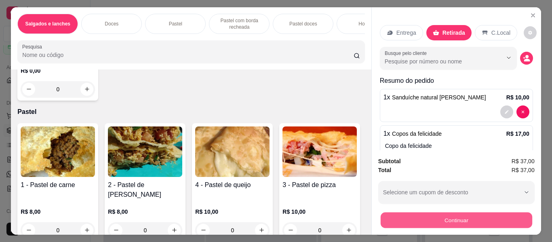
click at [463, 220] on button "Continuar" at bounding box center [456, 221] width 152 height 16
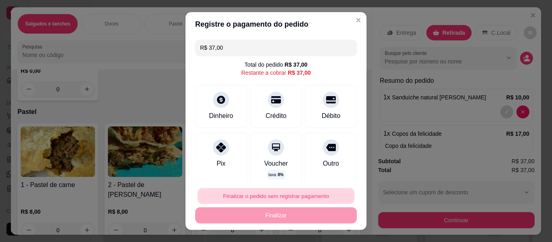
click at [281, 197] on button "Finalizar o pedido sem registrar pagamento" at bounding box center [276, 196] width 157 height 16
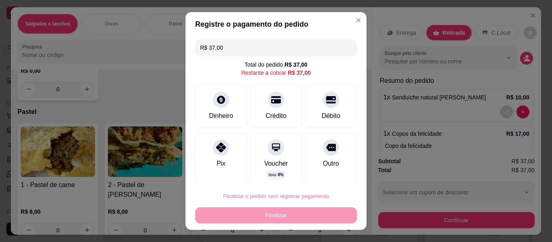
click at [318, 173] on button "Confirmar" at bounding box center [322, 173] width 29 height 12
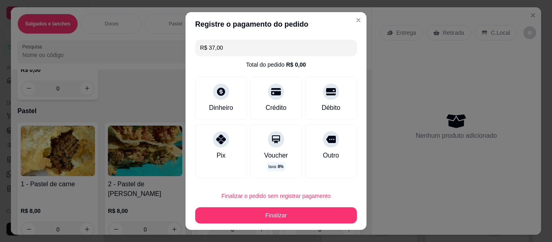
type input "0"
type input "R$ 0,00"
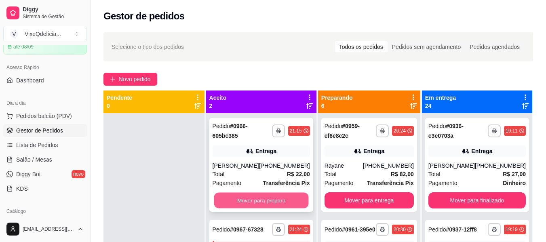
click at [272, 199] on button "Mover para preparo" at bounding box center [261, 201] width 95 height 16
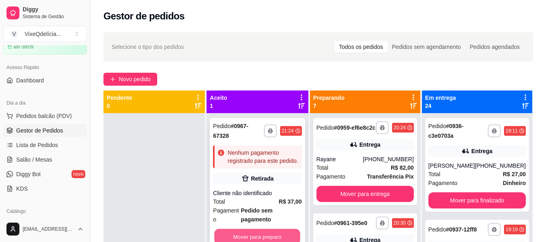
click at [267, 229] on button "Mover para preparo" at bounding box center [258, 237] width 86 height 16
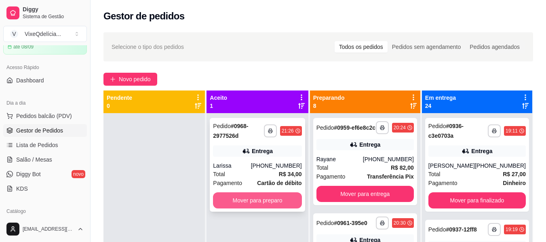
click at [287, 202] on button "Mover para preparo" at bounding box center [257, 200] width 88 height 16
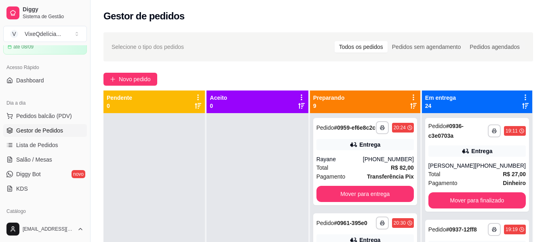
click at [157, 73] on div "Novo pedido" at bounding box center [318, 79] width 430 height 13
click at [153, 74] on button "Novo pedido" at bounding box center [130, 79] width 54 height 13
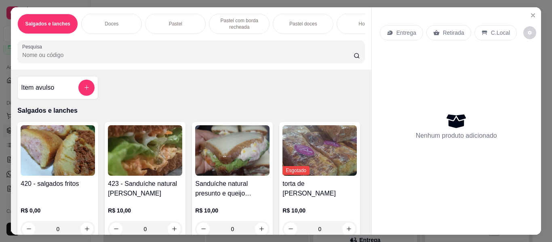
click at [113, 21] on p "Doces" at bounding box center [112, 24] width 14 height 6
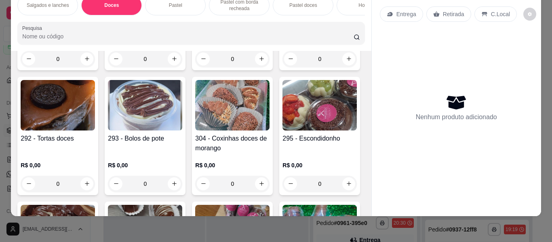
scroll to position [414, 0]
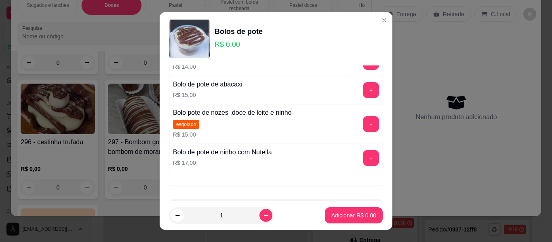
scroll to position [162, 0]
click at [363, 160] on button "+" at bounding box center [371, 158] width 16 height 16
click at [327, 156] on button "-" at bounding box center [335, 158] width 16 height 16
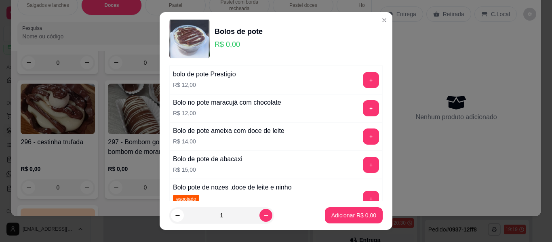
scroll to position [81, 0]
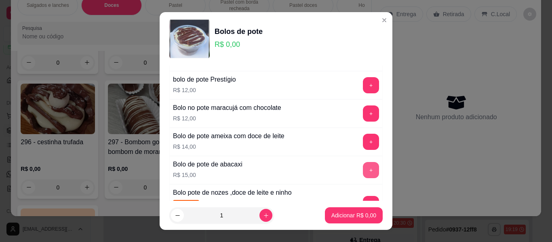
click at [363, 167] on button "+" at bounding box center [371, 170] width 16 height 16
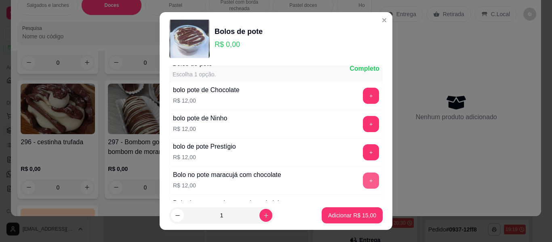
scroll to position [0, 0]
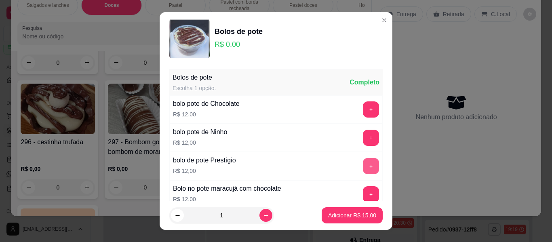
click at [363, 162] on button "+" at bounding box center [371, 166] width 16 height 16
click at [356, 162] on div "- 1 +" at bounding box center [353, 166] width 59 height 16
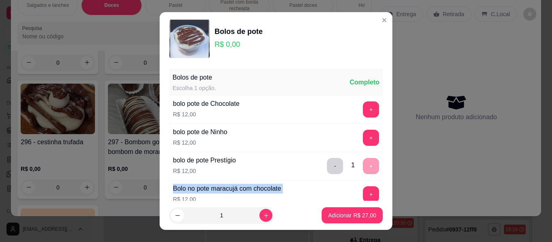
click at [356, 162] on div "- 1 +" at bounding box center [353, 166] width 59 height 16
click at [359, 165] on div "- 1 +" at bounding box center [353, 166] width 59 height 16
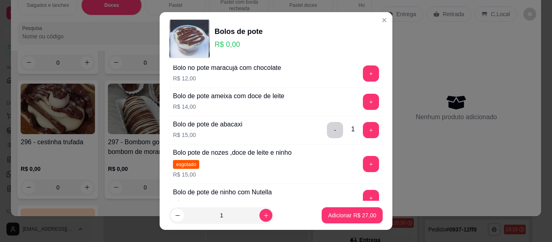
scroll to position [121, 0]
click at [353, 215] on p "Adicionar R$ 27,00" at bounding box center [352, 215] width 48 height 8
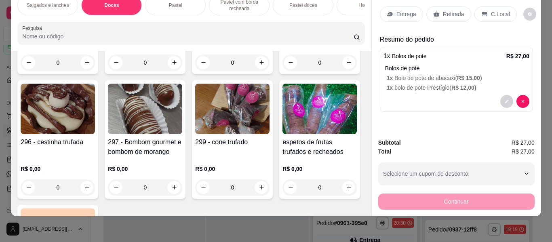
click at [449, 10] on p "Retirada" at bounding box center [453, 14] width 21 height 8
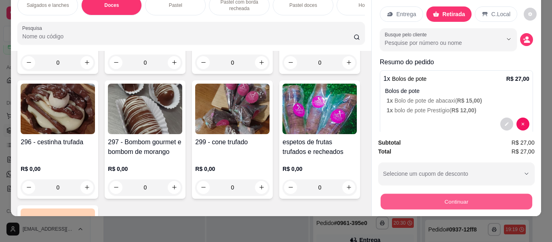
click at [452, 194] on button "Continuar" at bounding box center [456, 202] width 152 height 16
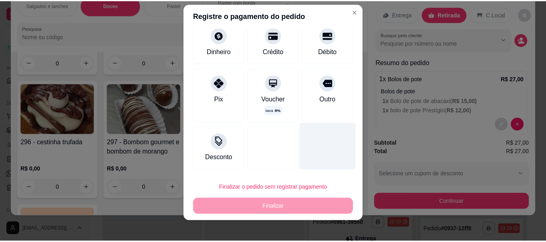
scroll to position [14, 0]
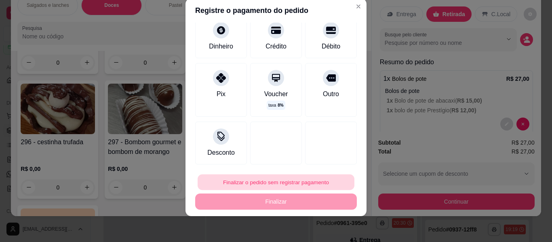
click at [293, 177] on button "Finalizar o pedido sem registrar pagamento" at bounding box center [276, 183] width 157 height 16
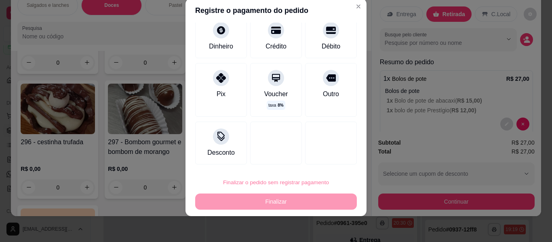
click at [325, 160] on button "Confirmar" at bounding box center [323, 159] width 30 height 13
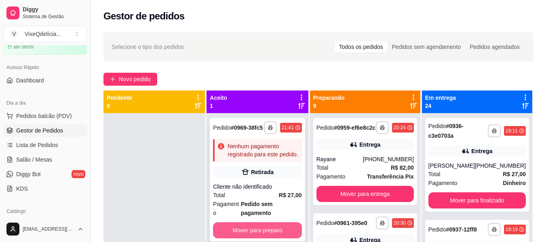
click at [278, 223] on button "Mover para preparo" at bounding box center [257, 230] width 88 height 16
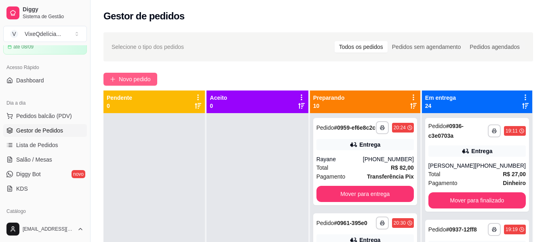
click at [147, 81] on span "Novo pedido" at bounding box center [135, 79] width 32 height 9
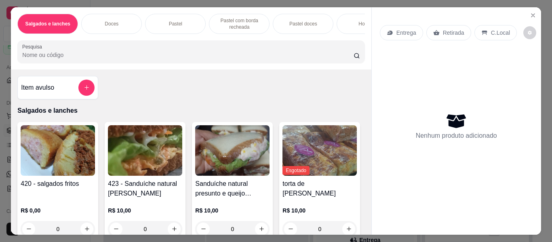
click at [124, 19] on div "Doces" at bounding box center [111, 24] width 61 height 20
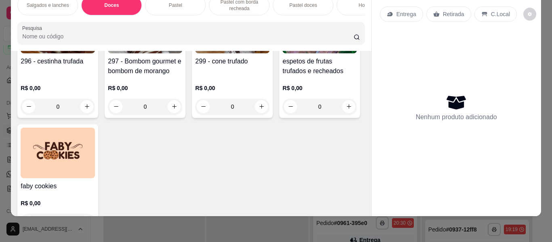
scroll to position [414, 0]
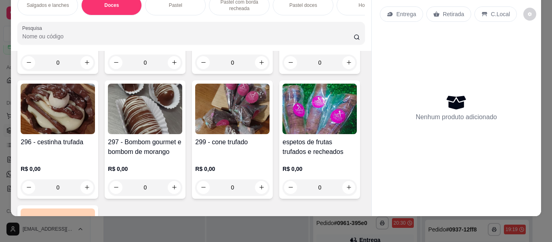
click at [182, 71] on div "R$ 0,00 0" at bounding box center [145, 51] width 74 height 39
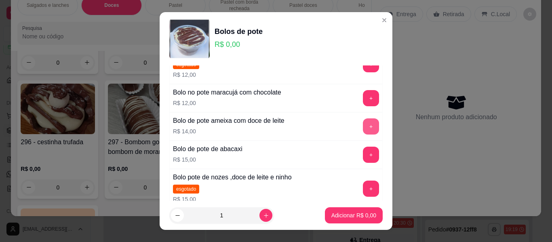
scroll to position [121, 0]
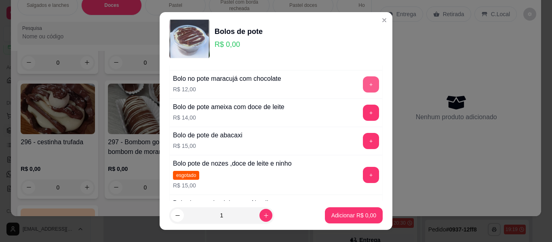
click at [363, 80] on button "+" at bounding box center [371, 84] width 16 height 16
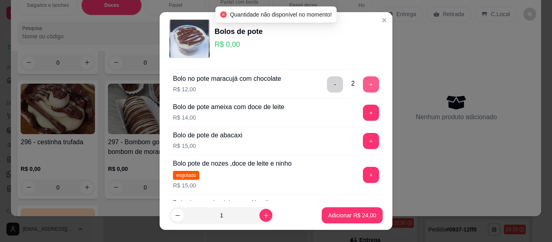
click at [363, 80] on button "+" at bounding box center [371, 84] width 16 height 16
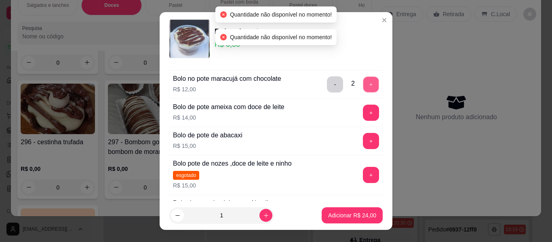
click at [363, 80] on button "+" at bounding box center [371, 85] width 16 height 16
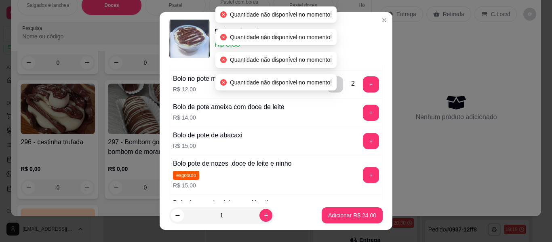
click at [320, 87] on div "290 - Docinhos R$ 0,00 0 Esgotado doces caramelizados (do amor) R$ 25,00 0 294 …" at bounding box center [190, 72] width 347 height 483
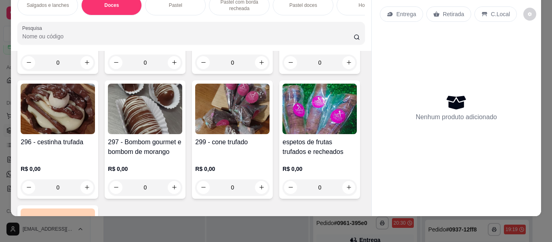
click at [320, 87] on div "290 - Docinhos R$ 0,00 0 Esgotado doces caramelizados (do amor) R$ 25,00 0 294 …" at bounding box center [190, 72] width 347 height 483
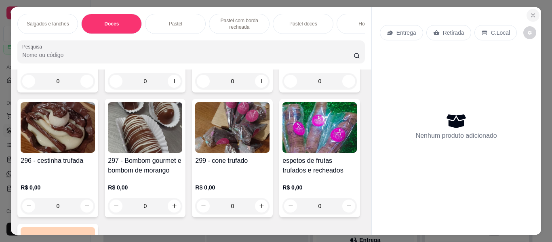
click at [530, 12] on icon "Close" at bounding box center [533, 15] width 6 height 6
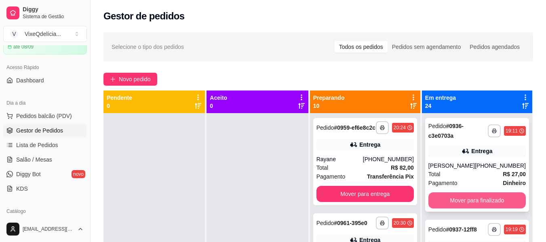
click at [474, 196] on button "Mover para finalizado" at bounding box center [476, 200] width 97 height 16
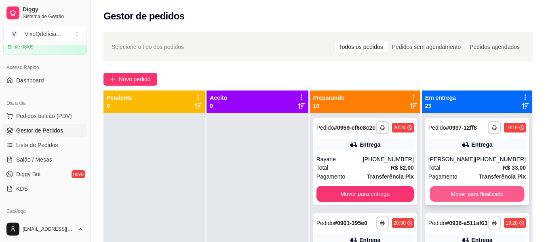
click at [474, 202] on button "Mover para finalizado" at bounding box center [477, 194] width 95 height 16
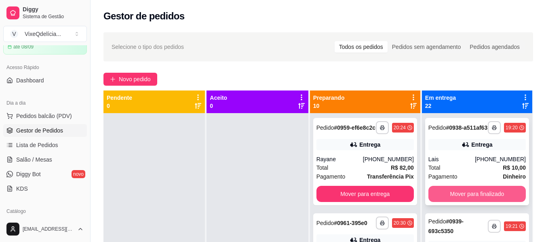
click at [468, 201] on button "Mover para finalizado" at bounding box center [476, 194] width 97 height 16
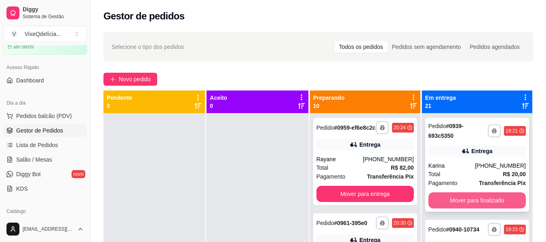
click at [468, 199] on button "Mover para finalizado" at bounding box center [476, 200] width 97 height 16
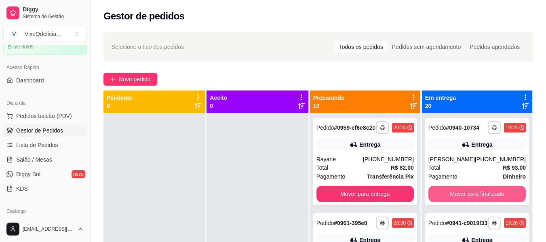
click at [468, 199] on button "Mover para finalizado" at bounding box center [476, 194] width 97 height 16
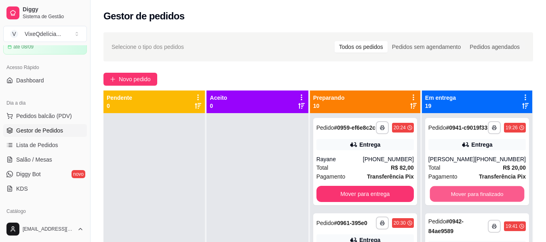
click at [468, 199] on button "Mover para finalizado" at bounding box center [477, 194] width 95 height 16
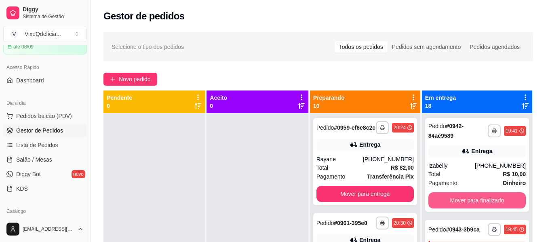
click at [468, 199] on button "Mover para finalizado" at bounding box center [476, 200] width 97 height 16
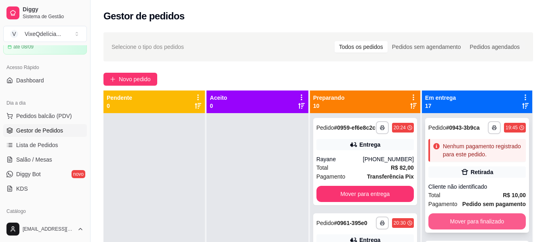
click at [482, 230] on button "Mover para finalizado" at bounding box center [476, 221] width 97 height 16
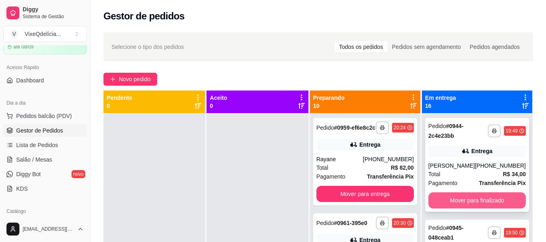
click at [477, 197] on button "Mover para finalizado" at bounding box center [476, 200] width 97 height 16
click at [477, 198] on button "Mover para finalizado" at bounding box center [476, 200] width 97 height 16
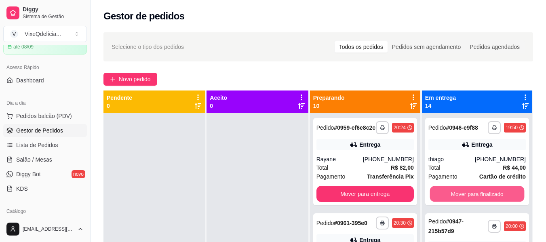
click at [477, 199] on button "Mover para finalizado" at bounding box center [477, 194] width 95 height 16
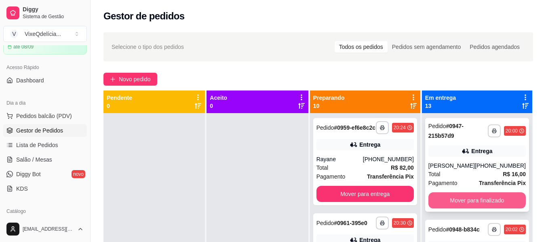
click at [476, 204] on button "Mover para finalizado" at bounding box center [476, 200] width 97 height 16
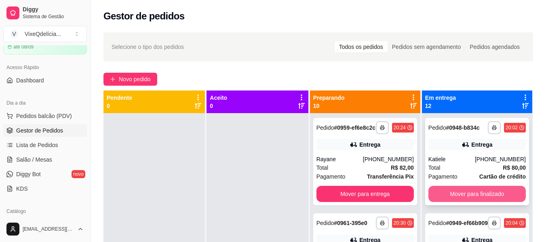
click at [470, 194] on button "Mover para finalizado" at bounding box center [476, 194] width 97 height 16
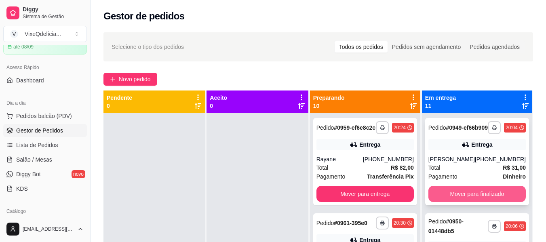
click at [472, 198] on button "Mover para finalizado" at bounding box center [476, 194] width 97 height 16
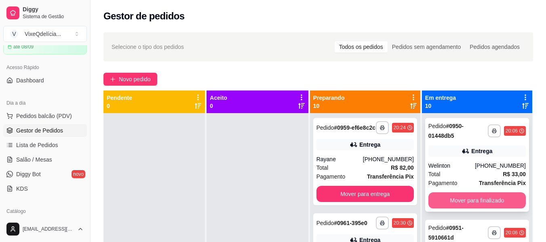
click at [472, 198] on button "Mover para finalizado" at bounding box center [476, 200] width 97 height 16
click at [474, 198] on button "Mover para finalizado" at bounding box center [476, 200] width 97 height 16
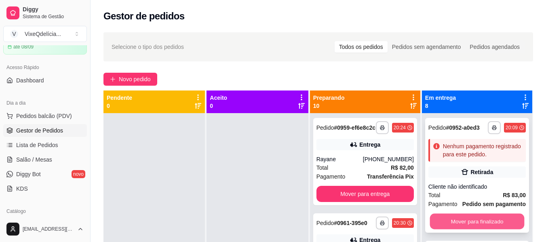
click at [487, 230] on button "Mover para finalizado" at bounding box center [477, 222] width 95 height 16
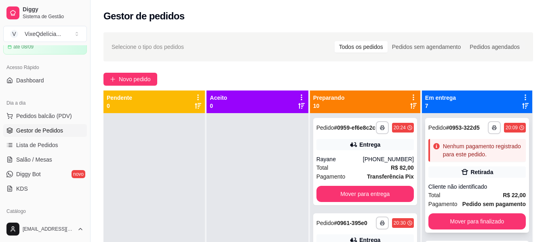
click at [485, 233] on div "**********" at bounding box center [477, 175] width 104 height 115
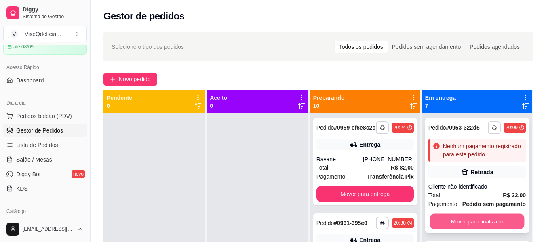
click at [490, 230] on button "Mover para finalizado" at bounding box center [477, 222] width 95 height 16
click at [488, 230] on button "Mover para finalizado" at bounding box center [477, 222] width 95 height 16
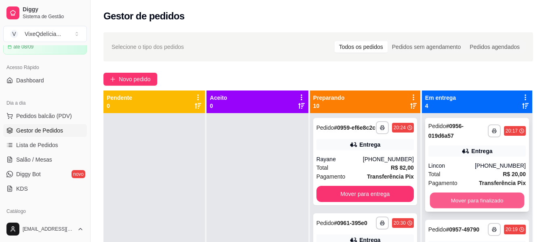
click at [472, 197] on button "Mover para finalizado" at bounding box center [477, 201] width 95 height 16
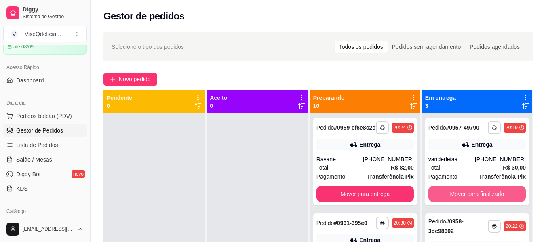
click at [472, 197] on button "Mover para finalizado" at bounding box center [476, 194] width 97 height 16
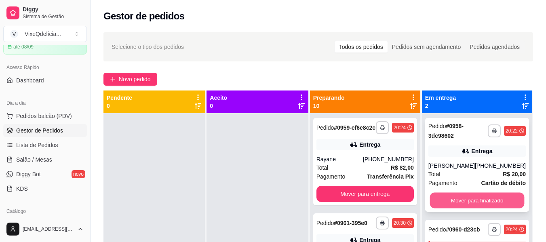
click at [463, 204] on button "Mover para finalizado" at bounding box center [477, 201] width 95 height 16
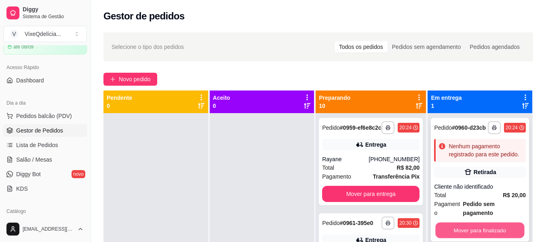
click at [463, 223] on button "Mover para finalizado" at bounding box center [480, 231] width 89 height 16
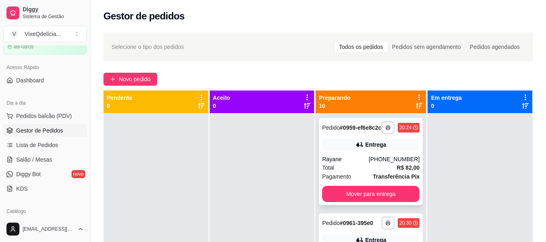
click at [334, 171] on div "Total R$ 82,00" at bounding box center [370, 167] width 97 height 9
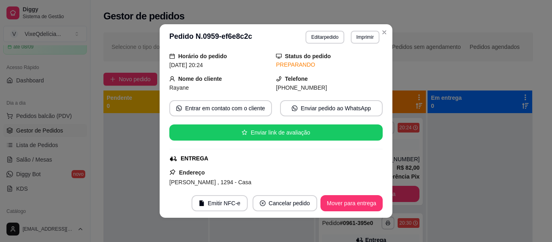
scroll to position [40, 0]
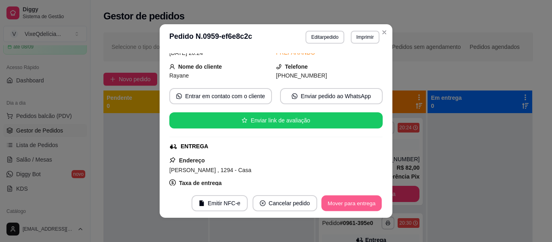
click at [348, 204] on button "Mover para entrega" at bounding box center [351, 204] width 61 height 16
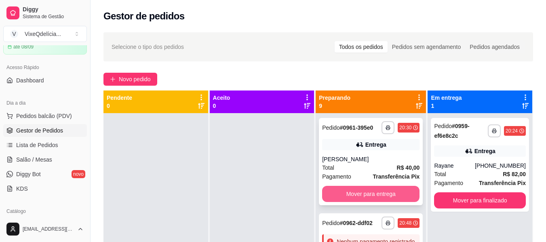
click at [367, 192] on button "Mover para entrega" at bounding box center [370, 194] width 97 height 16
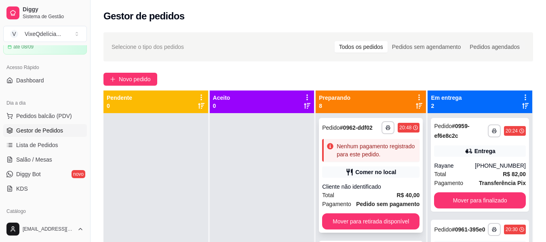
click at [364, 191] on div "Cliente não identificado" at bounding box center [370, 187] width 97 height 8
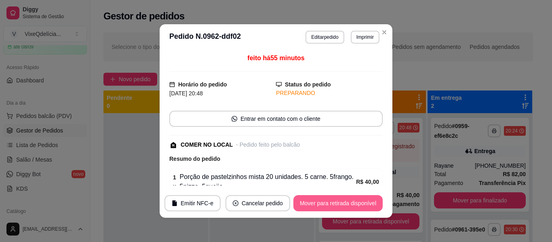
click at [366, 198] on button "Mover para retirada disponível" at bounding box center [337, 203] width 89 height 16
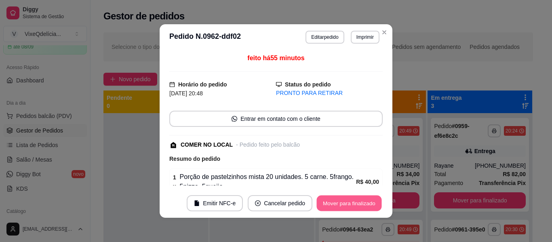
click at [365, 203] on button "Mover para finalizado" at bounding box center [349, 204] width 65 height 16
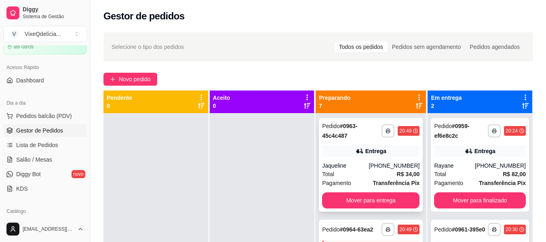
click at [362, 174] on div "Total R$ 34,00" at bounding box center [370, 174] width 97 height 9
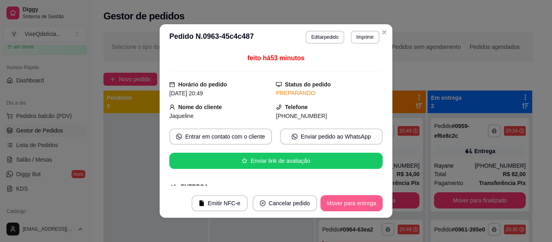
click at [356, 202] on button "Mover para entrega" at bounding box center [351, 203] width 62 height 16
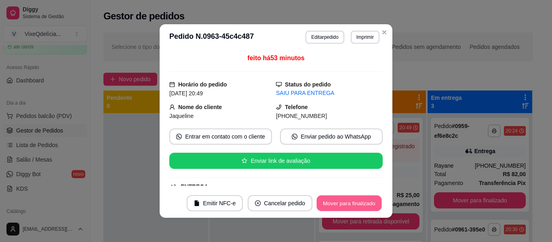
click at [355, 205] on button "Mover para finalizado" at bounding box center [349, 204] width 65 height 16
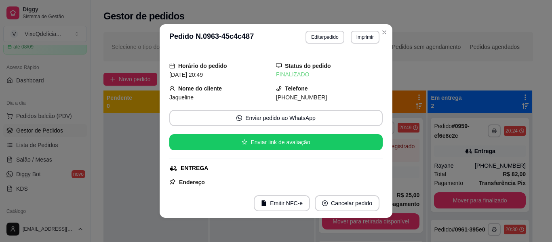
click at [381, 25] on header "**********" at bounding box center [276, 37] width 233 height 26
click at [381, 26] on section "**********" at bounding box center [276, 121] width 233 height 194
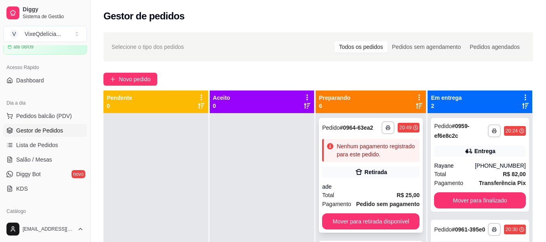
click at [377, 176] on div "Retirada" at bounding box center [375, 172] width 23 height 8
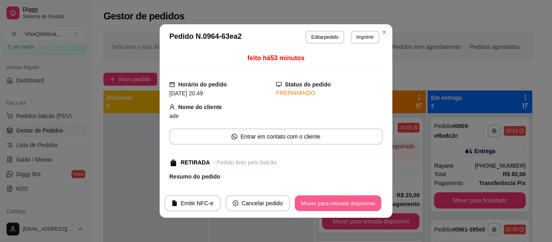
click at [365, 199] on button "Mover para retirada disponível" at bounding box center [338, 204] width 86 height 16
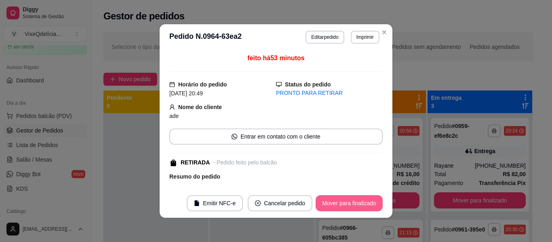
click at [362, 204] on button "Mover para finalizado" at bounding box center [349, 203] width 67 height 16
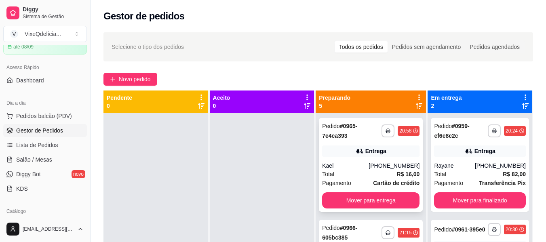
click at [359, 164] on div "Kael" at bounding box center [345, 166] width 46 height 8
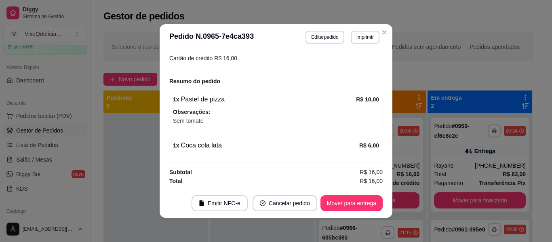
scroll to position [2, 0]
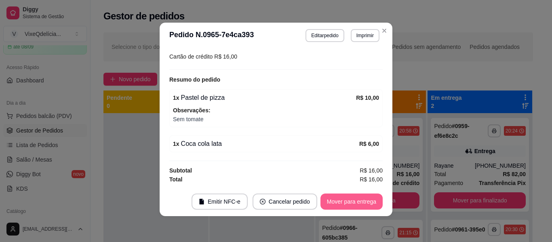
click at [361, 205] on button "Mover para entrega" at bounding box center [351, 202] width 62 height 16
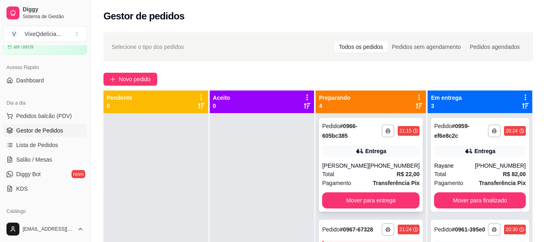
click at [365, 171] on div "Total R$ 22,00" at bounding box center [370, 174] width 97 height 9
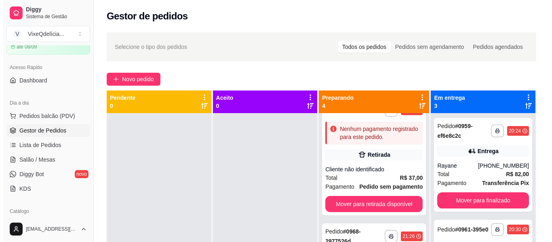
scroll to position [121, 0]
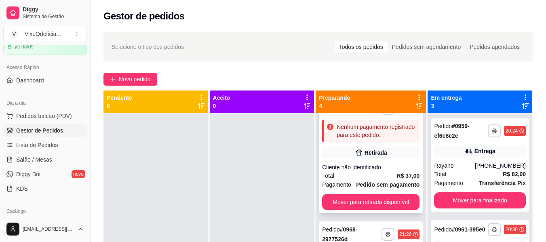
click at [368, 171] on div "Cliente não identificado" at bounding box center [370, 167] width 97 height 8
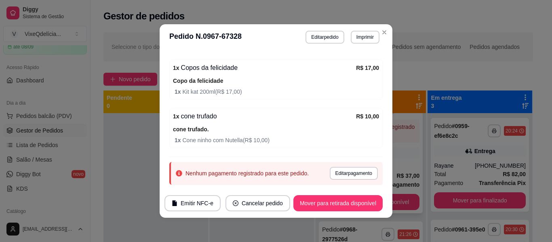
scroll to position [156, 0]
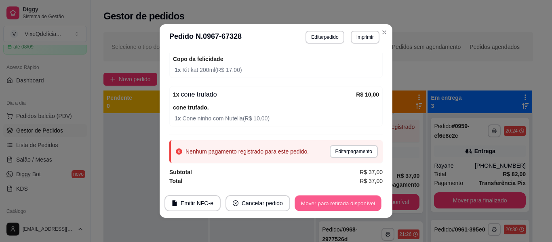
click at [359, 201] on button "Mover para retirada disponível" at bounding box center [338, 204] width 86 height 16
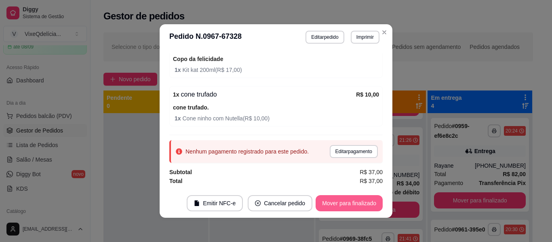
scroll to position [0, 0]
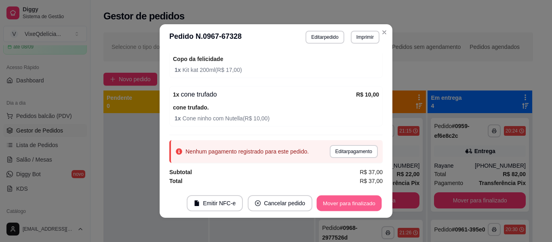
click at [359, 202] on button "Mover para finalizado" at bounding box center [349, 204] width 65 height 16
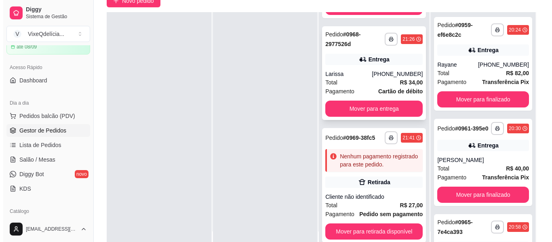
scroll to position [121, 0]
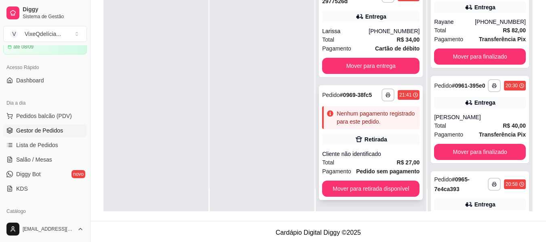
click at [369, 167] on span "Pedido sem pagamento" at bounding box center [387, 171] width 63 height 9
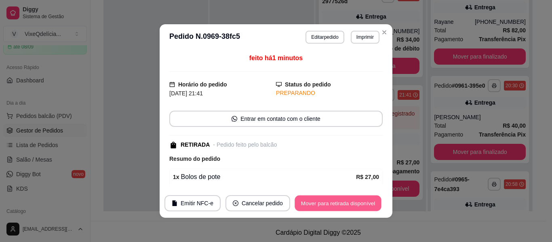
click at [364, 204] on button "Mover para retirada disponível" at bounding box center [338, 204] width 86 height 16
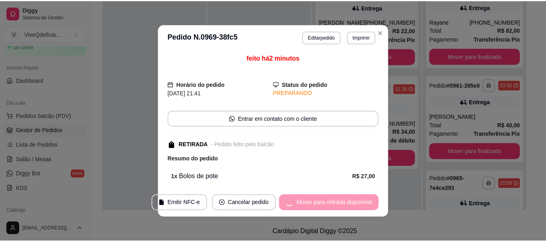
scroll to position [0, 0]
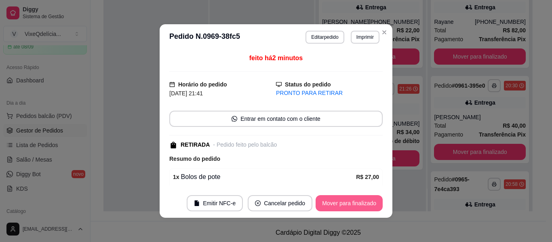
click at [364, 204] on button "Mover para finalizado" at bounding box center [349, 203] width 67 height 16
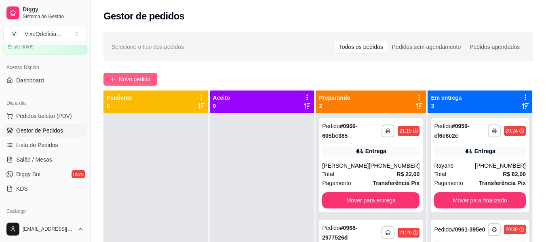
click at [139, 76] on span "Novo pedido" at bounding box center [135, 79] width 32 height 9
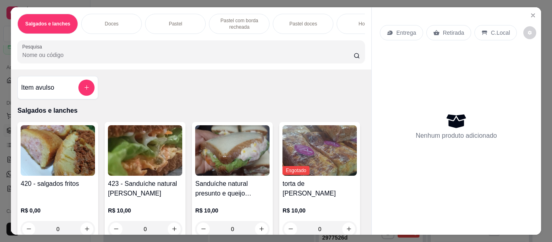
click at [145, 166] on img at bounding box center [145, 150] width 74 height 51
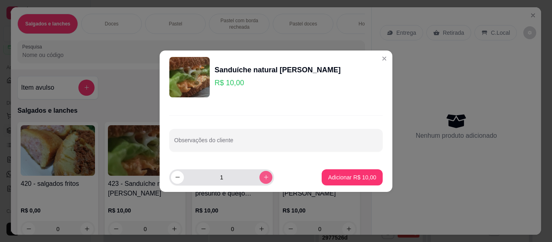
click at [262, 176] on button "increase-product-quantity" at bounding box center [265, 177] width 13 height 13
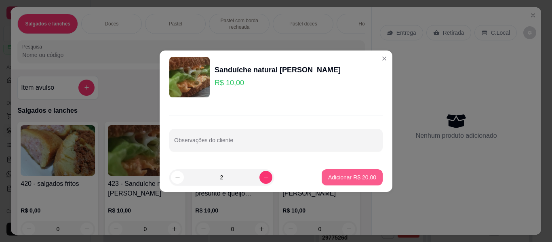
click at [339, 175] on p "Adicionar R$ 20,00" at bounding box center [352, 177] width 48 height 8
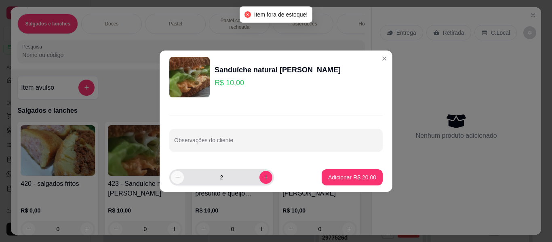
click at [181, 178] on button "decrease-product-quantity" at bounding box center [177, 177] width 13 height 13
type input "1"
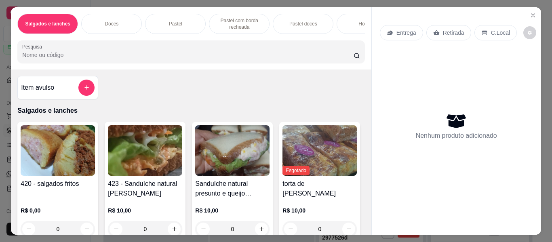
click at [208, 176] on img at bounding box center [232, 150] width 74 height 51
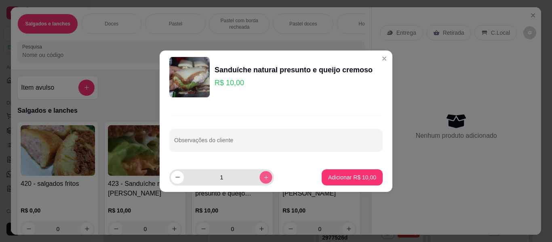
click at [263, 178] on icon "increase-product-quantity" at bounding box center [266, 177] width 6 height 6
type input "2"
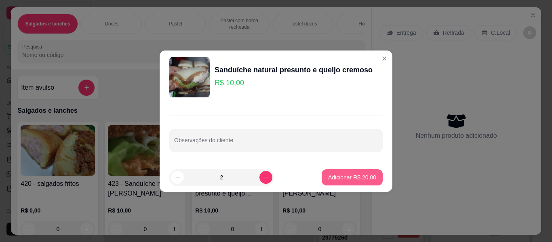
click at [322, 172] on button "Adicionar R$ 20,00" at bounding box center [352, 177] width 61 height 16
type input "2"
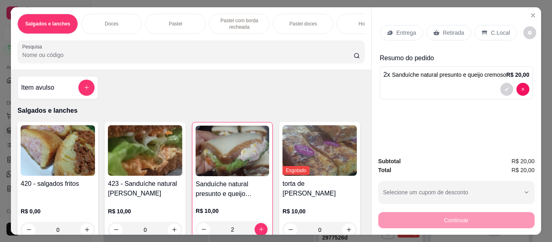
click at [239, 190] on h4 "Sanduíche natural presunto e queijo cremoso" at bounding box center [233, 188] width 74 height 19
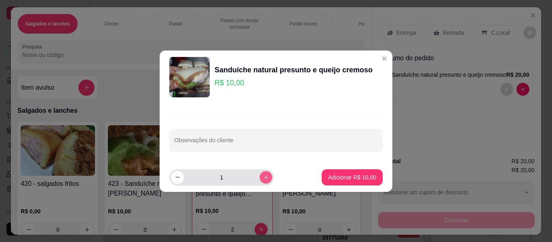
click at [260, 180] on button "increase-product-quantity" at bounding box center [265, 177] width 13 height 13
type input "2"
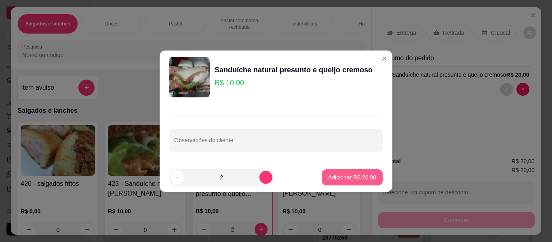
click at [340, 173] on p "Adicionar R$ 20,00" at bounding box center [352, 177] width 48 height 8
type input "4"
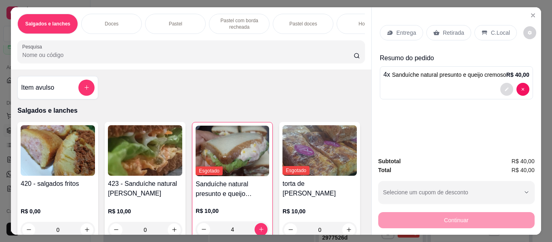
click at [500, 83] on button "decrease-product-quantity" at bounding box center [506, 89] width 13 height 13
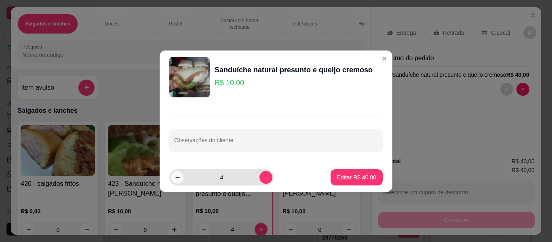
click at [180, 178] on icon "decrease-product-quantity" at bounding box center [178, 177] width 6 height 6
type input "3"
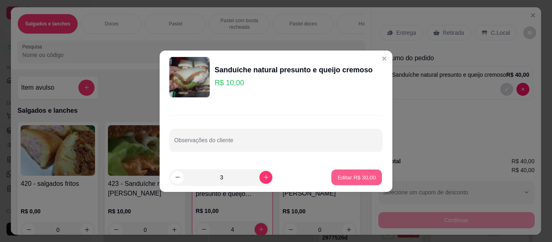
click at [350, 177] on p "Editar R$ 30,00" at bounding box center [356, 177] width 38 height 8
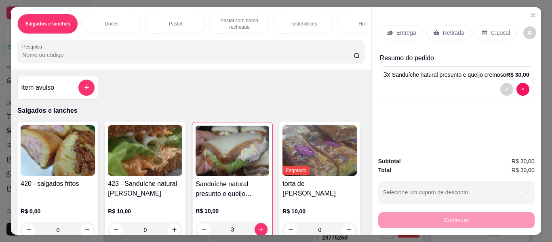
click at [120, 26] on div "Doces" at bounding box center [111, 24] width 61 height 20
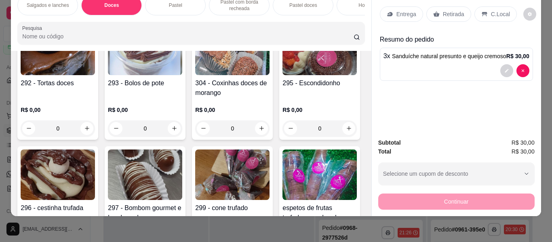
scroll to position [415, 0]
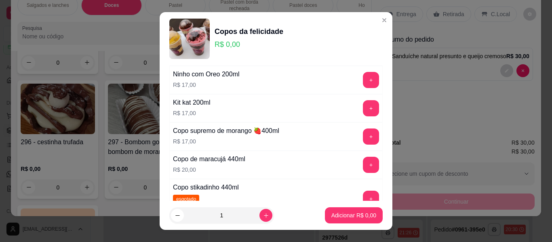
scroll to position [202, 0]
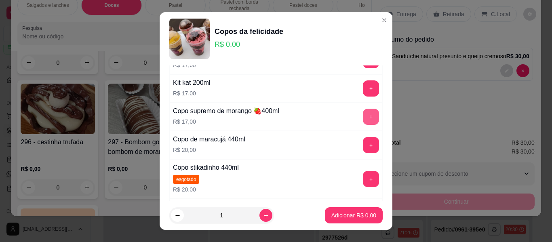
click at [363, 114] on button "+" at bounding box center [371, 117] width 16 height 16
click at [363, 112] on button "+" at bounding box center [371, 117] width 16 height 16
click at [327, 117] on button "-" at bounding box center [335, 117] width 16 height 16
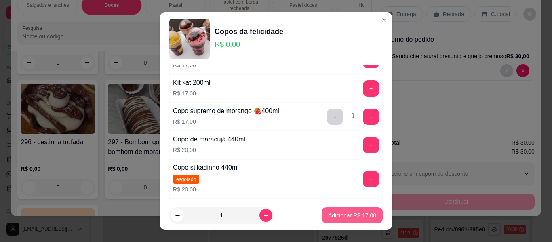
click at [339, 213] on p "Adicionar R$ 17,00" at bounding box center [352, 215] width 48 height 8
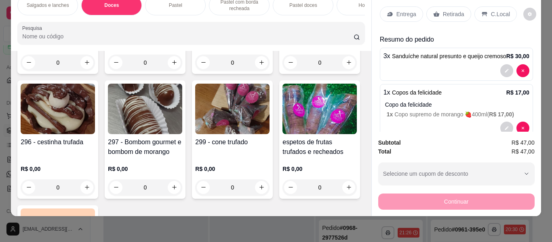
click at [433, 11] on icon at bounding box center [436, 13] width 6 height 5
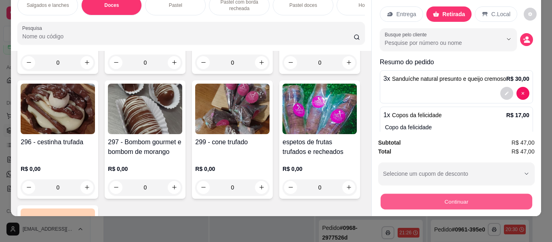
click at [427, 198] on button "Continuar" at bounding box center [456, 202] width 152 height 16
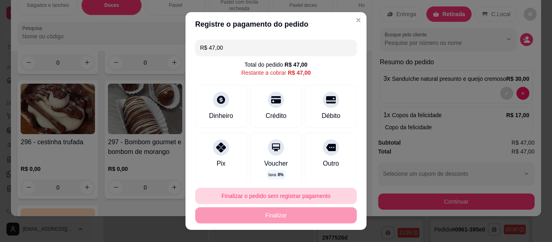
click at [297, 195] on button "Finalizar o pedido sem registrar pagamento" at bounding box center [276, 196] width 162 height 16
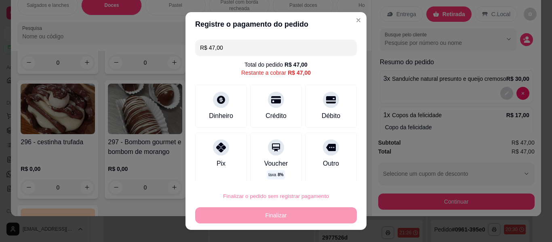
click at [321, 172] on button "Confirmar" at bounding box center [322, 173] width 29 height 12
type input "0"
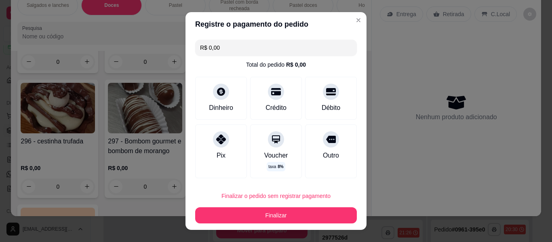
type input "R$ 0,00"
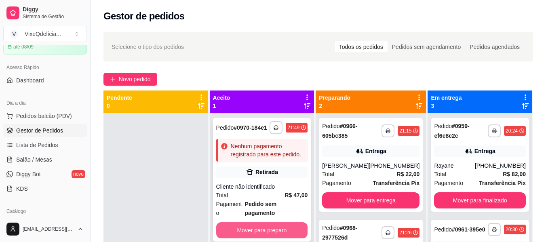
click at [291, 222] on button "Mover para preparo" at bounding box center [262, 230] width 92 height 16
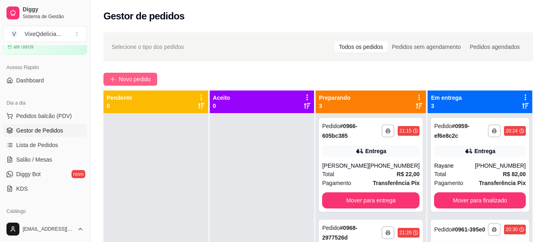
click at [140, 74] on button "Novo pedido" at bounding box center [130, 79] width 54 height 13
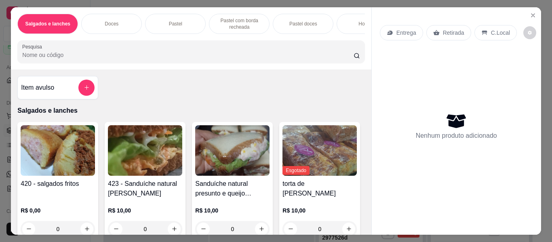
click at [116, 16] on div "Doces" at bounding box center [111, 24] width 61 height 20
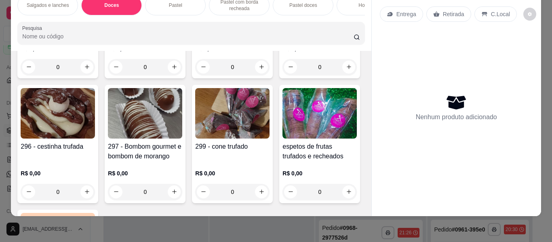
scroll to position [414, 0]
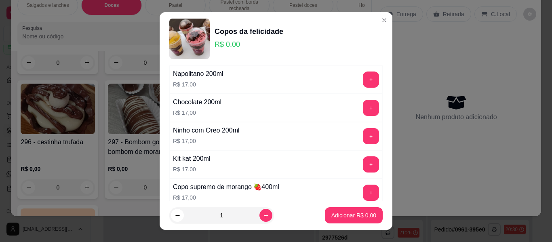
scroll to position [162, 0]
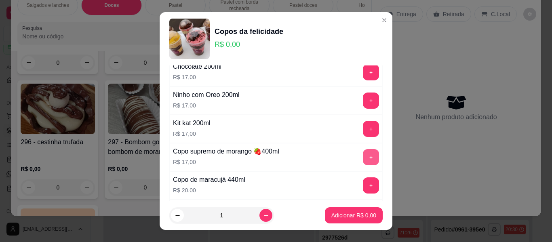
click at [363, 155] on button "+" at bounding box center [371, 157] width 16 height 16
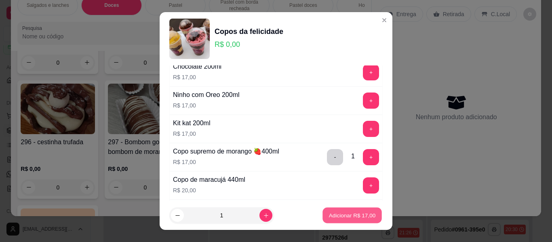
click at [364, 215] on p "Adicionar R$ 17,00" at bounding box center [352, 215] width 47 height 8
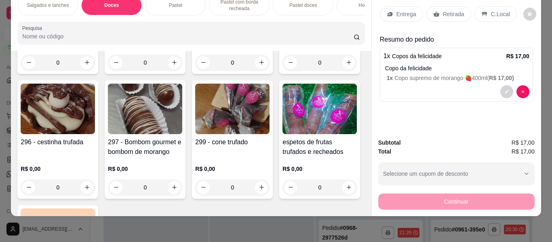
click at [402, 10] on p "Entrega" at bounding box center [406, 14] width 20 height 8
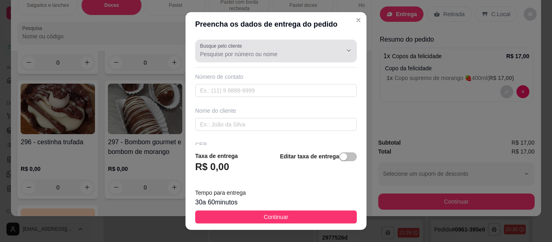
click at [268, 47] on div at bounding box center [276, 51] width 152 height 16
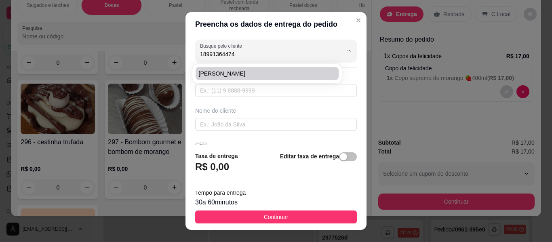
click at [225, 69] on li "[PERSON_NAME]" at bounding box center [267, 73] width 143 height 13
type input "[PERSON_NAME]"
type input "18991364474"
type input "[PERSON_NAME]"
type input "19260000"
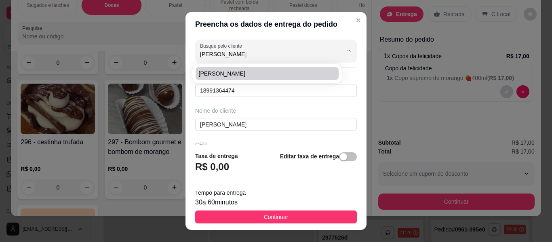
type input "[PERSON_NAME]"
type input "693"
type input "Mirante do Paranapanema"
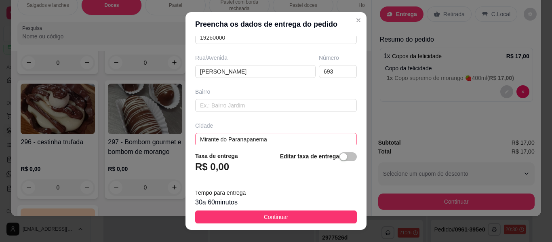
scroll to position [121, 0]
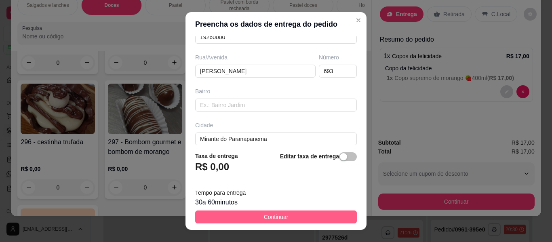
type input "[PERSON_NAME]"
click at [273, 211] on button "Continuar" at bounding box center [276, 217] width 162 height 13
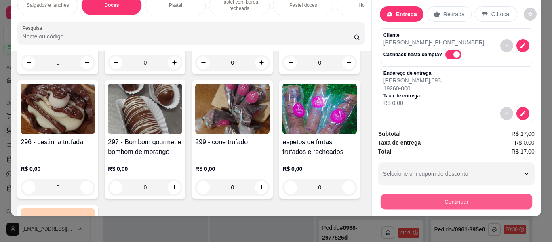
click at [440, 194] on button "Continuar" at bounding box center [456, 202] width 152 height 16
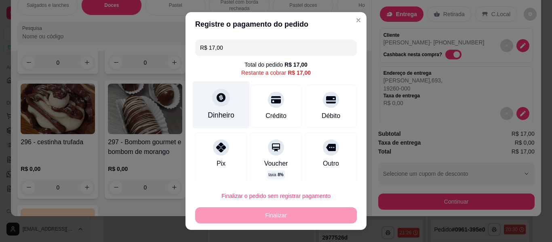
click at [221, 109] on div "Dinheiro" at bounding box center [221, 104] width 57 height 47
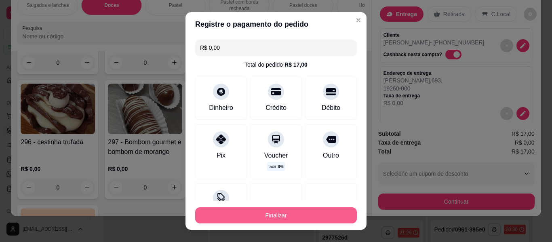
click at [314, 213] on button "Finalizar" at bounding box center [276, 215] width 162 height 16
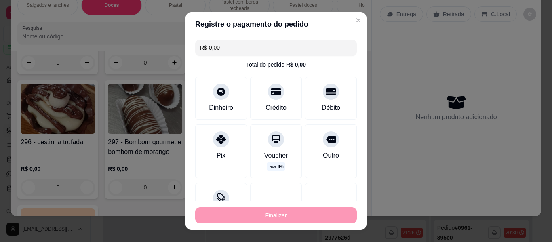
type input "-R$ 17,00"
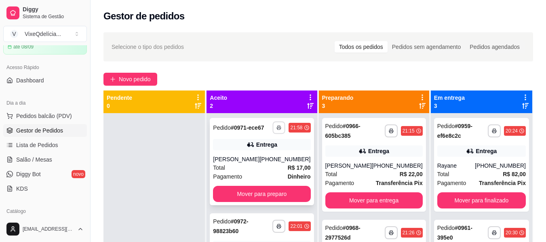
click at [277, 130] on button "button" at bounding box center [279, 127] width 13 height 13
click at [263, 156] on button "Impressora" at bounding box center [252, 156] width 57 height 13
click at [257, 195] on button "Mover para preparo" at bounding box center [261, 194] width 97 height 16
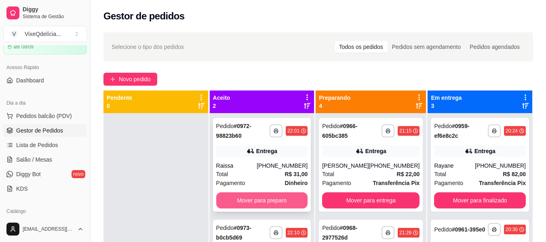
click at [259, 200] on button "Mover para preparo" at bounding box center [262, 200] width 92 height 16
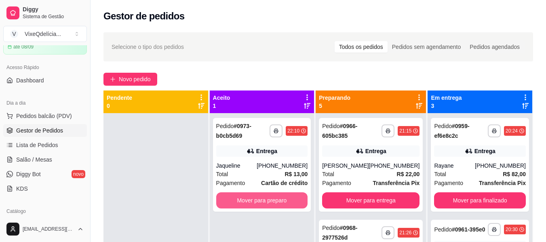
click at [259, 200] on button "Mover para preparo" at bounding box center [262, 200] width 92 height 16
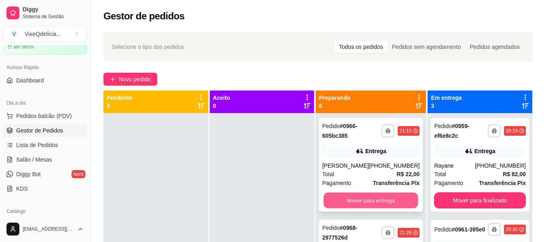
click at [342, 200] on button "Mover para entrega" at bounding box center [371, 201] width 95 height 16
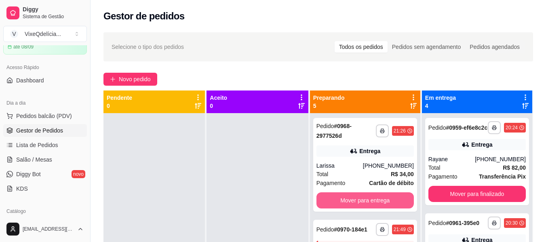
click at [342, 200] on button "Mover para entrega" at bounding box center [364, 200] width 97 height 16
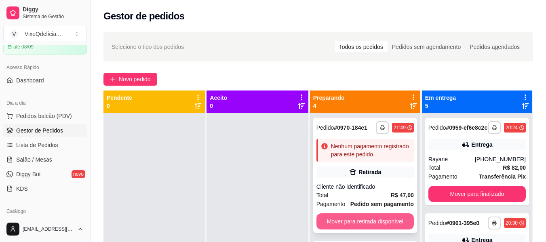
click at [346, 222] on button "Mover para retirada disponível" at bounding box center [364, 221] width 97 height 16
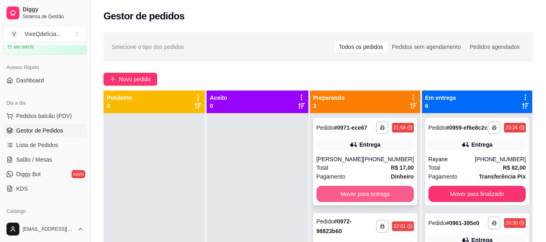
click at [351, 194] on button "Mover para entrega" at bounding box center [364, 194] width 97 height 16
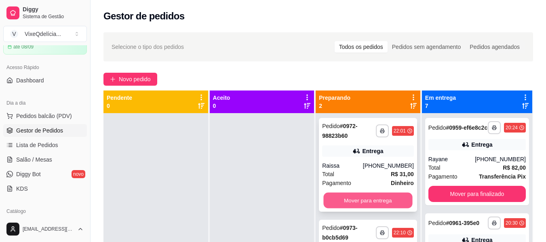
click at [349, 199] on button "Mover para entrega" at bounding box center [368, 201] width 89 height 16
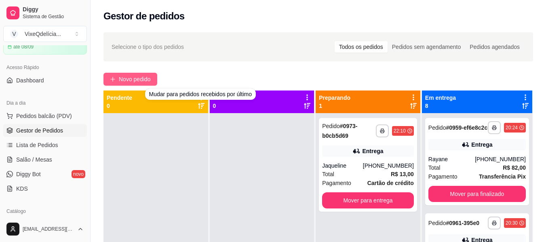
click at [146, 76] on span "Novo pedido" at bounding box center [135, 79] width 32 height 9
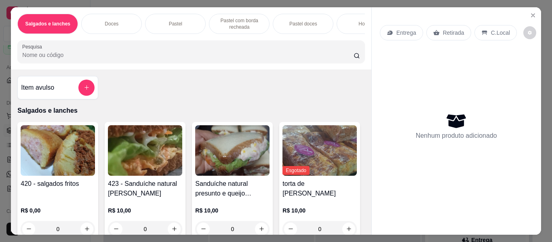
scroll to position [0, 304]
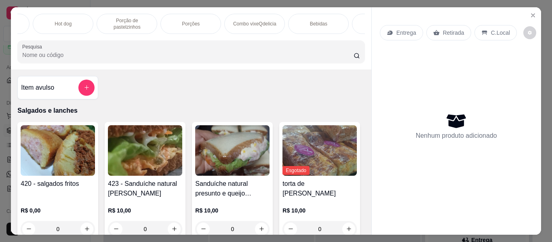
click at [199, 19] on div "Porções" at bounding box center [190, 24] width 61 height 20
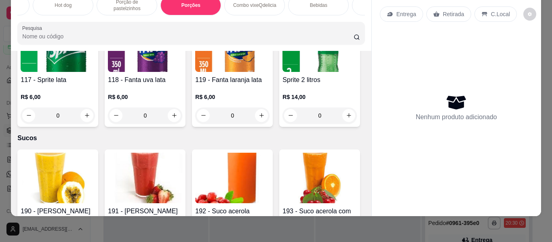
scroll to position [3172, 0]
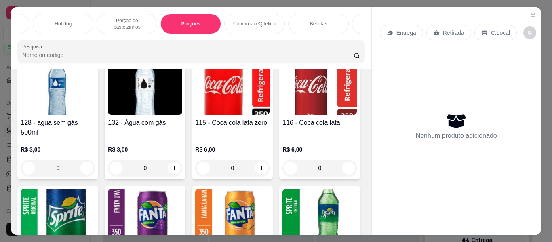
scroll to position [0, 0]
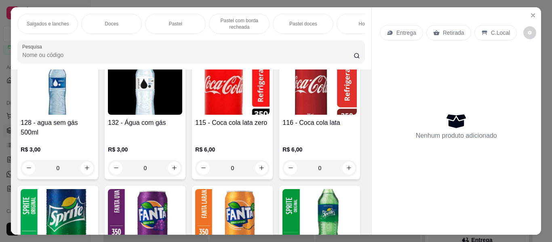
click at [177, 25] on div "Pastel" at bounding box center [175, 24] width 61 height 20
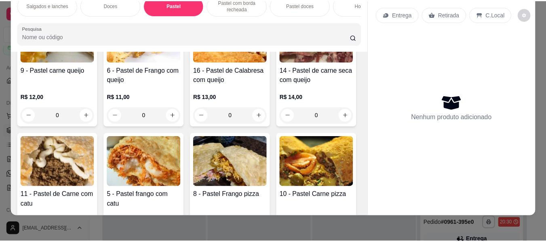
scroll to position [994, 0]
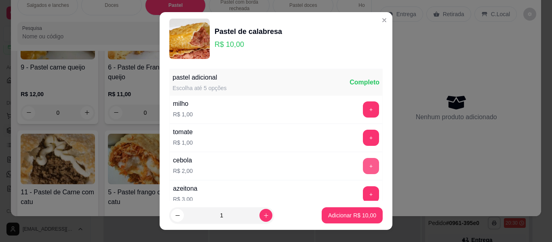
click at [363, 163] on button "+" at bounding box center [371, 166] width 16 height 16
click at [352, 218] on p "Adicionar R$ 12,00" at bounding box center [352, 215] width 48 height 8
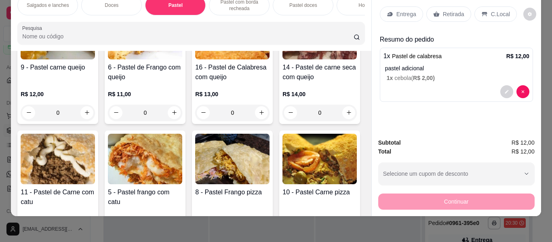
click at [396, 10] on p "Entrega" at bounding box center [406, 14] width 20 height 8
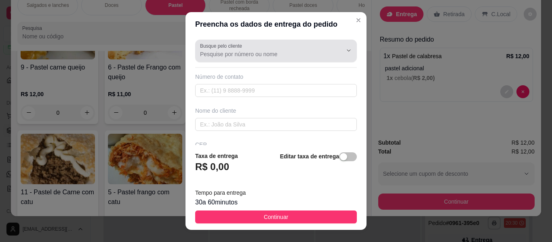
click at [285, 50] on input "Busque pelo cliente" at bounding box center [264, 54] width 129 height 8
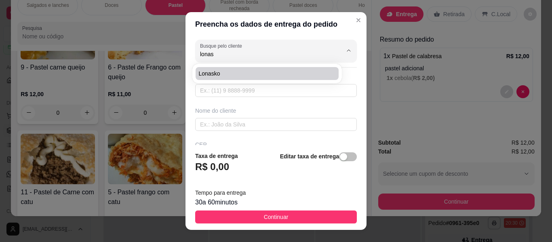
click at [278, 67] on li "lonasko" at bounding box center [267, 73] width 143 height 13
type input "lonasko"
type input "5518996541128"
type input "lonasko"
type input "[GEOGRAPHIC_DATA][PERSON_NAME] do lado consultorio desntista"
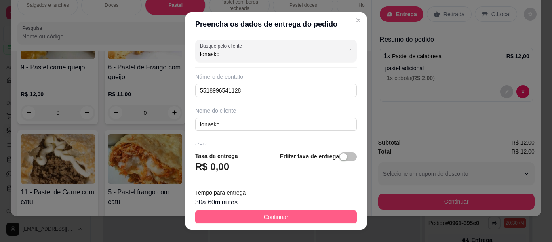
type input "lonasko"
click at [284, 212] on button "Continuar" at bounding box center [276, 217] width 162 height 13
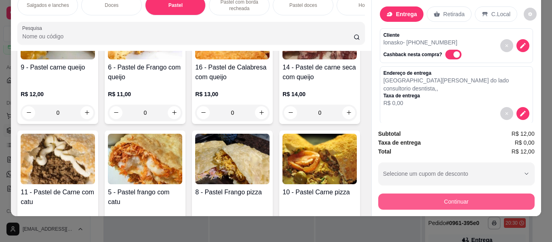
click at [393, 198] on button "Continuar" at bounding box center [456, 202] width 156 height 16
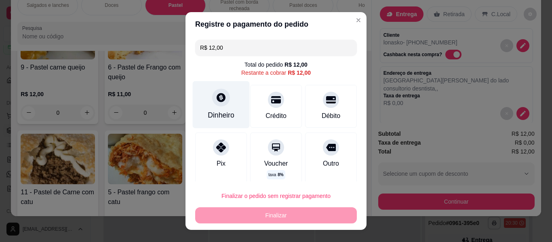
click at [209, 108] on div "Dinheiro" at bounding box center [221, 104] width 57 height 47
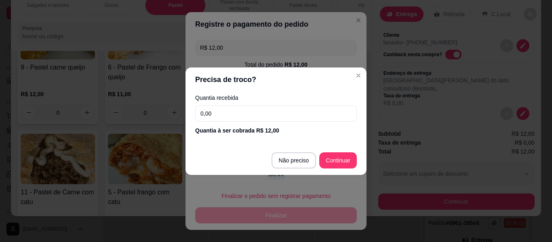
click at [213, 116] on input "0,00" at bounding box center [276, 113] width 162 height 16
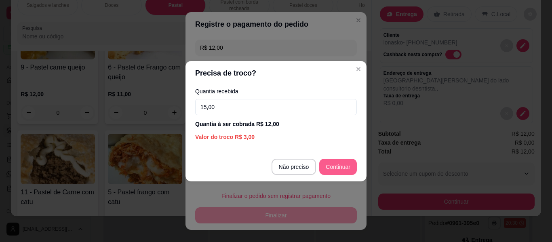
type input "15,00"
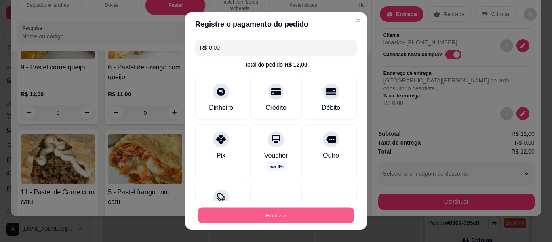
click at [312, 212] on button "Finalizar" at bounding box center [276, 216] width 157 height 16
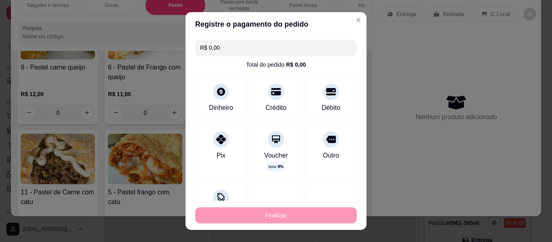
type input "-R$ 12,00"
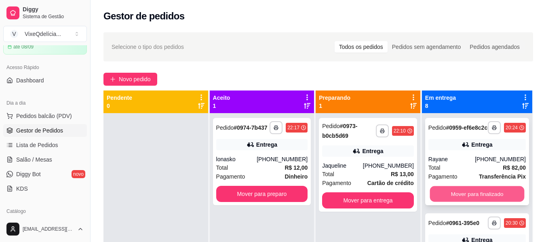
click at [480, 200] on button "Mover para finalizado" at bounding box center [477, 194] width 95 height 16
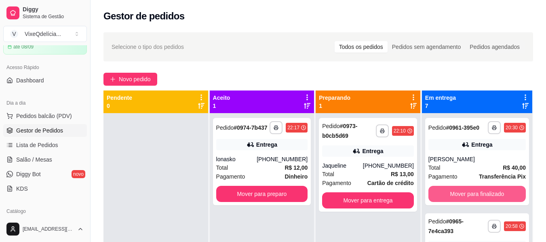
click at [480, 201] on button "Mover para finalizado" at bounding box center [476, 194] width 97 height 16
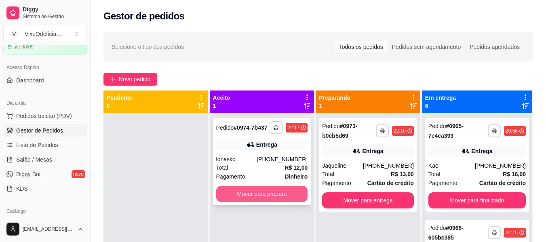
click at [288, 187] on button "Mover para preparo" at bounding box center [262, 194] width 92 height 16
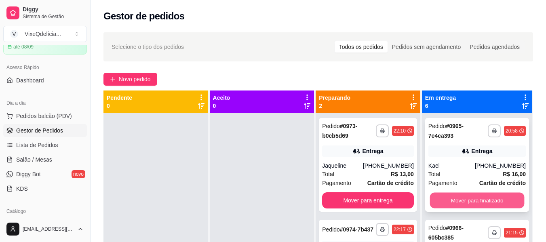
click at [469, 200] on button "Mover para finalizado" at bounding box center [477, 201] width 95 height 16
click at [469, 200] on button "Mover para finalizado" at bounding box center [476, 200] width 97 height 16
click at [469, 200] on button "Mover para finalizado" at bounding box center [477, 201] width 95 height 16
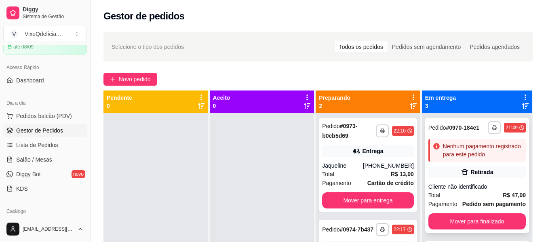
click at [478, 233] on div "**********" at bounding box center [477, 175] width 104 height 115
click at [457, 230] on button "Mover para finalizado" at bounding box center [476, 221] width 97 height 16
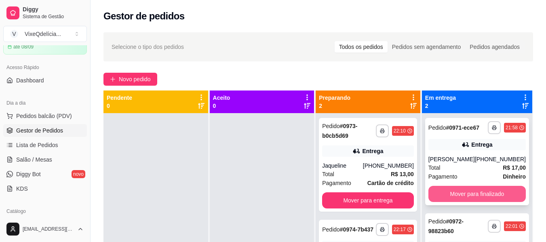
click at [466, 198] on button "Mover para finalizado" at bounding box center [476, 194] width 97 height 16
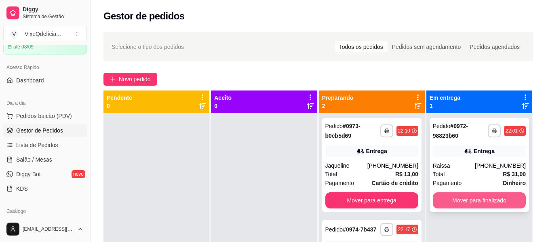
click at [466, 197] on button "Mover para finalizado" at bounding box center [479, 200] width 93 height 16
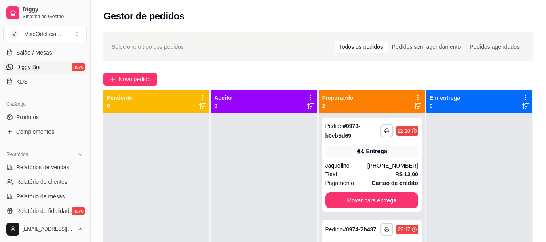
scroll to position [162, 0]
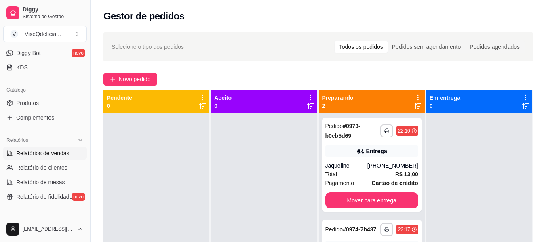
click at [41, 155] on span "Relatórios de vendas" at bounding box center [42, 153] width 53 height 8
select select "ALL"
select select "0"
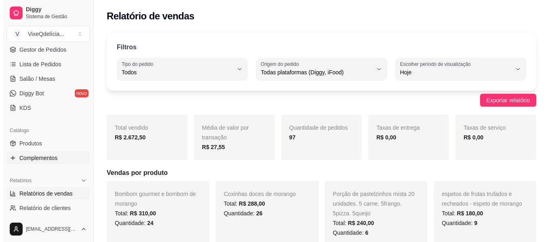
scroll to position [81, 0]
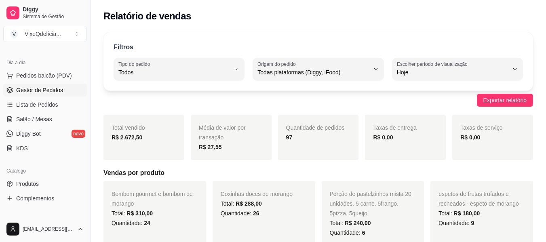
click at [49, 88] on span "Gestor de Pedidos" at bounding box center [39, 90] width 47 height 8
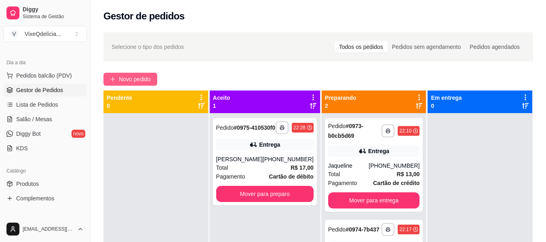
click at [129, 85] on button "Novo pedido" at bounding box center [130, 79] width 54 height 13
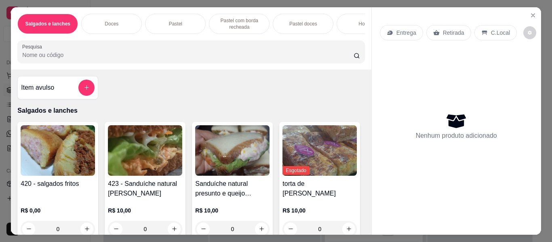
click at [160, 17] on div "Pastel" at bounding box center [175, 24] width 61 height 20
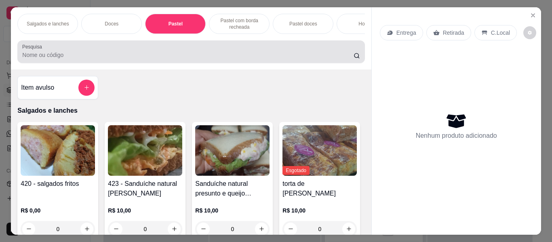
scroll to position [22, 0]
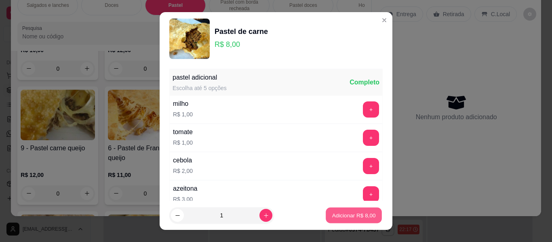
click at [358, 216] on p "Adicionar R$ 8,00" at bounding box center [354, 215] width 44 height 8
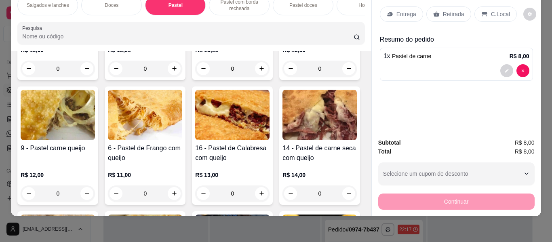
click at [446, 10] on p "Retirada" at bounding box center [453, 14] width 21 height 8
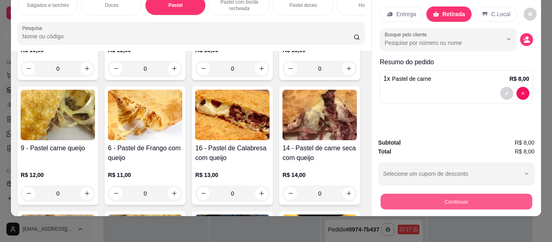
click at [446, 199] on button "Continuar" at bounding box center [456, 202] width 152 height 16
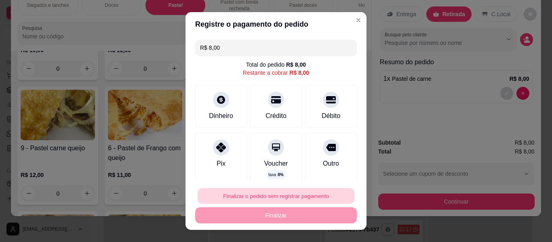
click at [261, 192] on button "Finalizar o pedido sem registrar pagamento" at bounding box center [276, 196] width 157 height 16
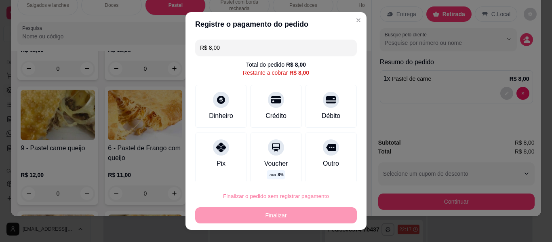
click at [322, 172] on button "Confirmar" at bounding box center [322, 173] width 30 height 13
type input "0"
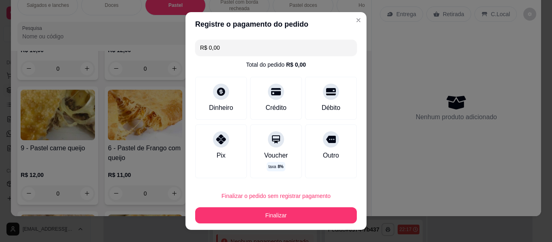
type input "R$ 0,00"
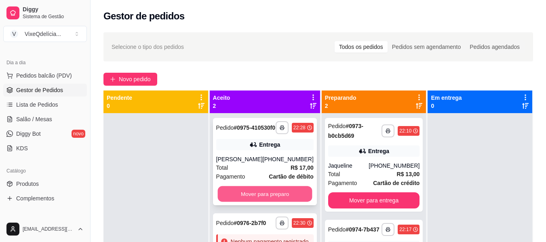
click at [278, 196] on button "Mover para preparo" at bounding box center [264, 194] width 95 height 16
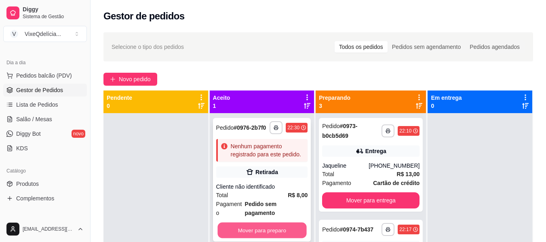
click at [264, 224] on button "Mover para preparo" at bounding box center [261, 231] width 89 height 16
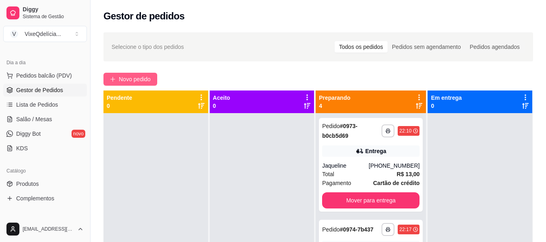
click at [137, 75] on span "Novo pedido" at bounding box center [135, 79] width 32 height 9
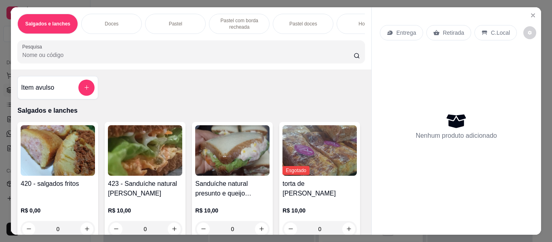
click at [122, 17] on div "Doces" at bounding box center [111, 24] width 61 height 20
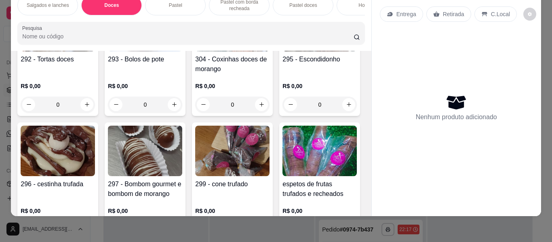
scroll to position [373, 0]
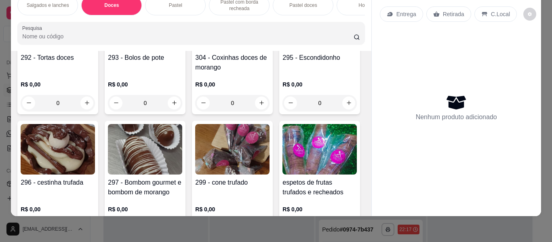
click at [95, 50] on img at bounding box center [58, 24] width 74 height 51
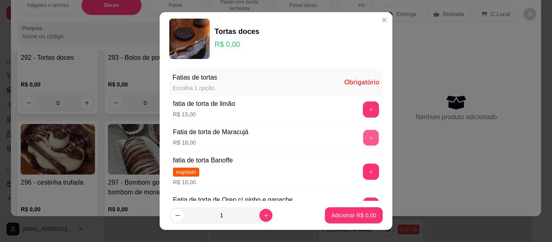
click at [363, 133] on button "+" at bounding box center [371, 138] width 16 height 16
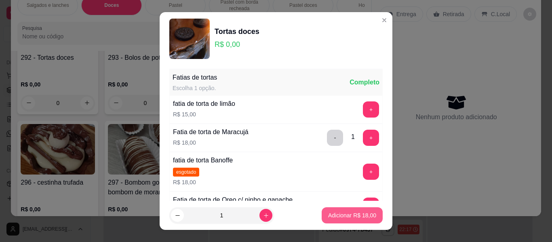
click at [364, 213] on p "Adicionar R$ 18,00" at bounding box center [352, 215] width 48 height 8
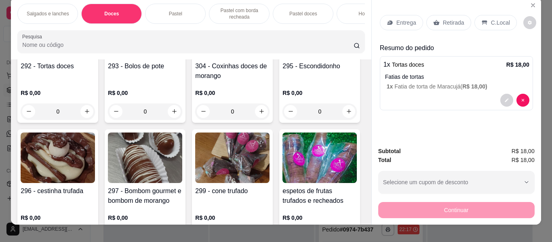
scroll to position [0, 0]
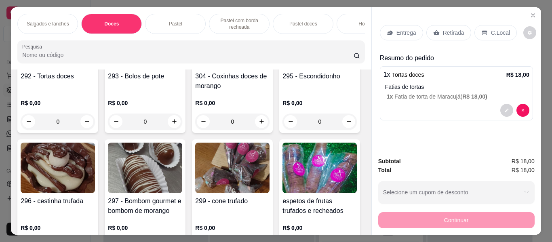
click at [183, 20] on div "Pastel" at bounding box center [175, 24] width 61 height 20
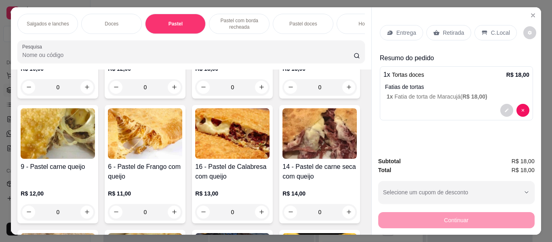
click at [292, 21] on p "Pastel doces" at bounding box center [303, 24] width 28 height 6
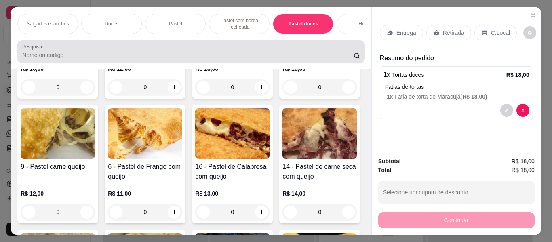
scroll to position [22, 0]
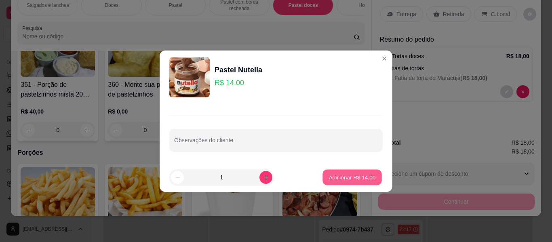
click at [353, 177] on p "Adicionar R$ 14,00" at bounding box center [352, 177] width 47 height 8
type input "1"
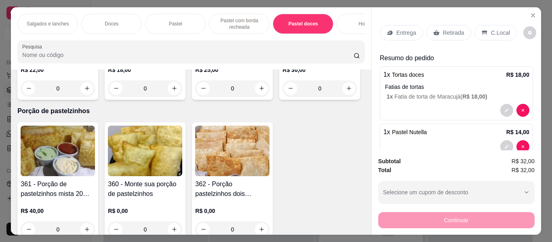
scroll to position [0, 304]
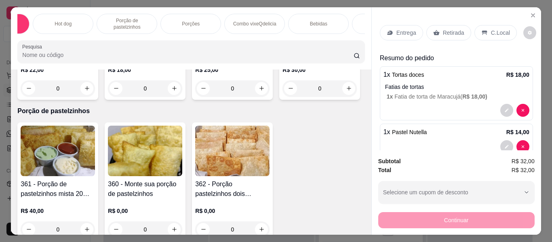
click at [316, 21] on p "Bebidas" at bounding box center [318, 24] width 17 height 6
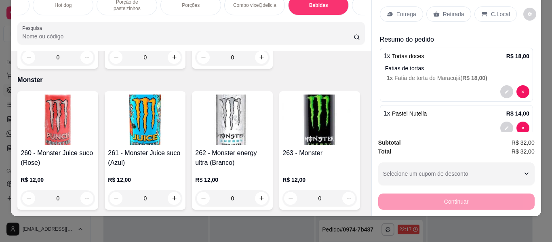
scroll to position [3765, 0]
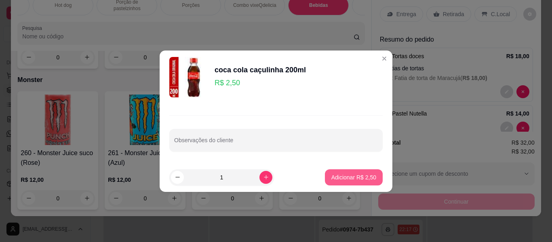
click at [343, 173] on p "Adicionar R$ 2,50" at bounding box center [353, 177] width 45 height 8
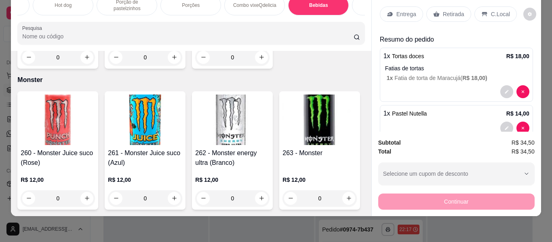
type input "1"
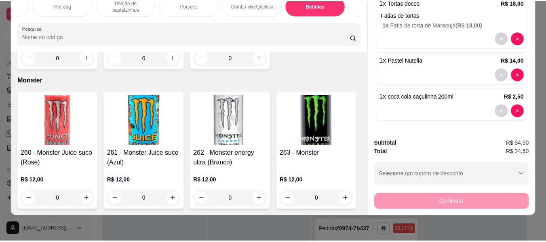
scroll to position [0, 0]
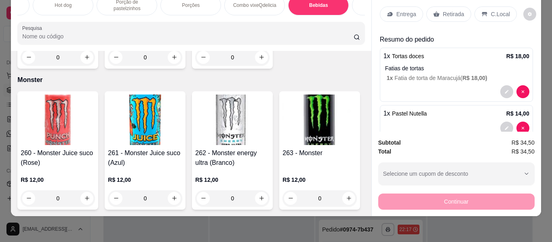
click at [405, 10] on p "Entrega" at bounding box center [406, 14] width 20 height 8
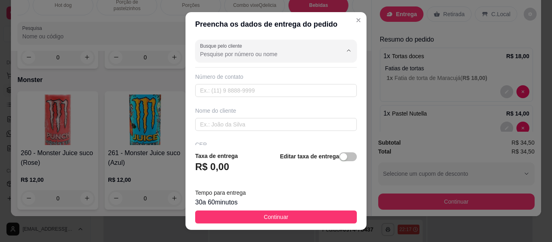
click at [288, 50] on input "Busque pelo cliente" at bounding box center [264, 54] width 129 height 8
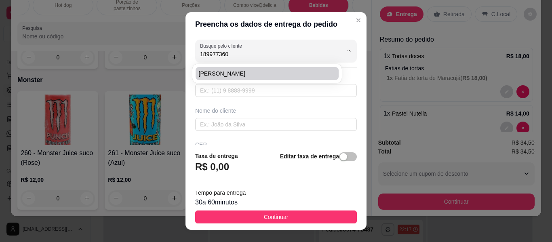
click at [249, 67] on li "[PERSON_NAME]" at bounding box center [267, 73] width 143 height 13
type input "[PERSON_NAME]"
type input "18997736068"
type input "[PERSON_NAME]"
type input "pernanbuco"
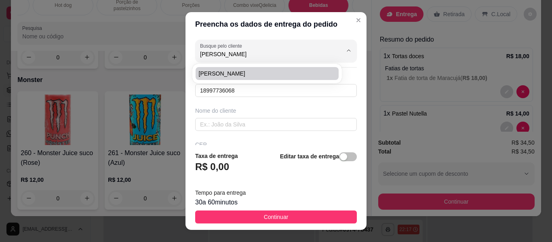
type input "526"
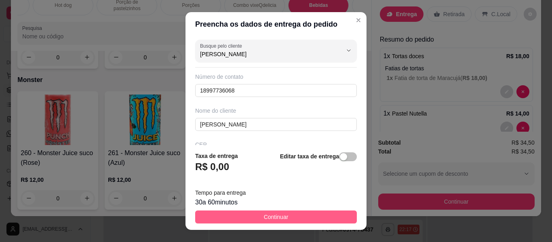
type input "[PERSON_NAME]"
click at [245, 213] on button "Continuar" at bounding box center [276, 217] width 162 height 13
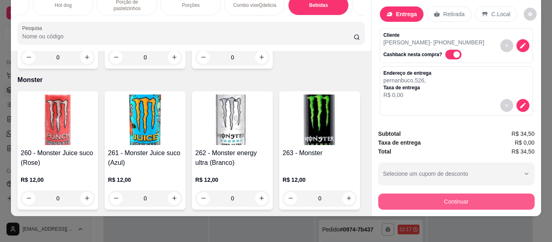
click at [424, 202] on button "Continuar" at bounding box center [456, 202] width 156 height 16
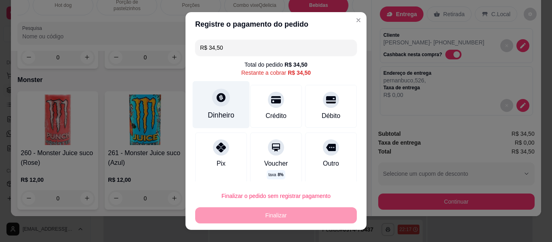
click at [227, 121] on div "Dinheiro" at bounding box center [221, 104] width 57 height 47
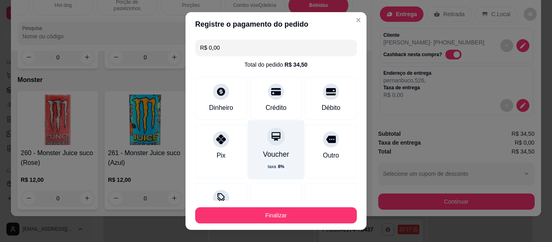
type input "R$ 0,00"
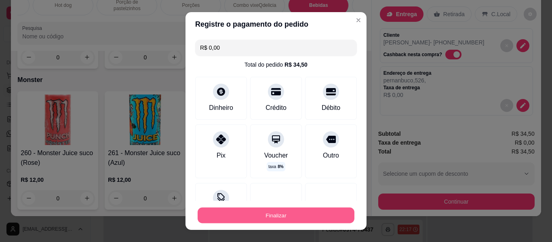
click at [273, 215] on button "Finalizar" at bounding box center [276, 216] width 157 height 16
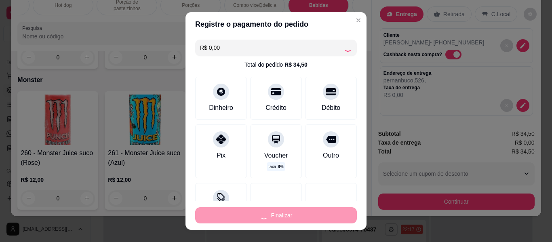
type input "0"
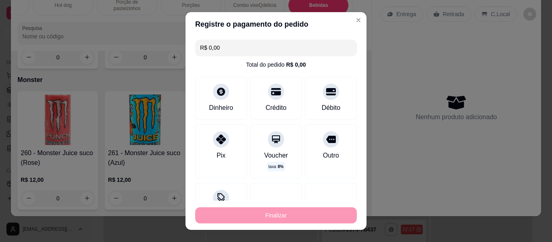
type input "-R$ 34,50"
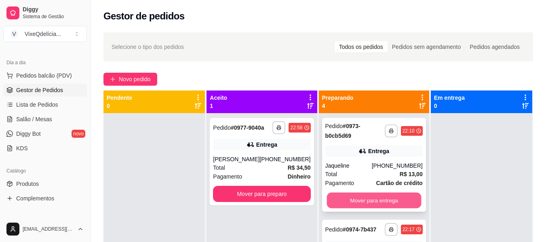
click at [375, 195] on button "Mover para entrega" at bounding box center [374, 201] width 95 height 16
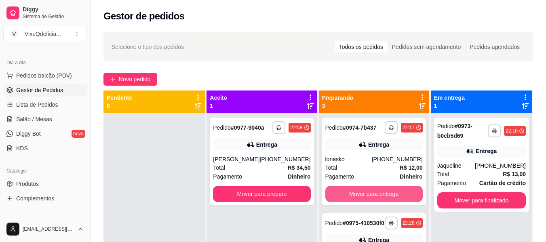
click at [373, 198] on button "Mover para entrega" at bounding box center [373, 194] width 97 height 16
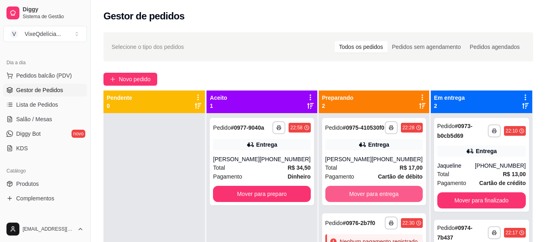
click at [373, 198] on button "Mover para entrega" at bounding box center [373, 194] width 97 height 16
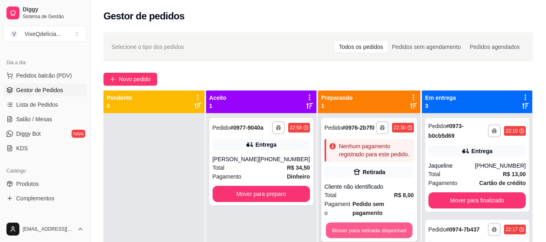
click at [371, 223] on button "Mover para retirada disponível" at bounding box center [369, 231] width 86 height 16
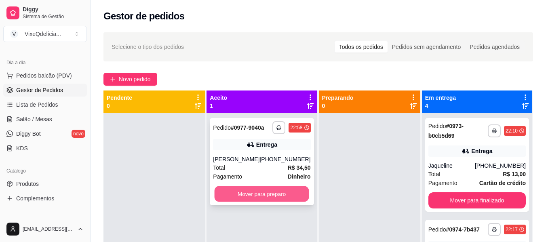
click at [289, 196] on button "Mover para preparo" at bounding box center [262, 194] width 95 height 16
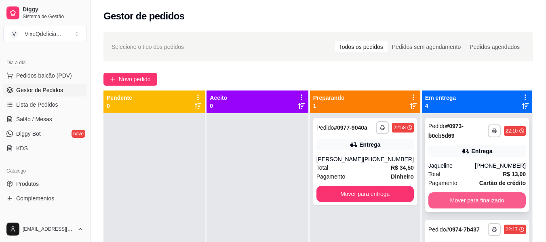
click at [476, 198] on button "Mover para finalizado" at bounding box center [476, 200] width 97 height 16
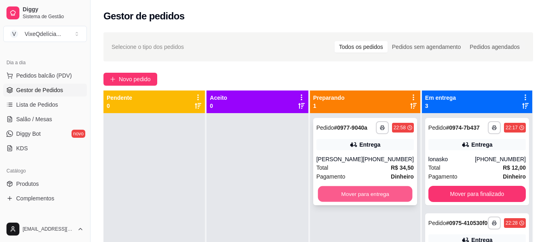
click at [407, 196] on button "Mover para entrega" at bounding box center [365, 194] width 95 height 16
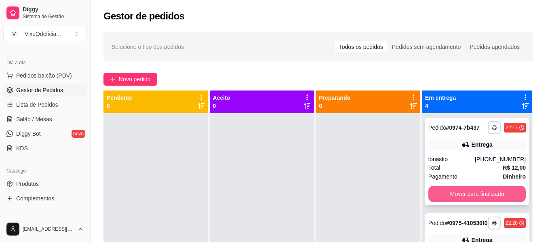
click at [485, 199] on button "Mover para finalizado" at bounding box center [476, 194] width 97 height 16
click at [468, 200] on button "Mover para finalizado" at bounding box center [476, 194] width 97 height 16
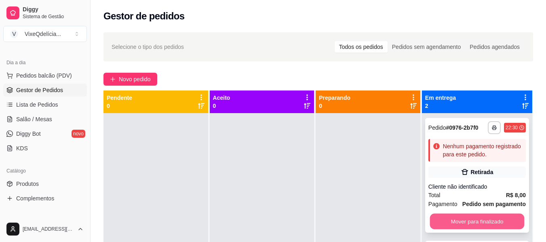
click at [472, 230] on button "Mover para finalizado" at bounding box center [477, 222] width 95 height 16
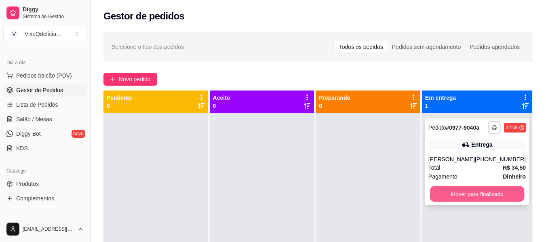
click at [463, 190] on button "Mover para finalizado" at bounding box center [477, 194] width 95 height 16
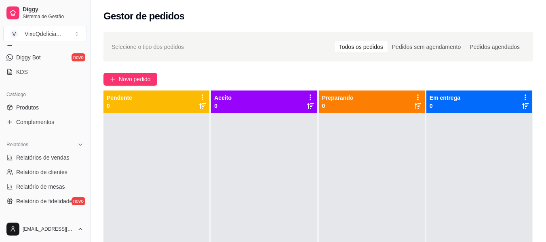
scroll to position [162, 0]
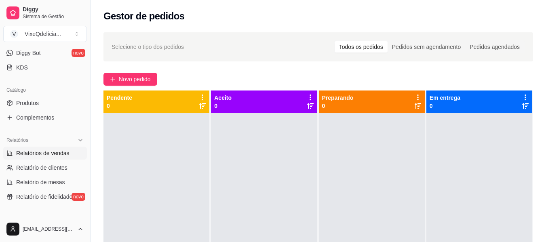
click at [33, 152] on span "Relatórios de vendas" at bounding box center [42, 153] width 53 height 8
select select "ALL"
select select "0"
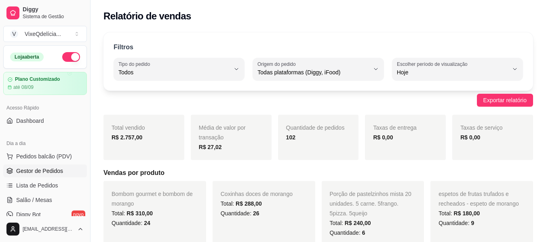
click at [27, 165] on link "Gestor de Pedidos" at bounding box center [45, 170] width 84 height 13
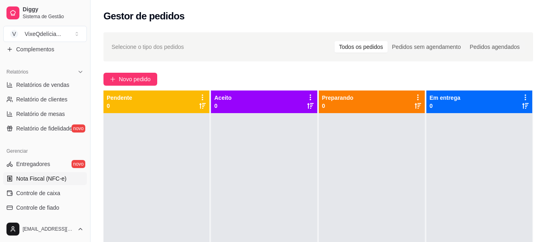
scroll to position [230, 0]
click at [38, 176] on span "Nota Fiscal (NFC-e)" at bounding box center [41, 178] width 50 height 8
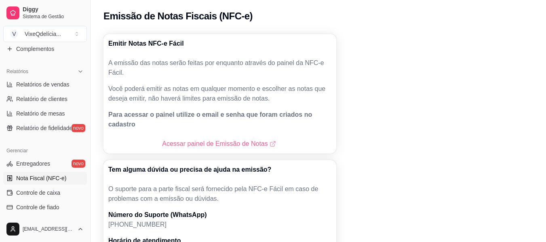
click at [238, 139] on link "Acessar painel de Emissão de Notas" at bounding box center [219, 144] width 115 height 10
